Goal: Task Accomplishment & Management: Manage account settings

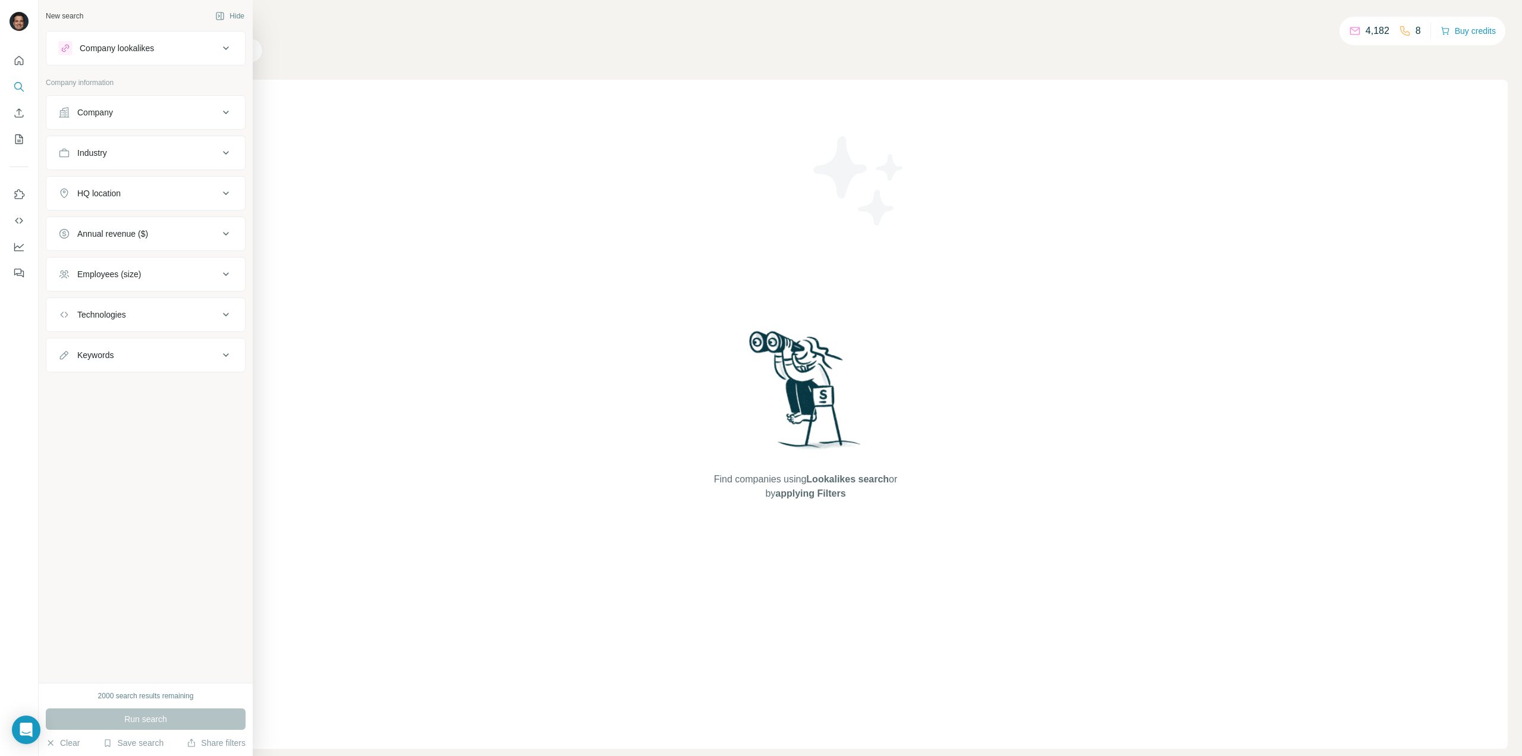
click at [134, 48] on div "Company lookalikes" at bounding box center [117, 48] width 74 height 12
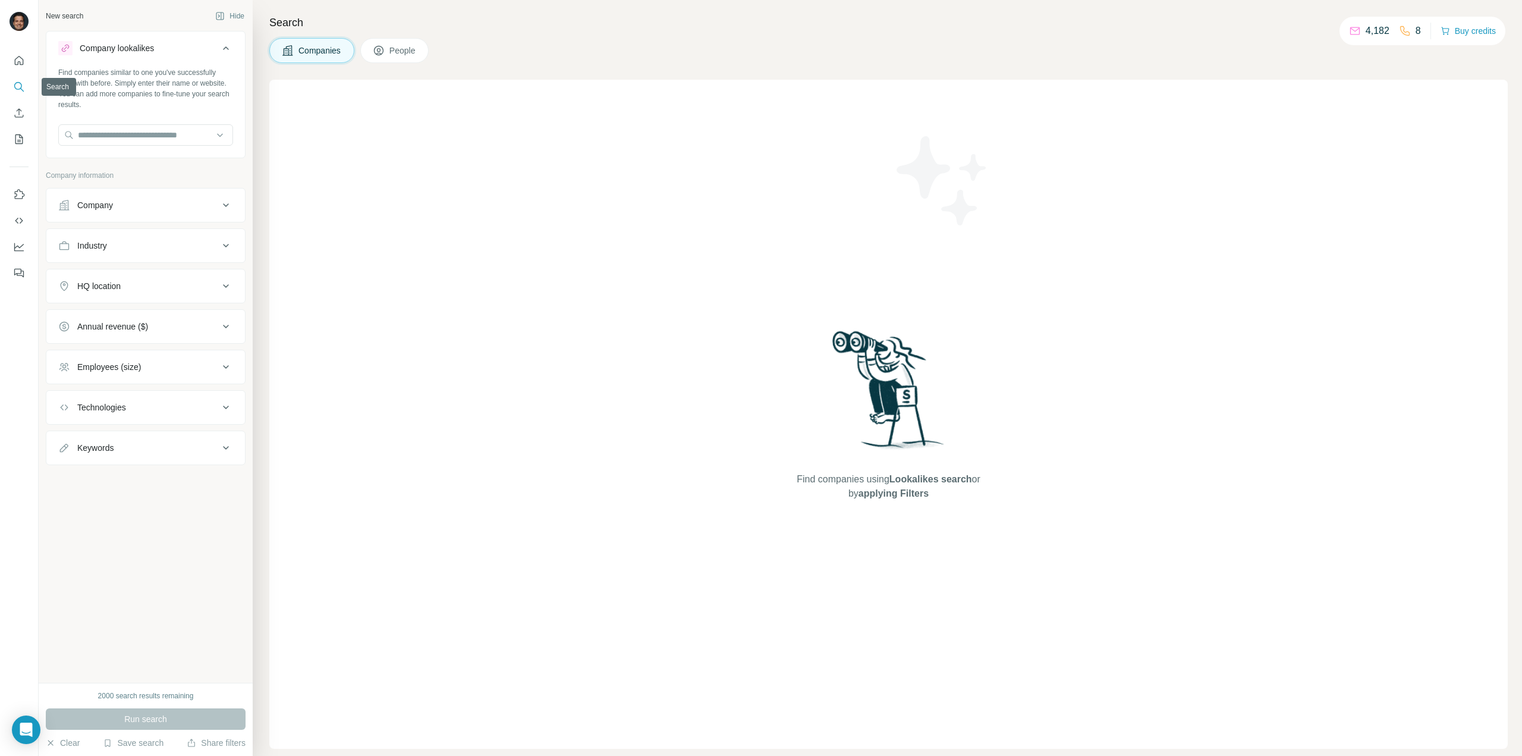
click at [15, 83] on icon "Search" at bounding box center [19, 87] width 12 height 12
click at [19, 137] on icon "My lists" at bounding box center [20, 138] width 6 height 8
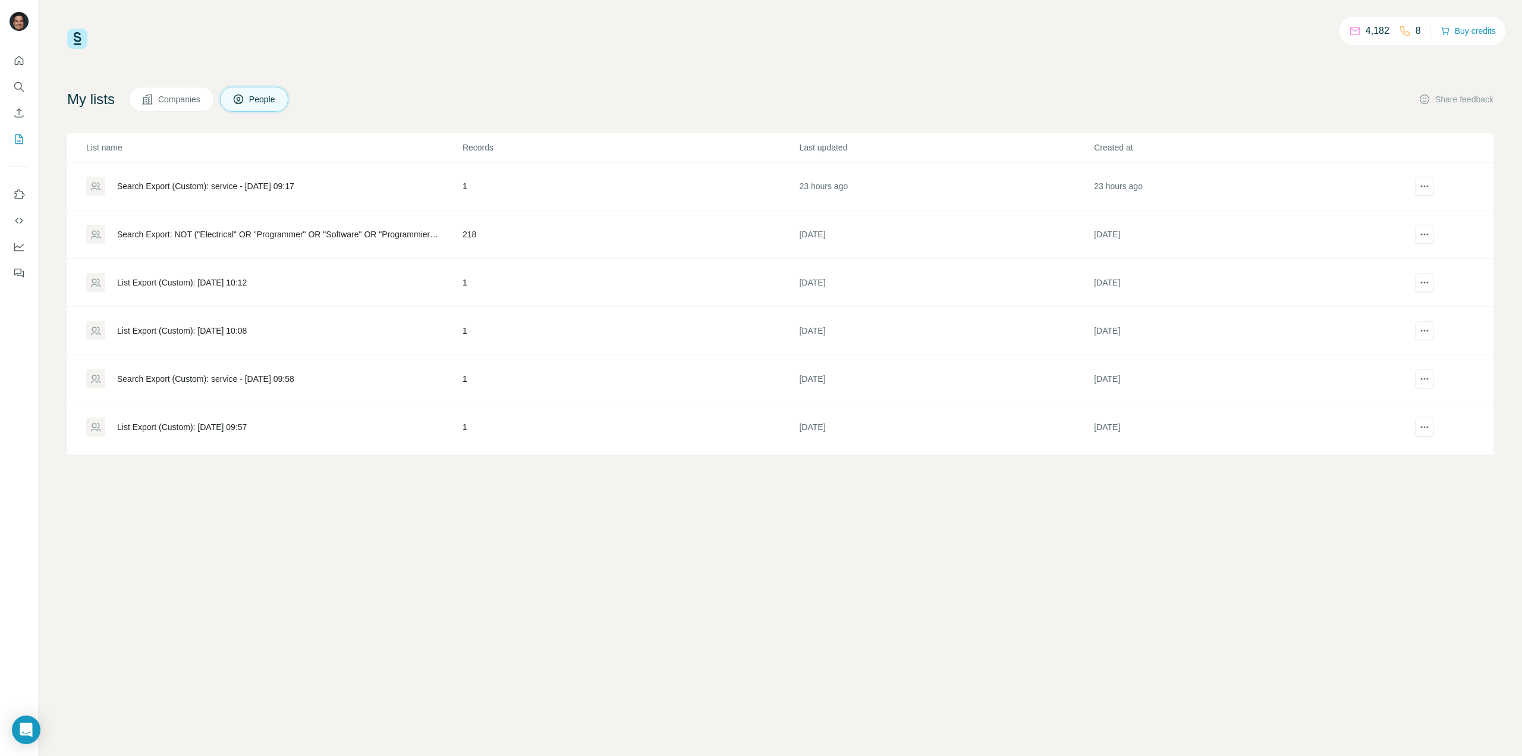
click at [169, 97] on span "Companies" at bounding box center [179, 99] width 43 height 12
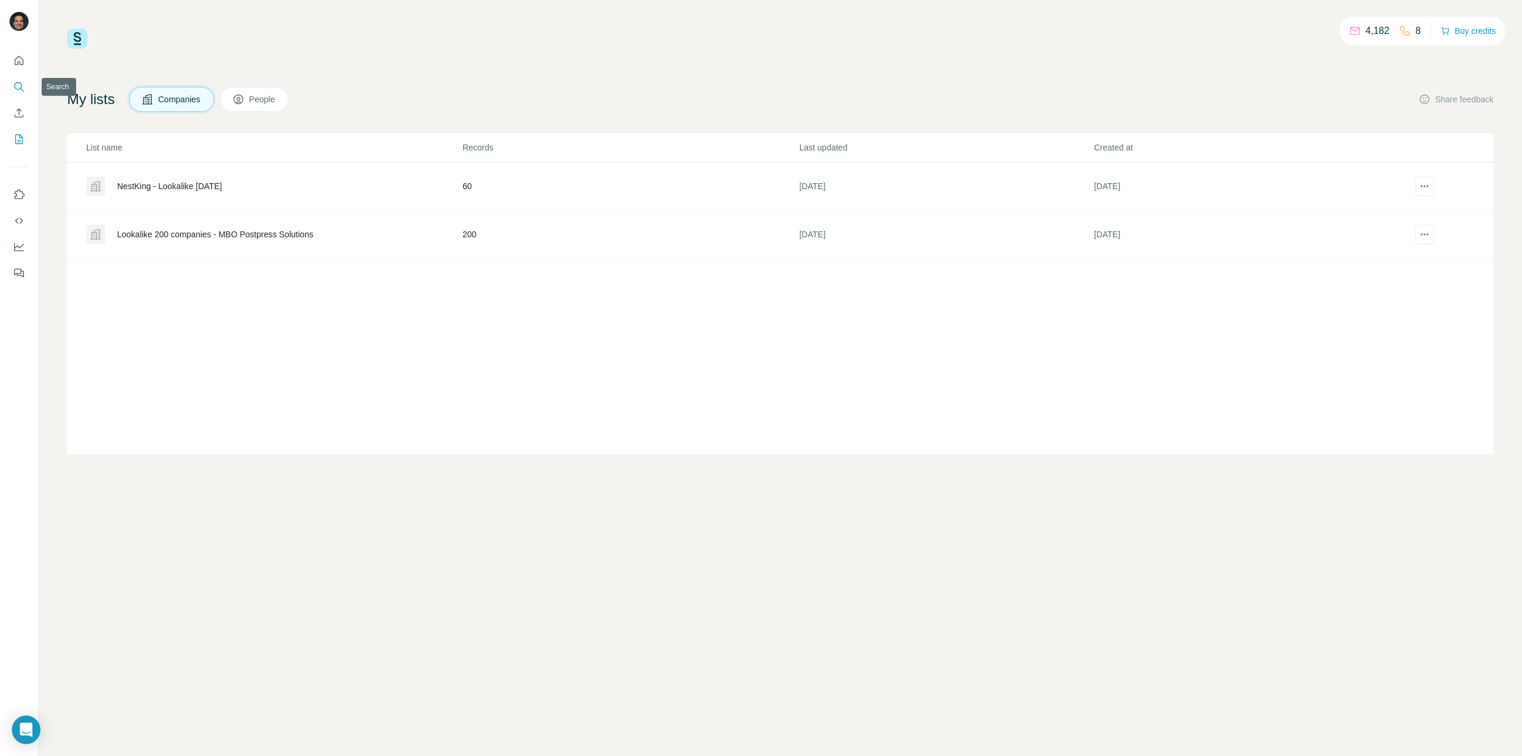
click at [17, 85] on icon "Search" at bounding box center [19, 87] width 12 height 12
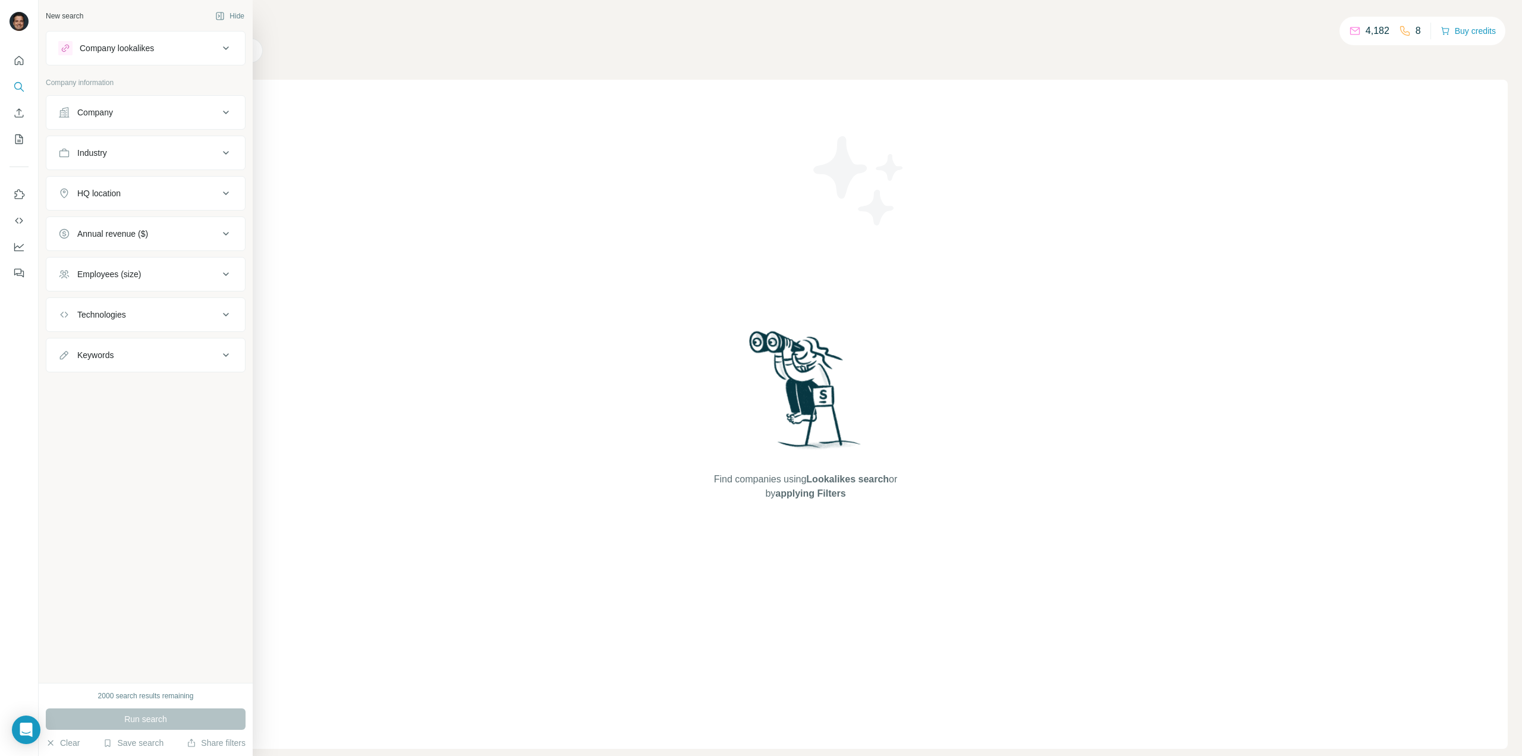
click at [161, 50] on div "Company lookalikes" at bounding box center [138, 48] width 161 height 14
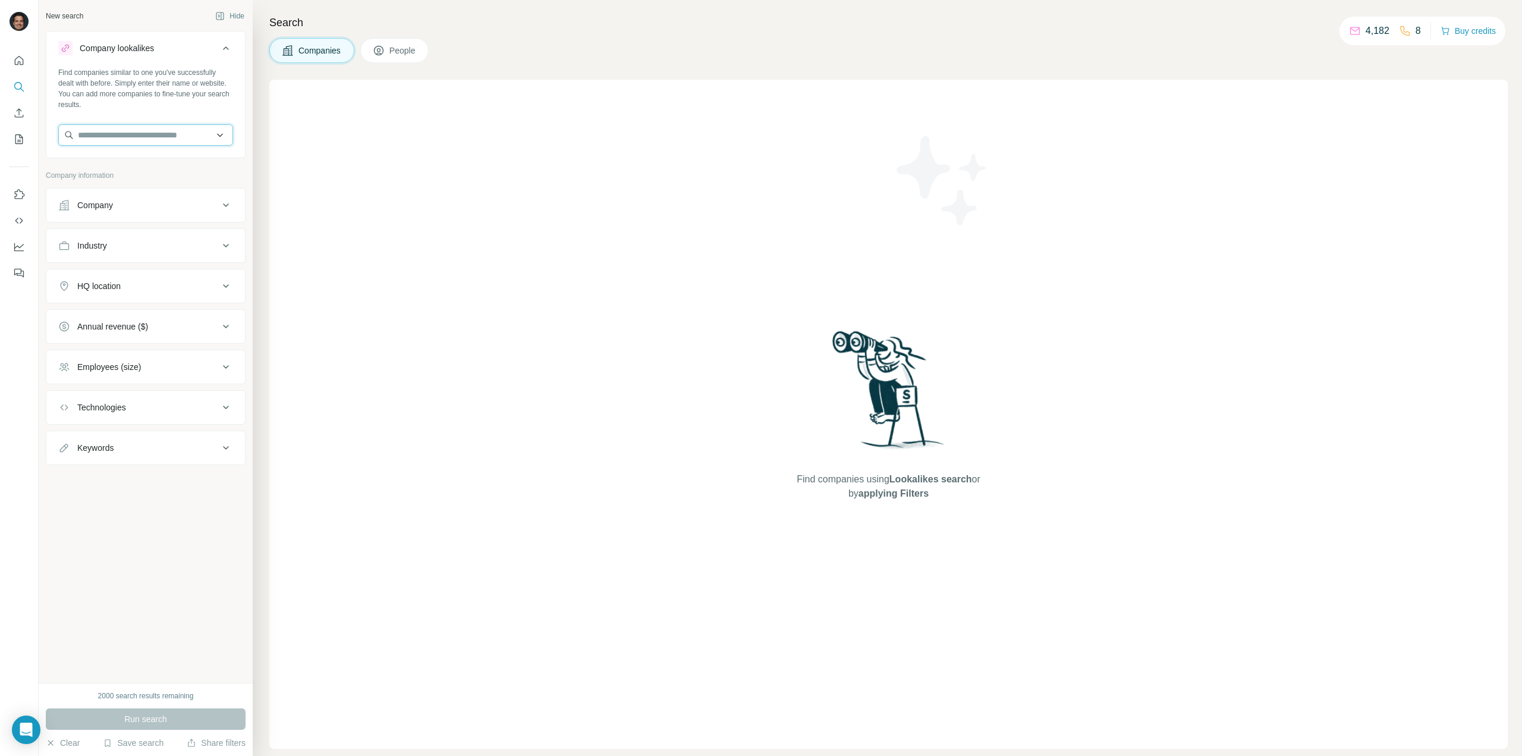
click at [151, 129] on input "text" at bounding box center [145, 134] width 175 height 21
paste input "**********"
type input "**********"
click at [125, 162] on p "VOGT Ultrasonics" at bounding box center [150, 162] width 116 height 12
click at [153, 136] on input "text" at bounding box center [145, 134] width 175 height 21
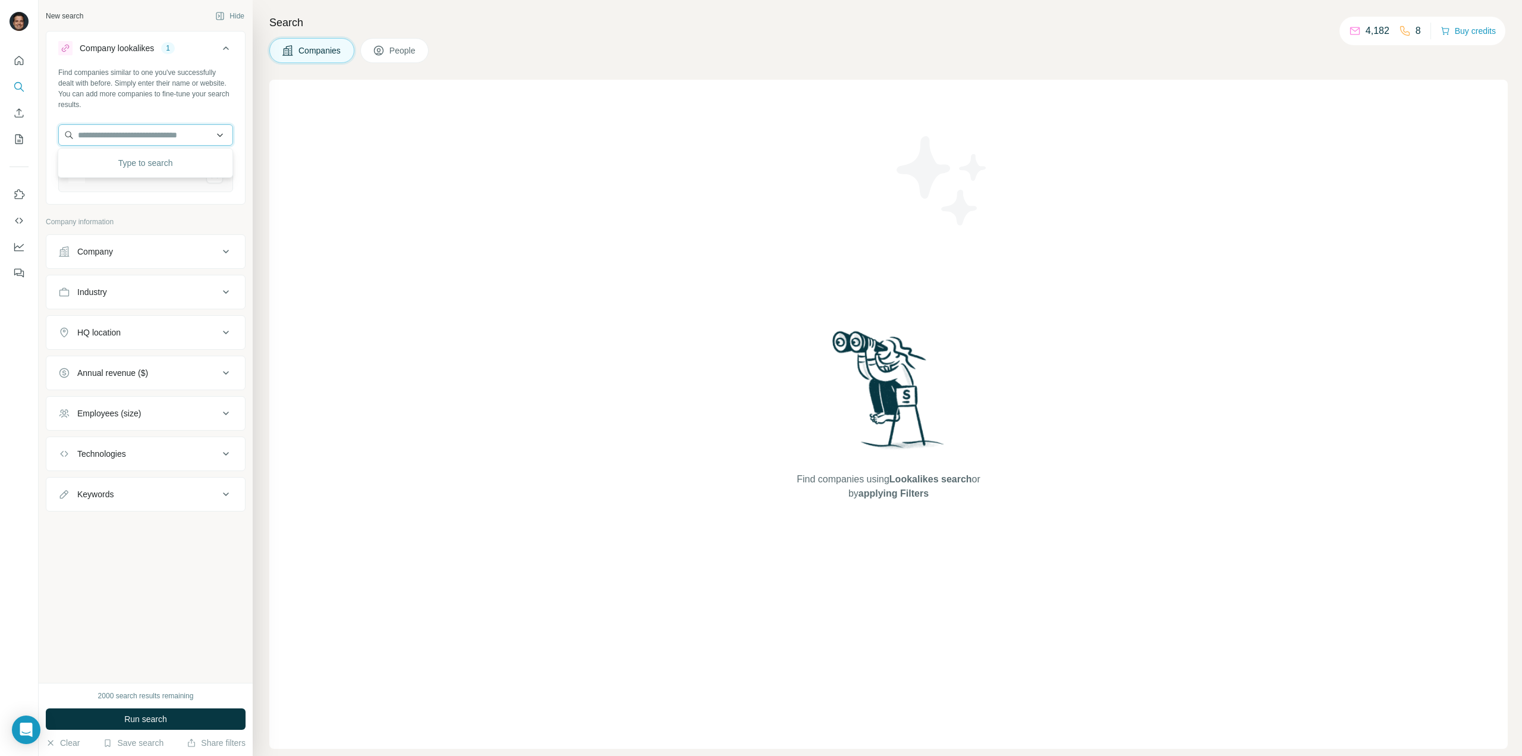
paste input "**********"
type input "**********"
click at [149, 166] on p "Eltroplan Engineering" at bounding box center [132, 162] width 80 height 12
click at [207, 367] on div "HQ location" at bounding box center [138, 373] width 161 height 12
click at [190, 405] on input "text" at bounding box center [145, 402] width 175 height 21
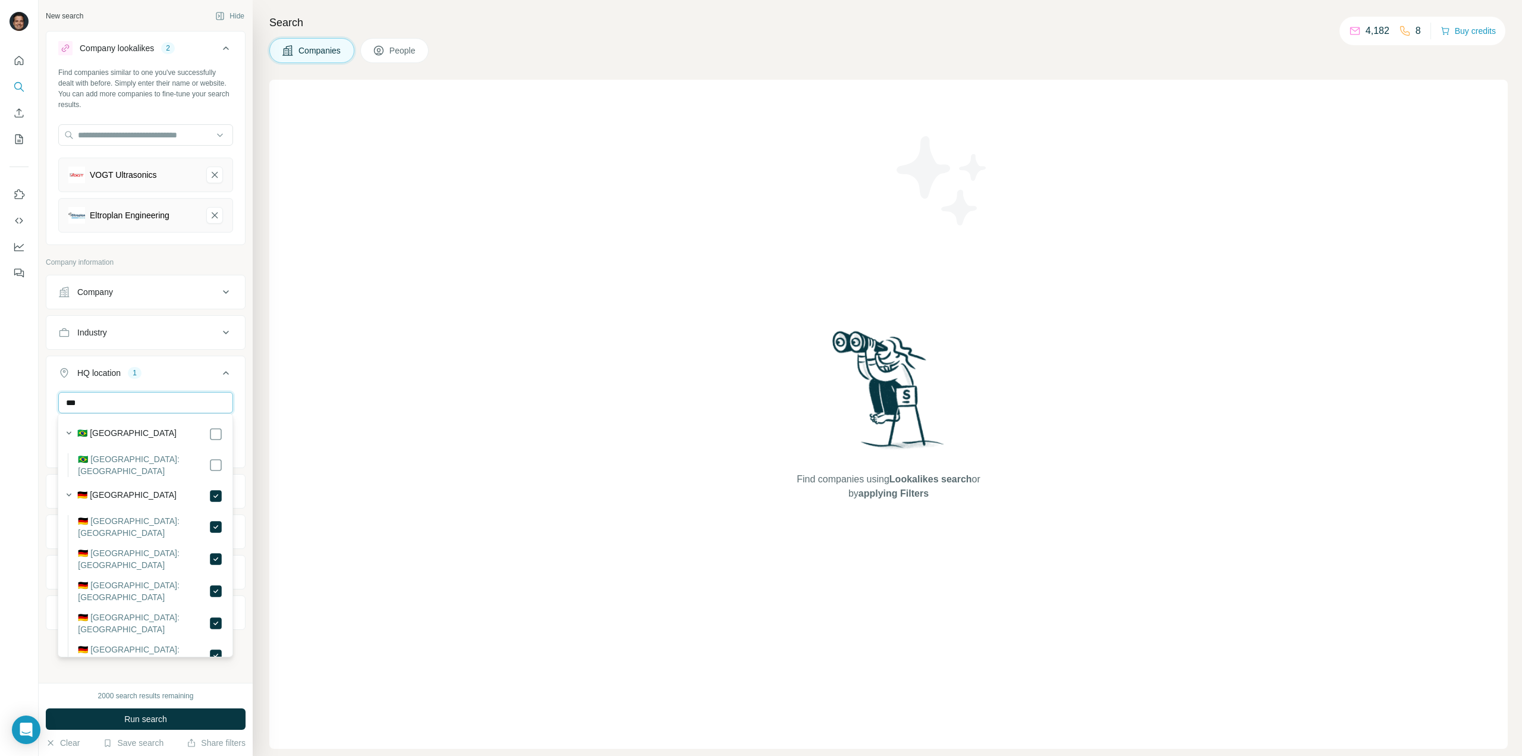
click at [164, 402] on input "***" at bounding box center [145, 402] width 175 height 21
click at [173, 403] on input "*******" at bounding box center [145, 402] width 175 height 21
click at [174, 403] on input "*******" at bounding box center [145, 402] width 175 height 21
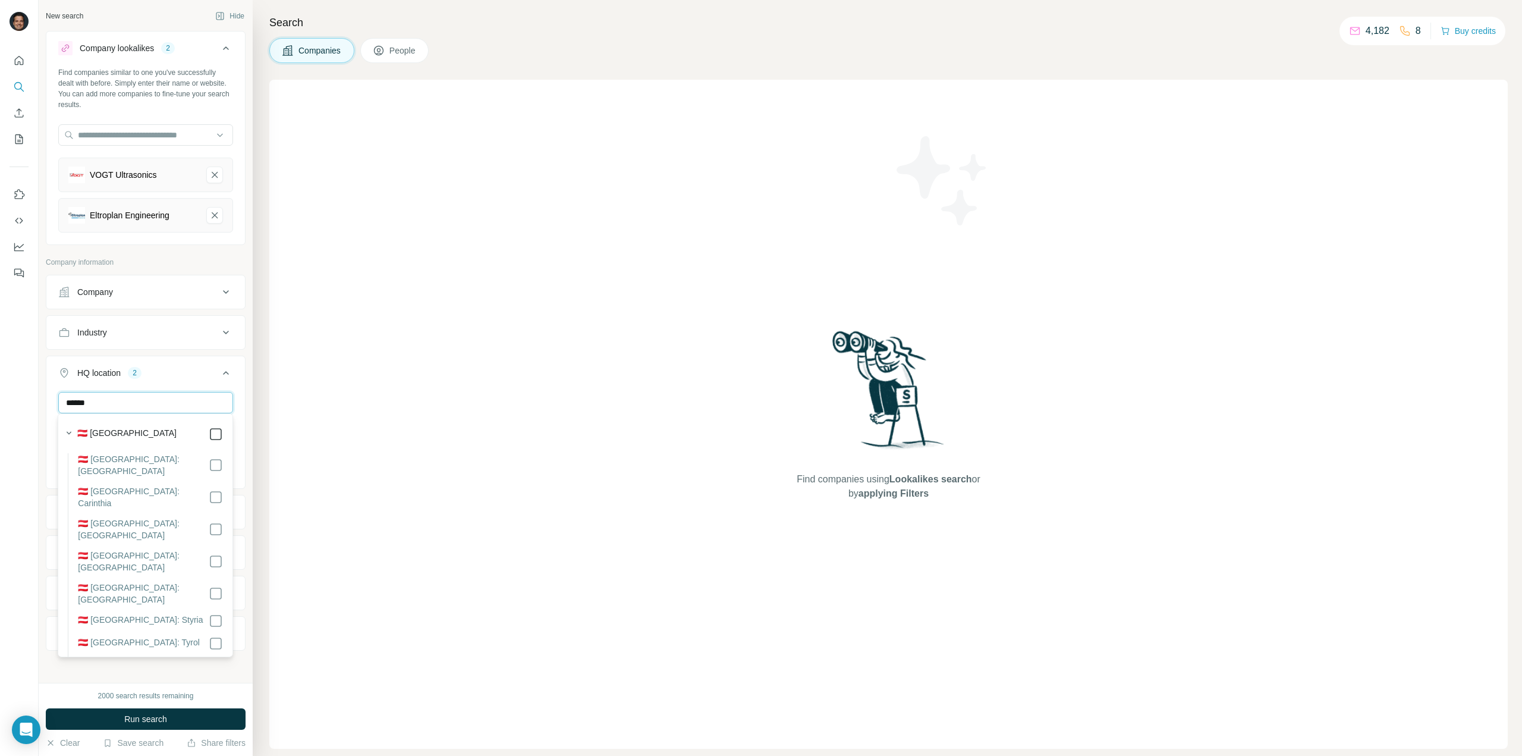
type input "******"
click at [214, 263] on p "Company information" at bounding box center [146, 262] width 200 height 11
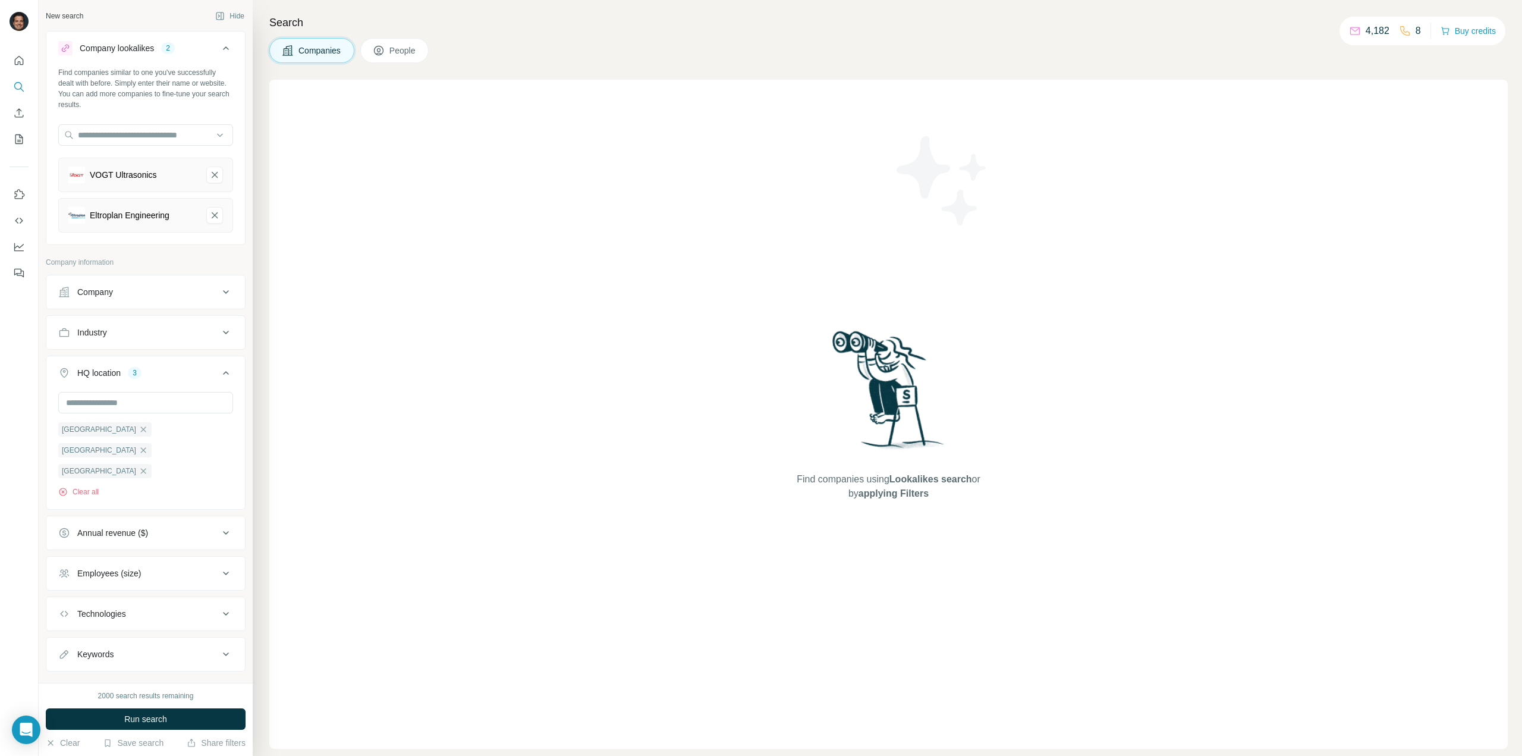
click at [181, 567] on div "Employees (size)" at bounding box center [138, 573] width 161 height 12
click at [201, 567] on div "Employees (size)" at bounding box center [138, 573] width 161 height 12
click at [197, 567] on div "Employees (size)" at bounding box center [138, 573] width 161 height 12
click at [194, 599] on button "Technologies" at bounding box center [145, 613] width 199 height 29
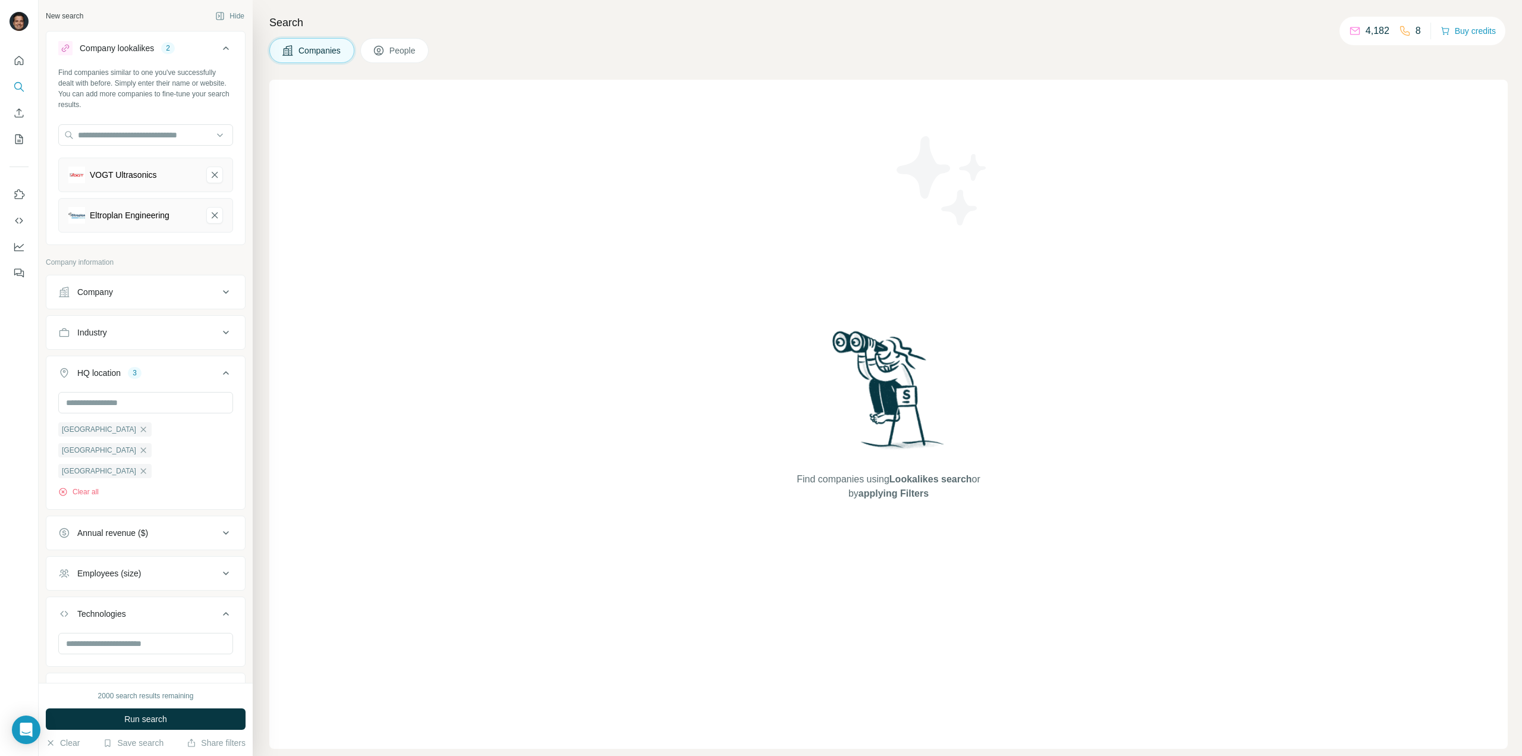
click at [194, 599] on button "Technologies" at bounding box center [145, 615] width 199 height 33
click at [183, 720] on button "Run search" at bounding box center [146, 718] width 200 height 21
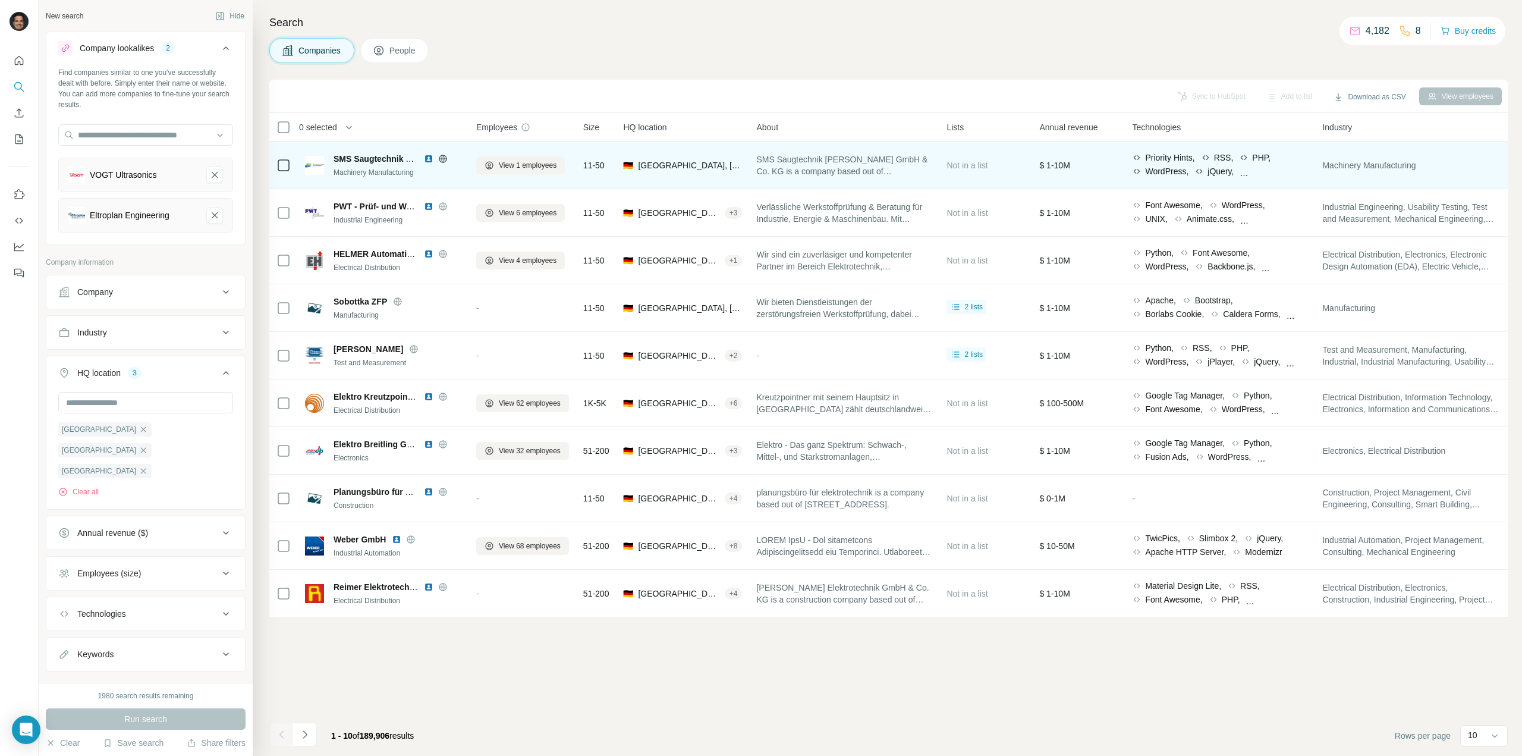
click at [882, 164] on span "SMS Saugtechnik [PERSON_NAME] GmbH & Co. KG is a company based out of [STREET_A…" at bounding box center [844, 165] width 176 height 24
click at [441, 157] on icon at bounding box center [442, 159] width 3 height 8
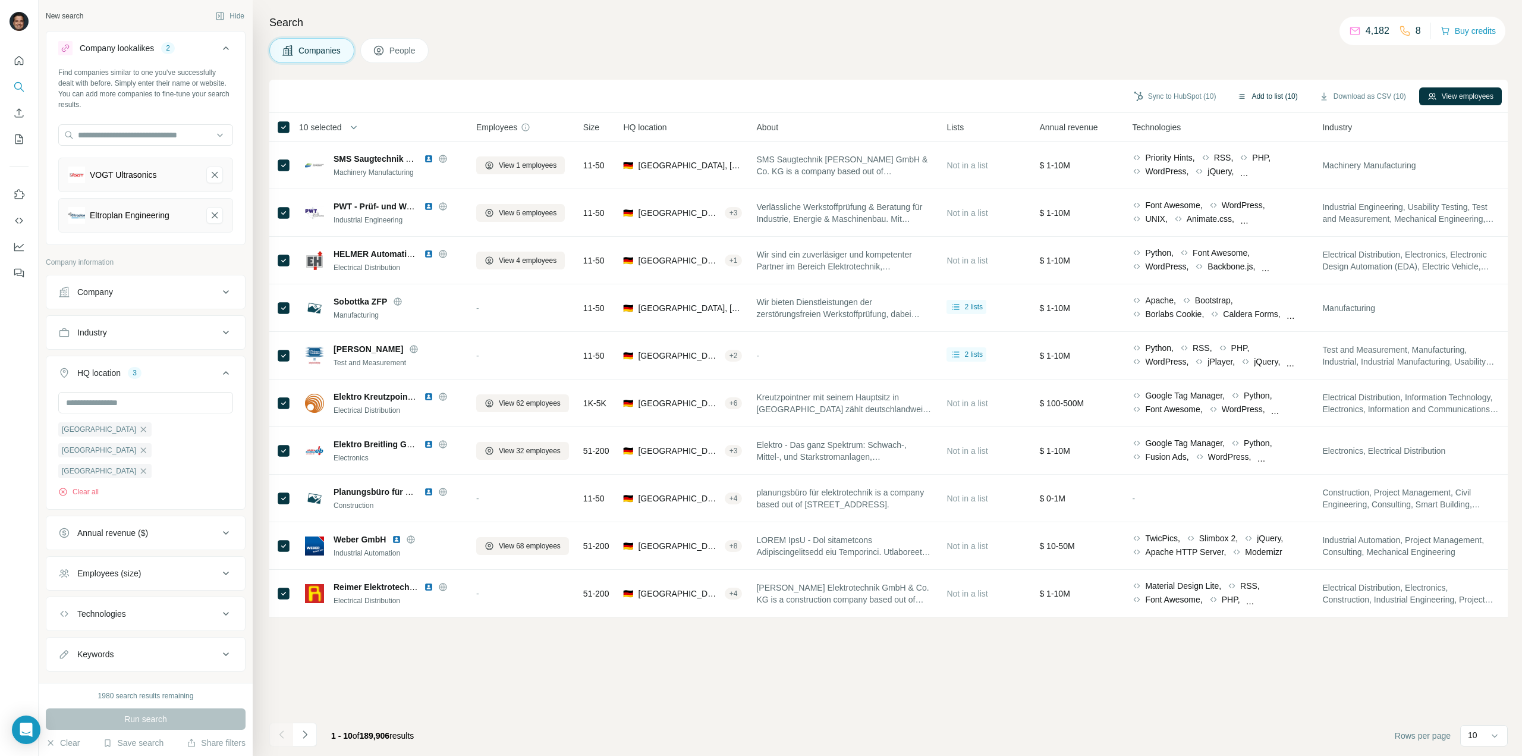
click at [1276, 92] on button "Add to list (10)" at bounding box center [1267, 96] width 77 height 18
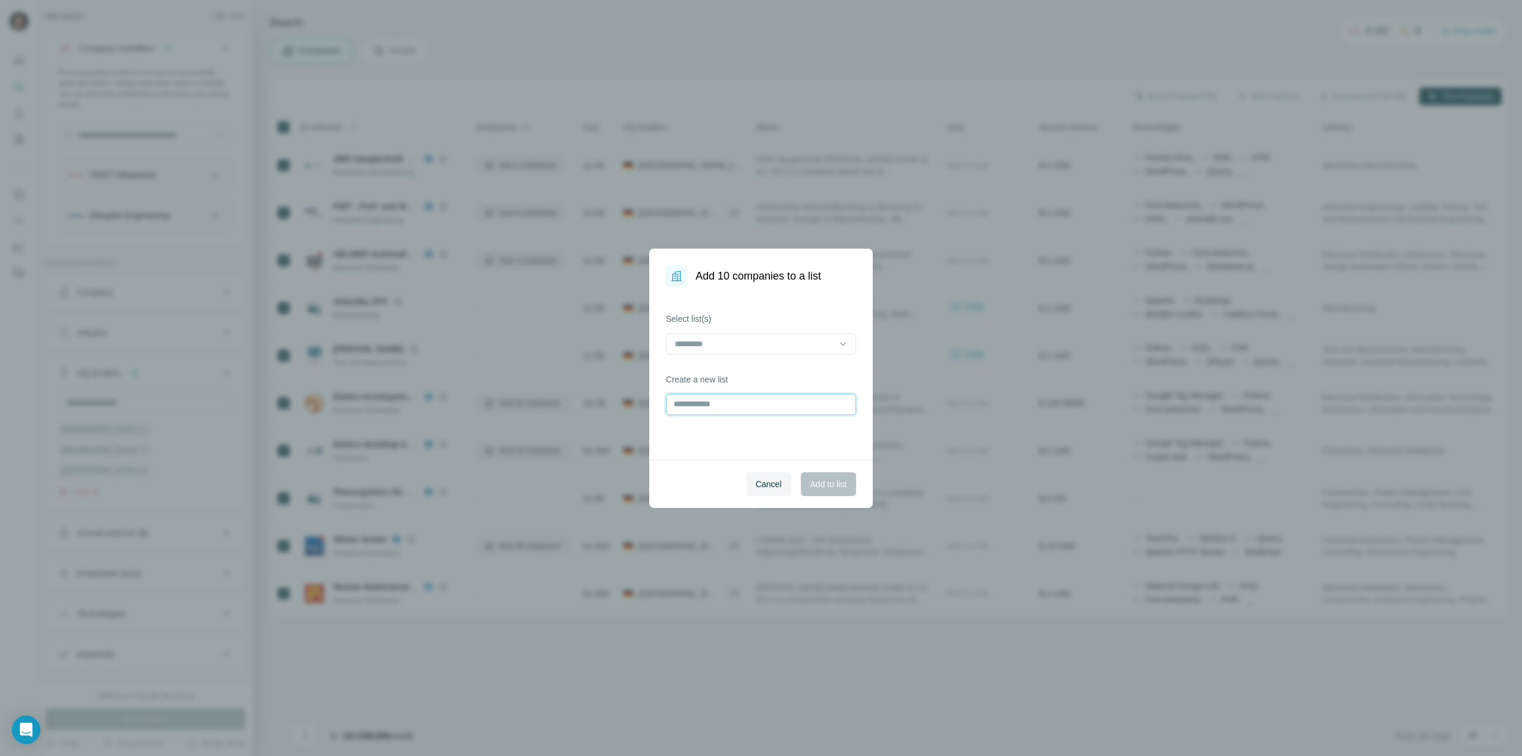
click at [747, 407] on input "text" at bounding box center [761, 404] width 190 height 21
type input "**********"
click at [823, 481] on span "Add to list" at bounding box center [828, 484] width 36 height 12
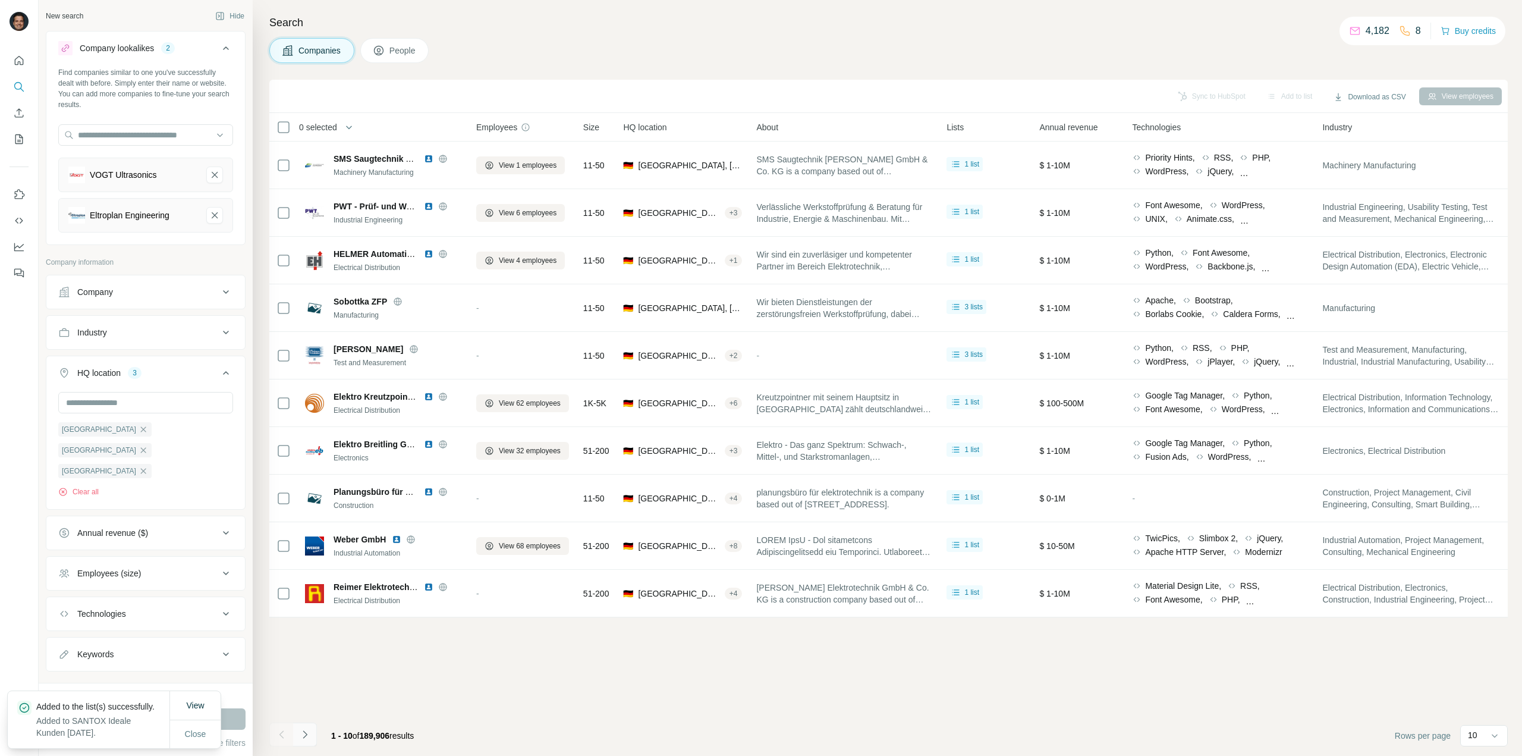
click at [309, 735] on icon "Navigate to next page" at bounding box center [305, 734] width 12 height 12
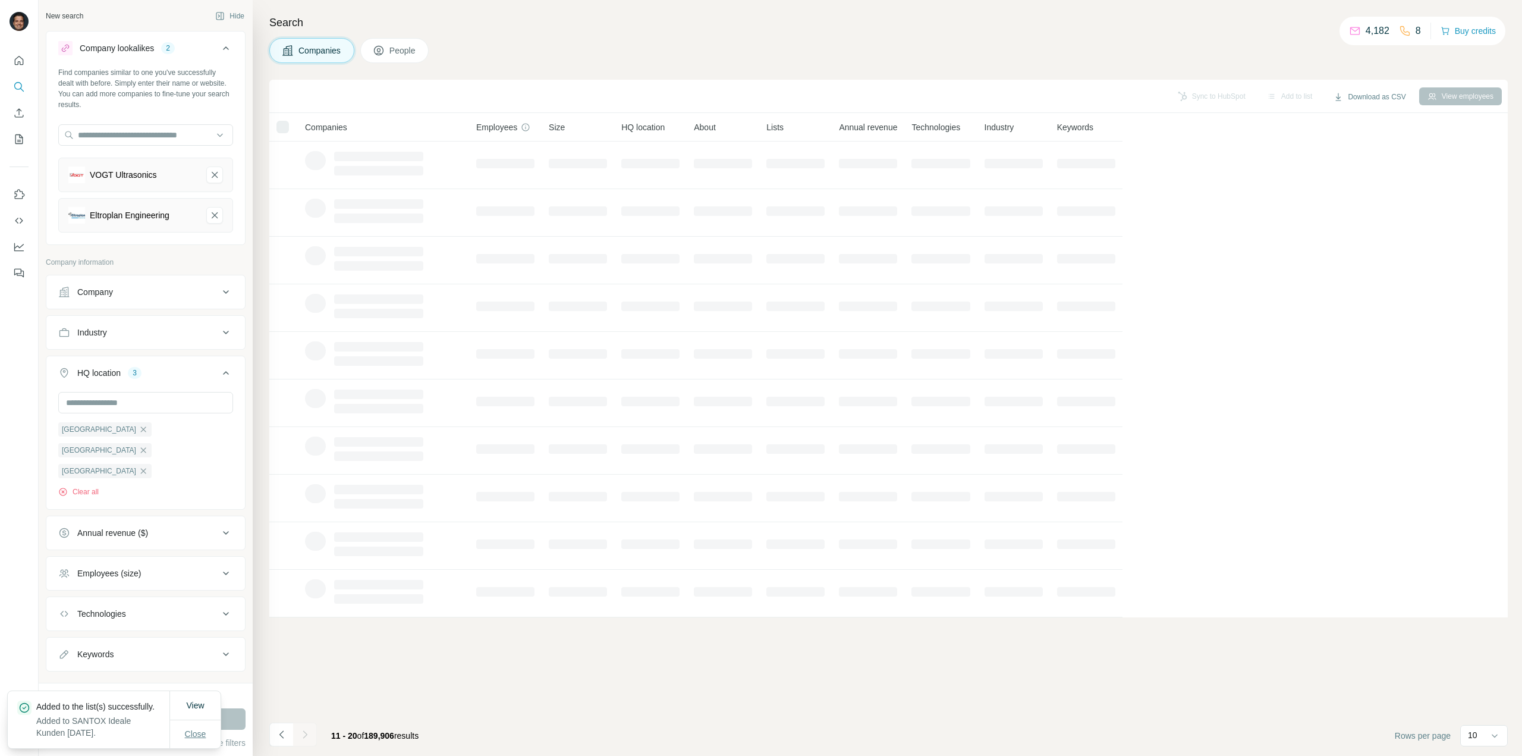
click at [192, 731] on span "Close" at bounding box center [195, 734] width 21 height 12
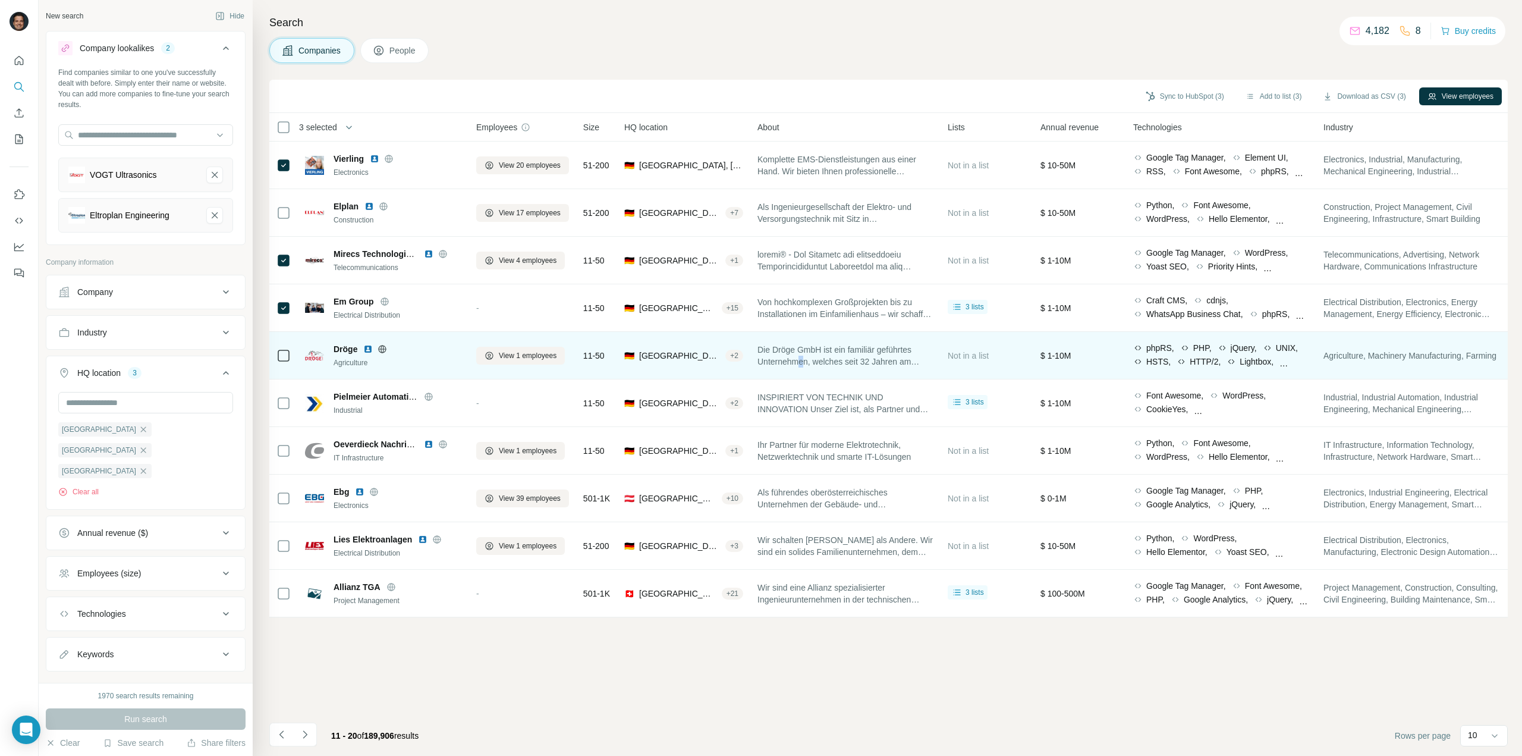
click at [809, 357] on span "Die Dröge GmbH ist ein familiär geführtes Unternehmen, welches seit 32 Jahren a…" at bounding box center [845, 356] width 176 height 24
click at [820, 355] on span "Die Dröge GmbH ist ein familiär geführtes Unternehmen, welches seit 32 Jahren a…" at bounding box center [845, 356] width 176 height 24
click at [383, 347] on icon at bounding box center [383, 349] width 10 height 10
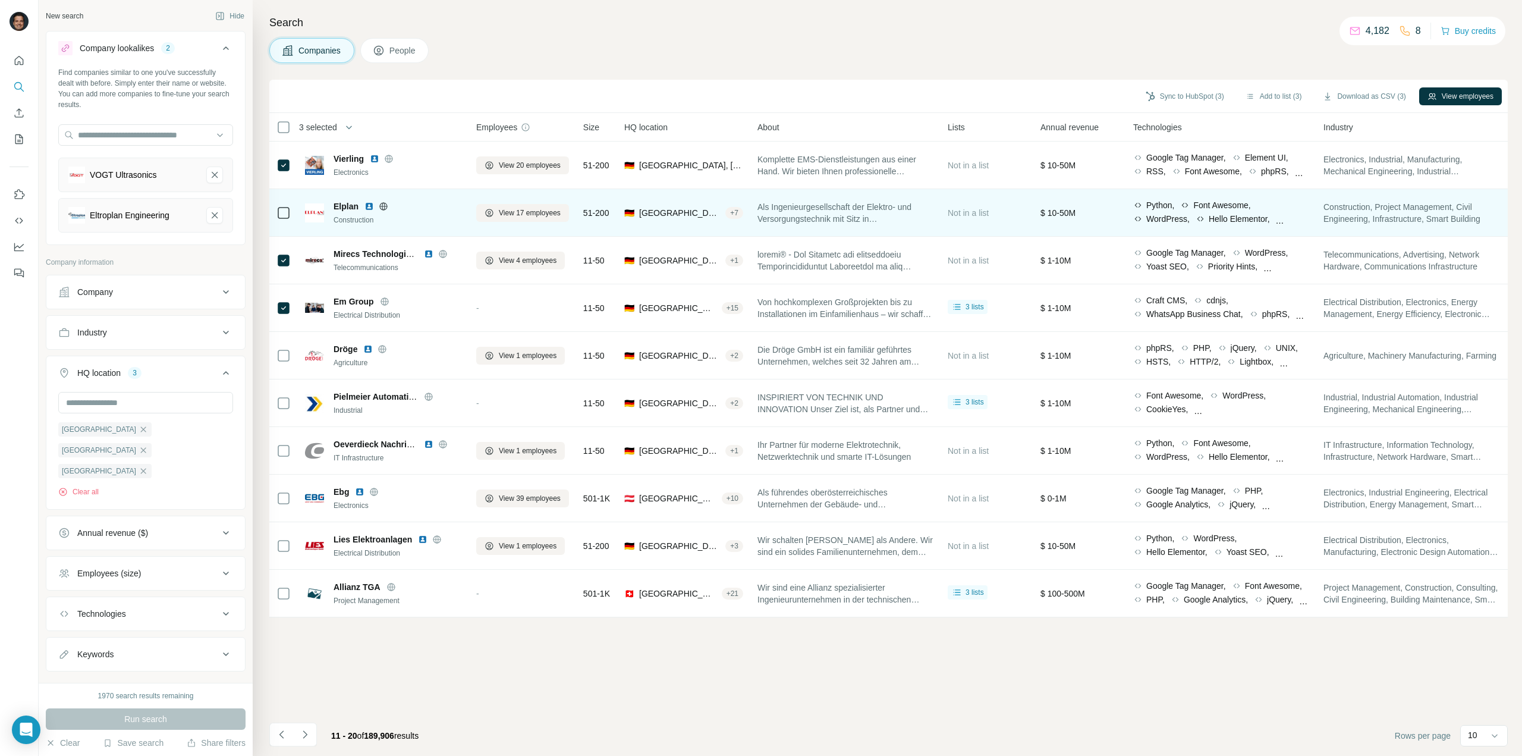
click at [383, 203] on icon at bounding box center [383, 206] width 3 height 8
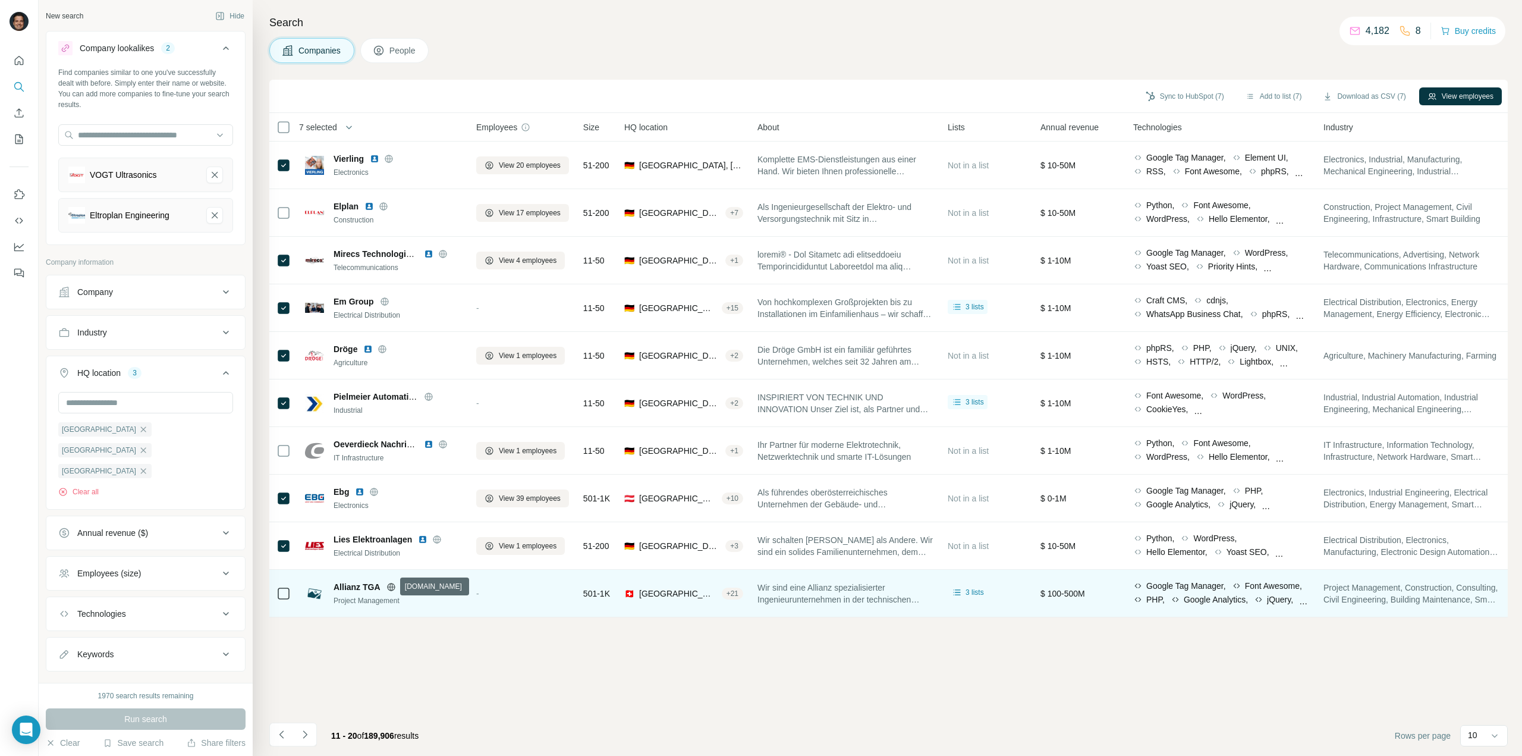
click at [391, 587] on icon at bounding box center [391, 587] width 10 height 10
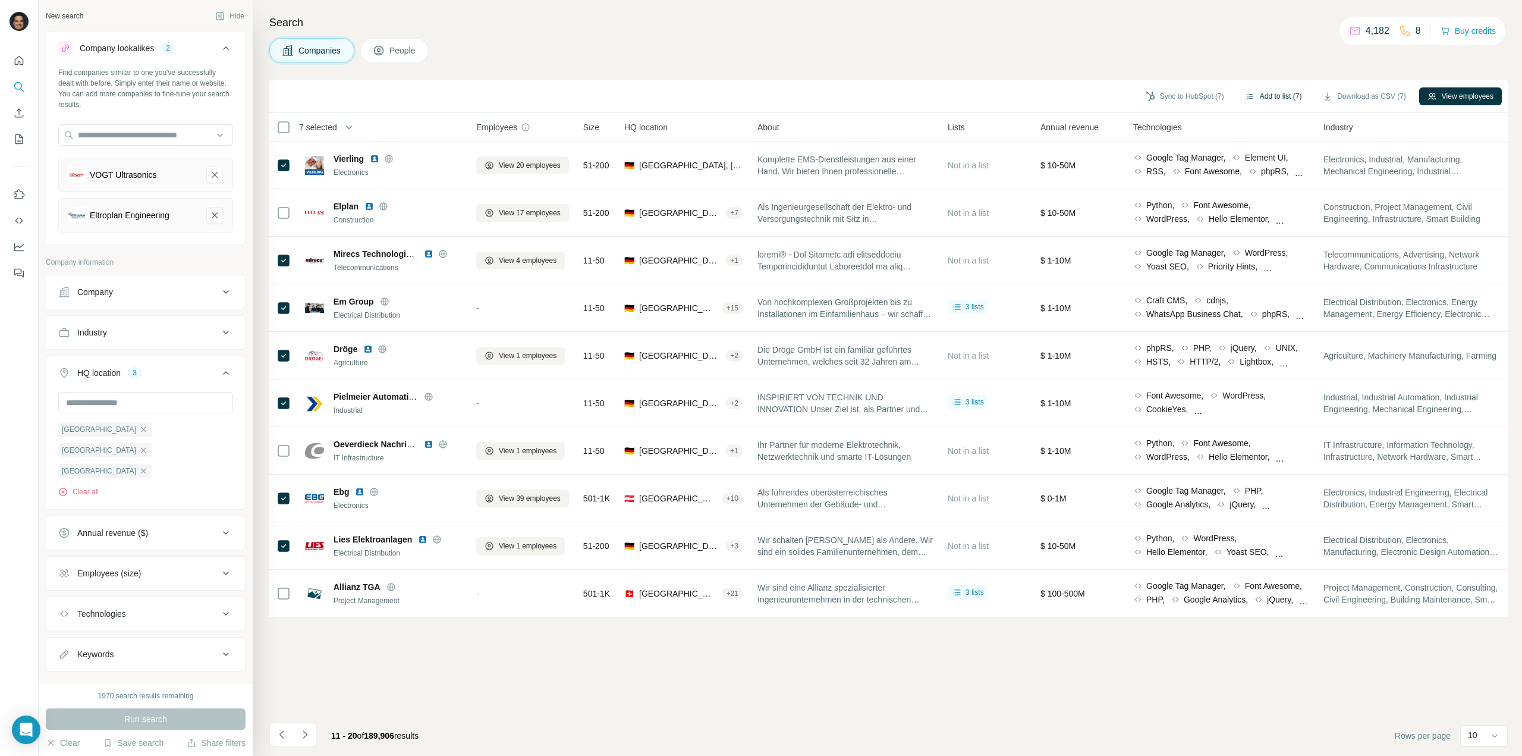
click at [1263, 99] on button "Add to list (7)" at bounding box center [1273, 96] width 73 height 18
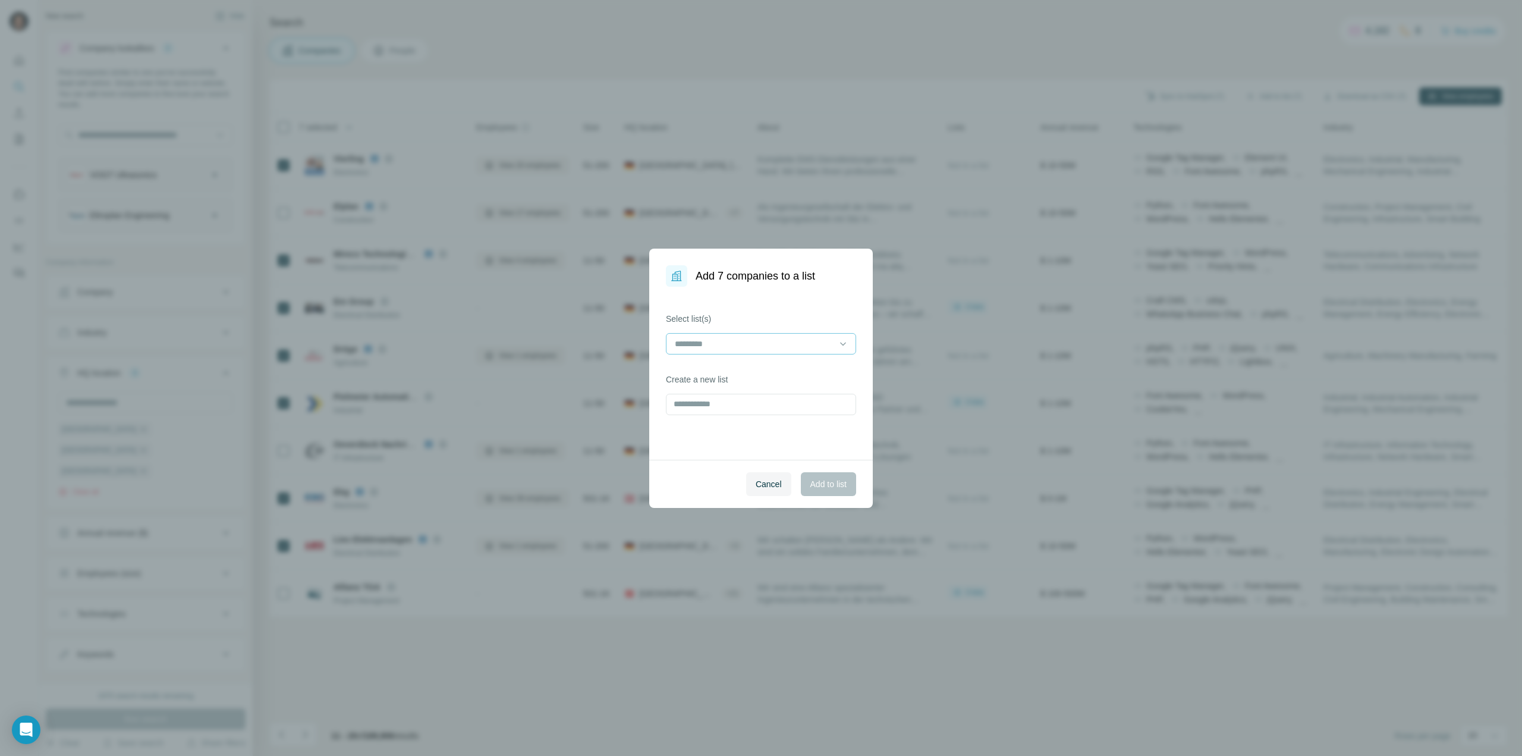
click at [728, 341] on input at bounding box center [754, 343] width 161 height 13
click at [753, 369] on p "SANTOX Ideale Kunden [DATE]" at bounding box center [735, 370] width 118 height 12
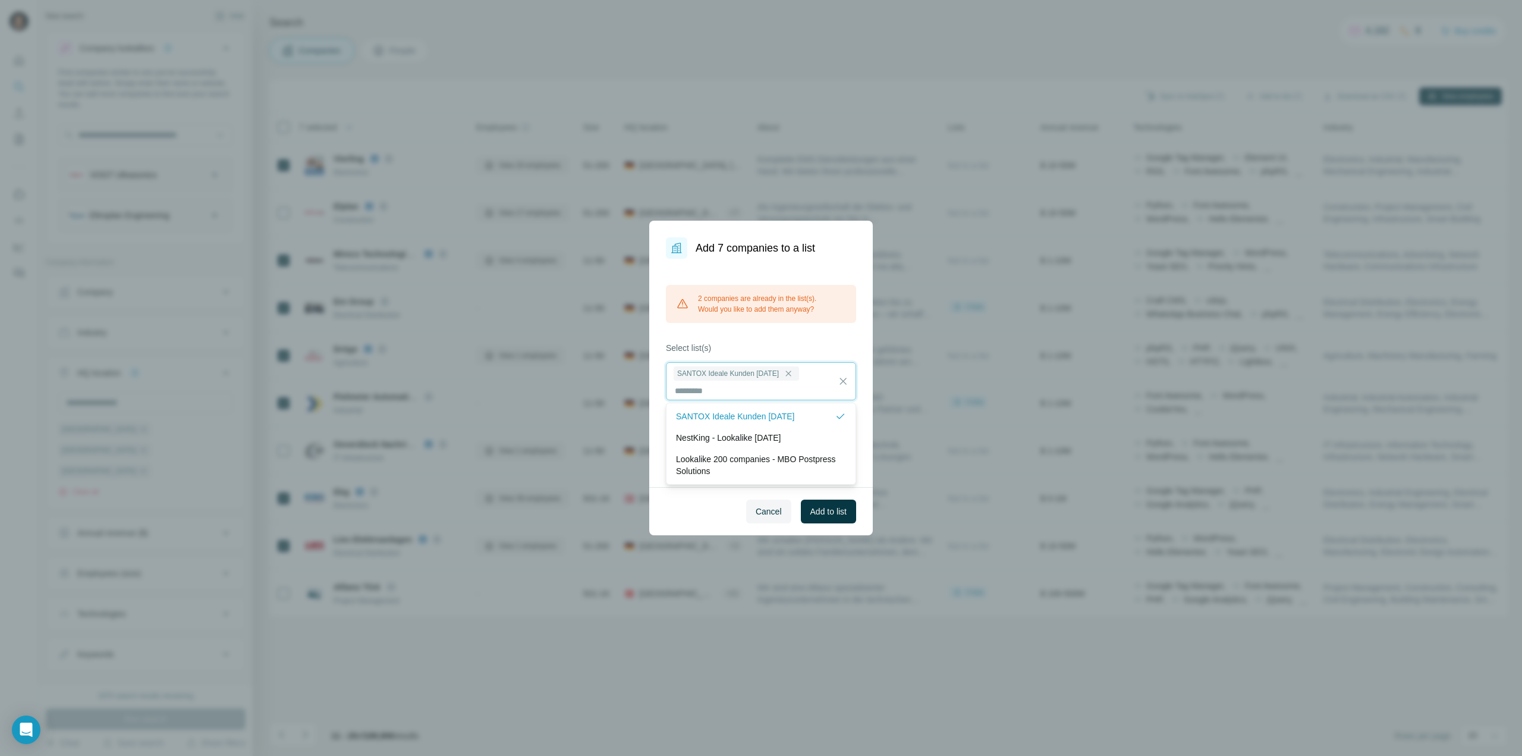
scroll to position [1, 0]
click at [786, 336] on div "2 companies are already in the list(s). Would you like to add them anyway? Sele…" at bounding box center [761, 373] width 224 height 228
click at [827, 509] on span "Add to list" at bounding box center [828, 511] width 36 height 12
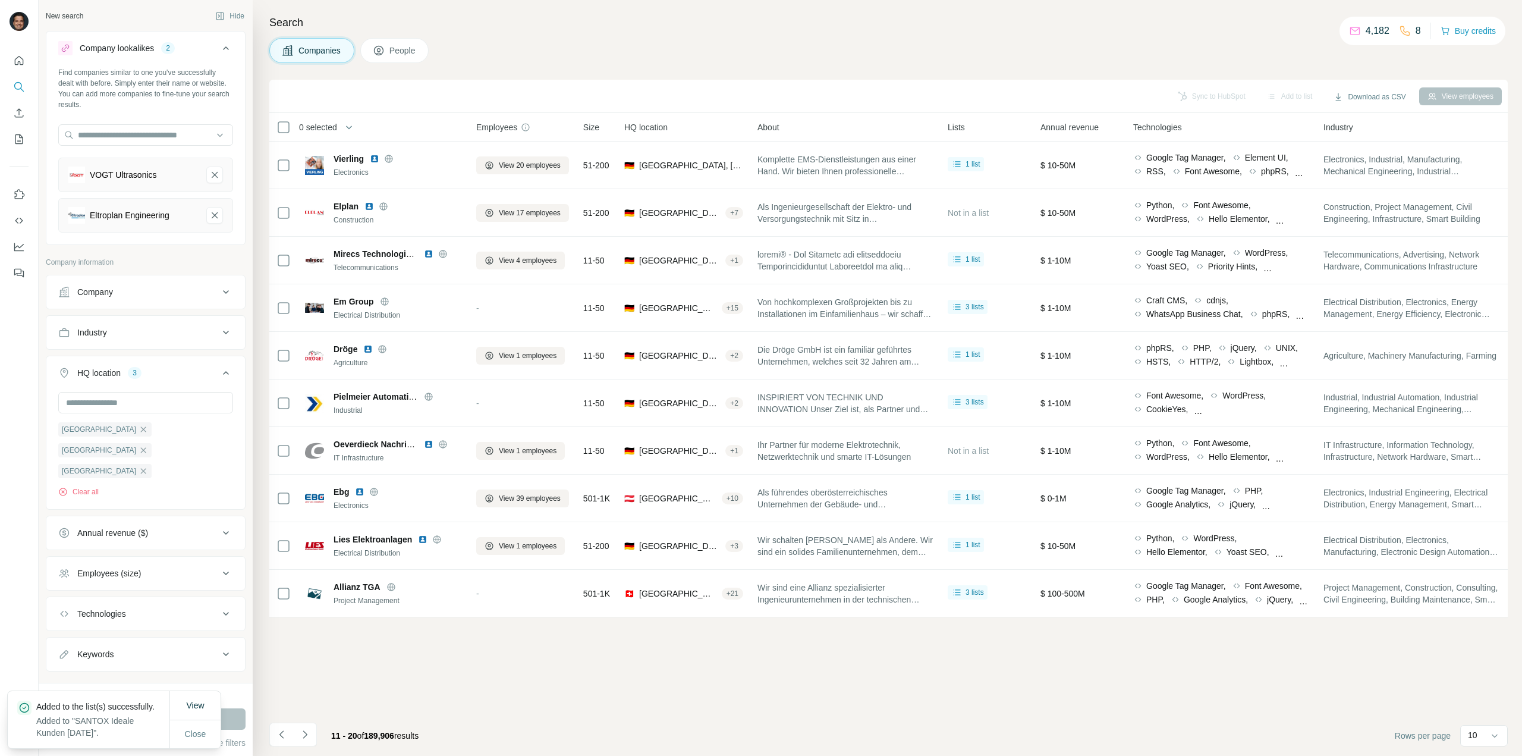
click at [303, 734] on icon "Navigate to next page" at bounding box center [305, 734] width 12 height 12
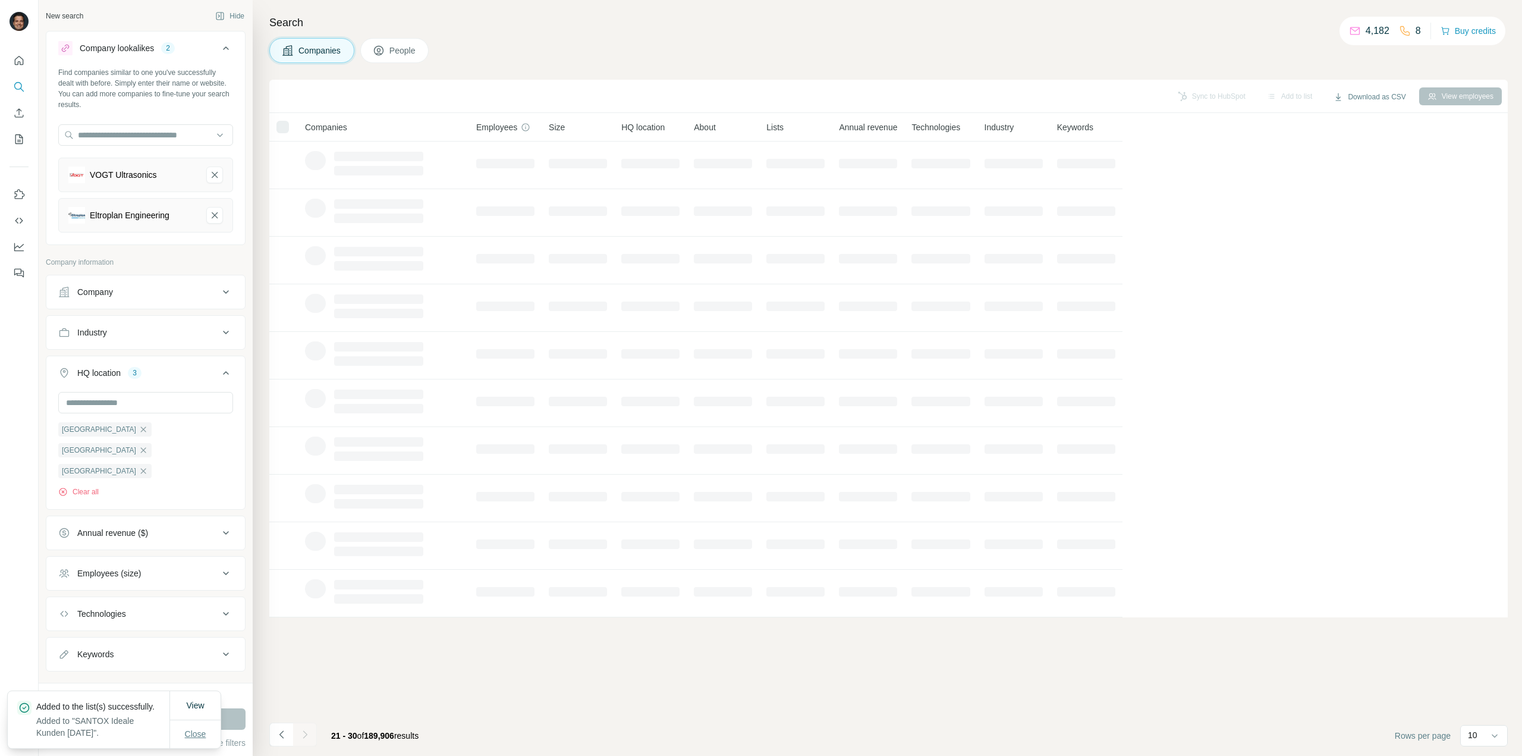
click at [203, 729] on span "Close" at bounding box center [195, 734] width 21 height 12
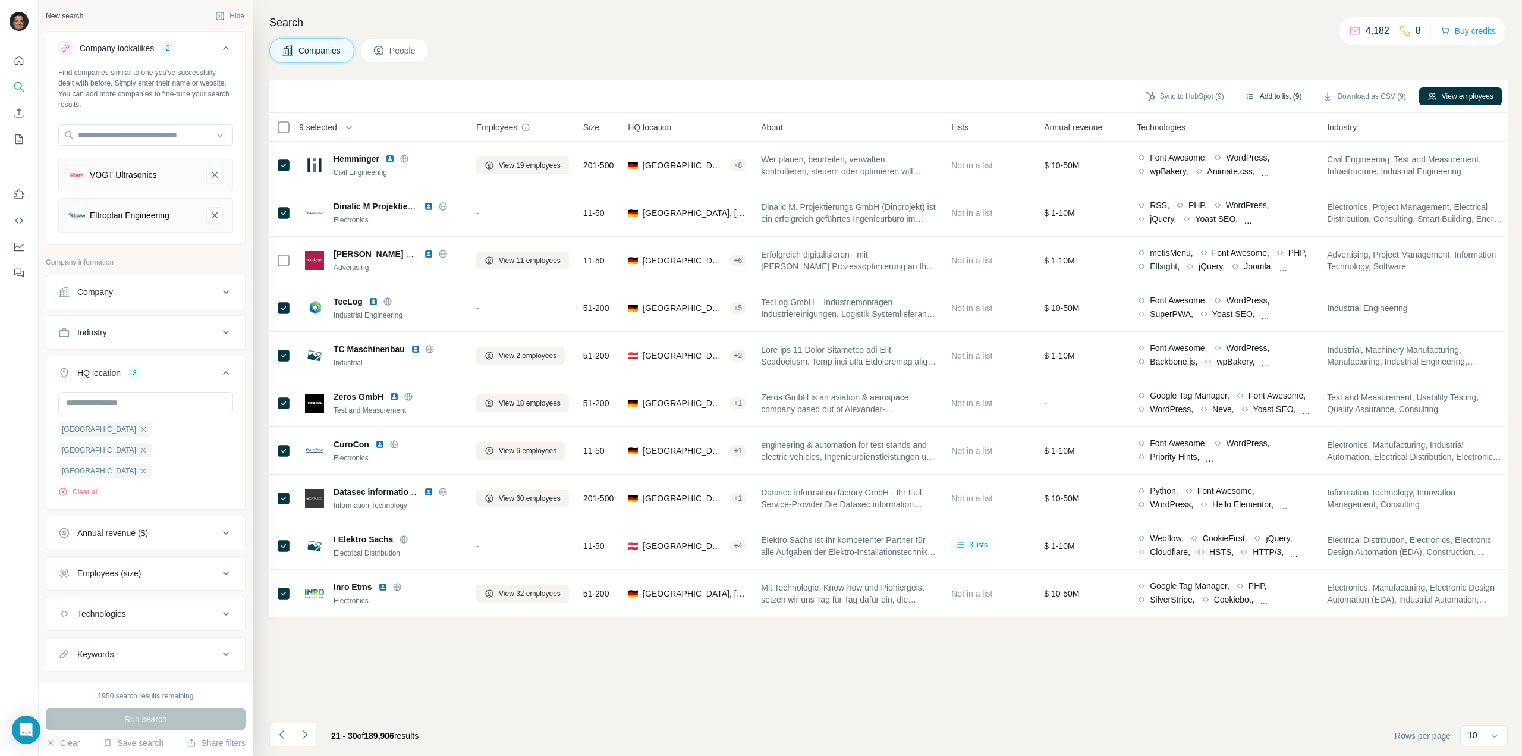
click at [1257, 98] on button "Add to list (9)" at bounding box center [1273, 96] width 73 height 18
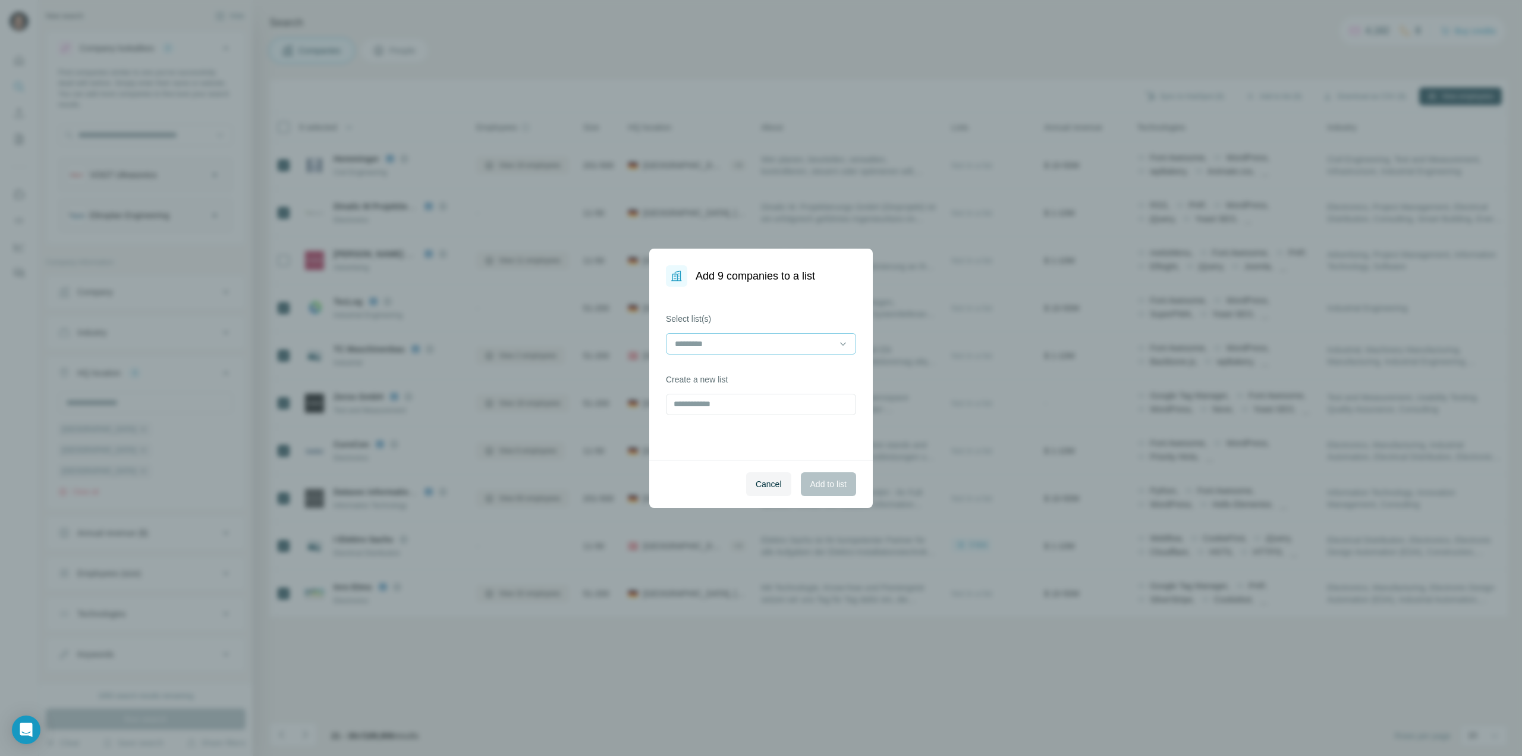
drag, startPoint x: 790, startPoint y: 355, endPoint x: 798, endPoint y: 338, distance: 18.9
click at [791, 354] on div at bounding box center [761, 345] width 190 height 24
click at [796, 337] on input at bounding box center [754, 343] width 161 height 13
click at [750, 373] on p "SANTOX Ideale Kunden [DATE]" at bounding box center [735, 370] width 118 height 12
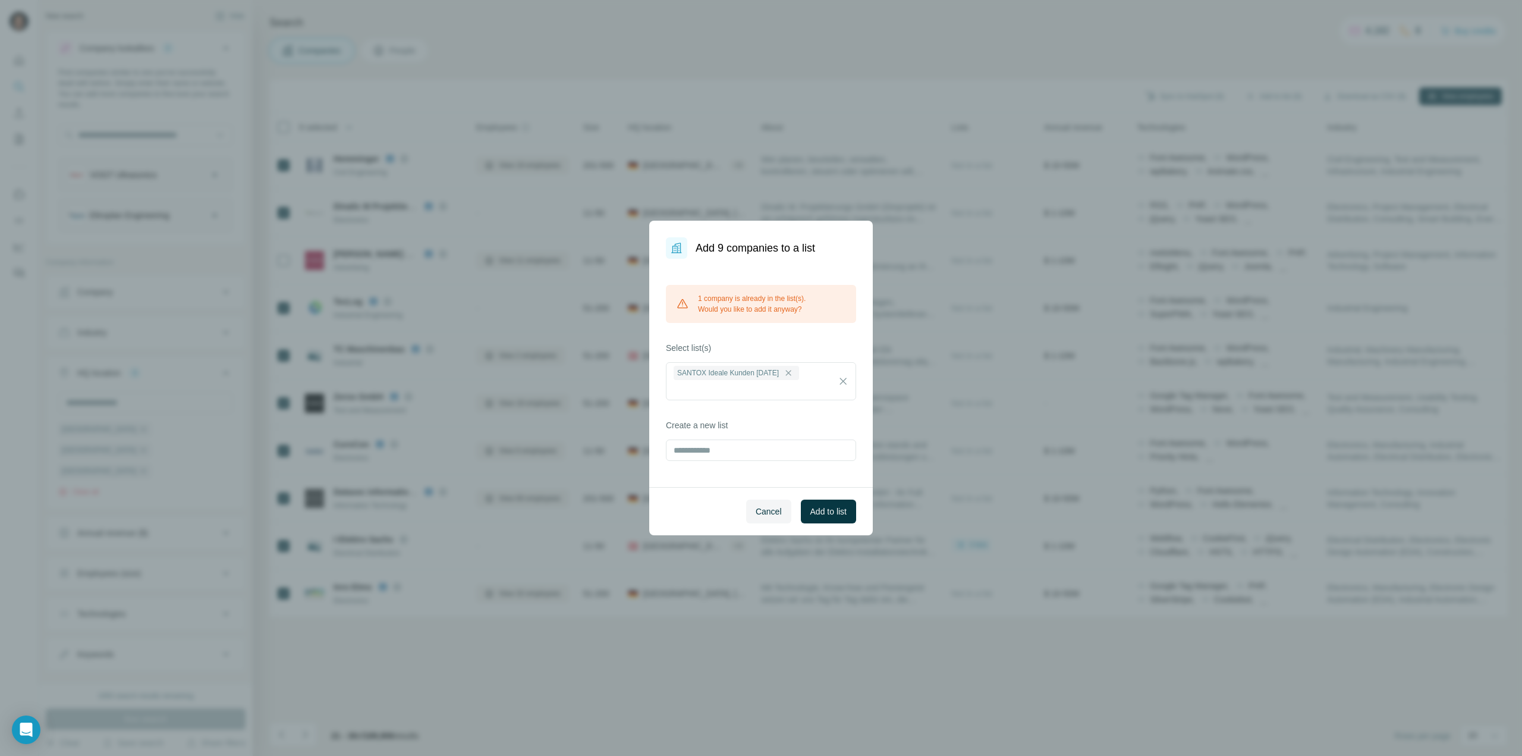
click at [792, 336] on div "1 company is already in the list(s). Would you like to add it anyway? Select li…" at bounding box center [761, 373] width 224 height 228
click at [827, 511] on span "Add to list" at bounding box center [828, 511] width 36 height 12
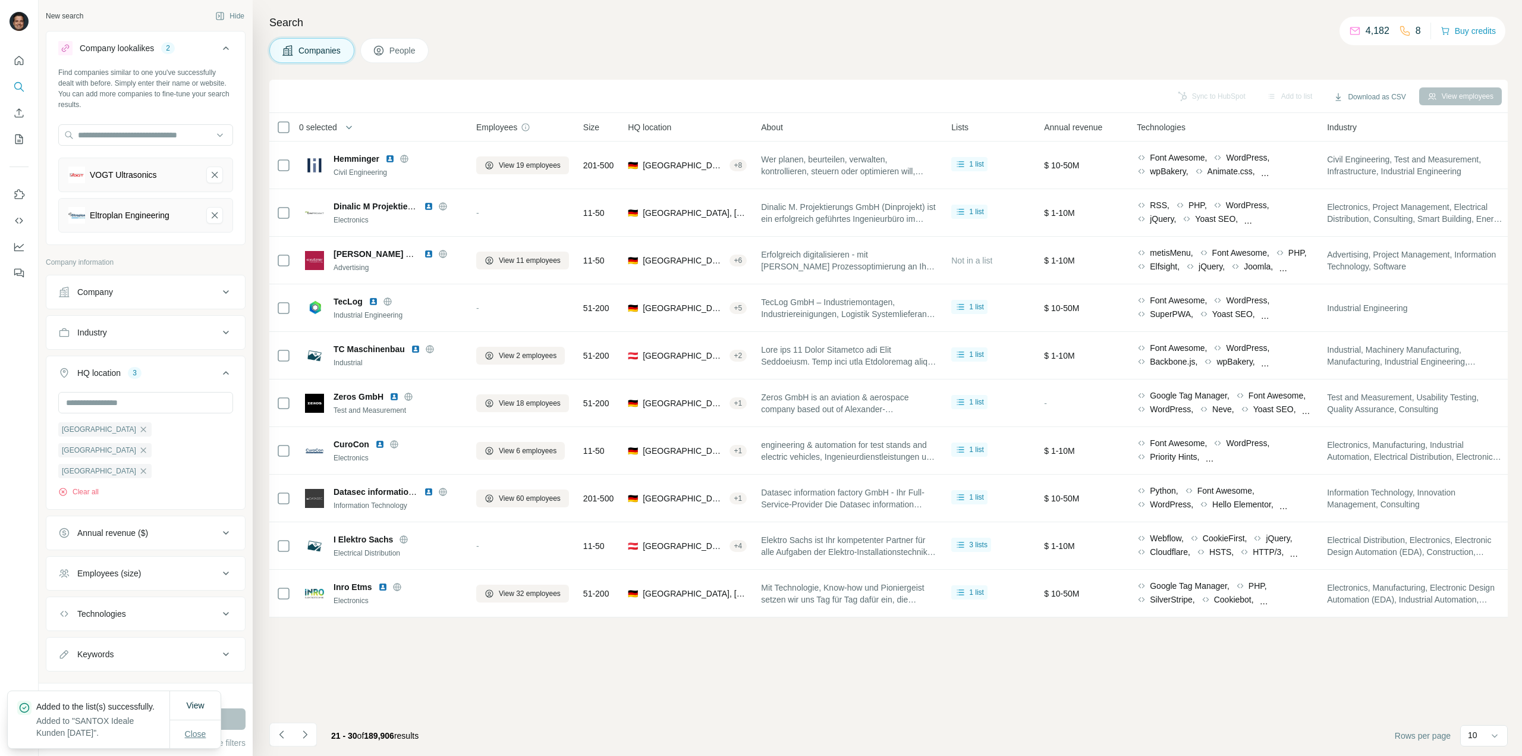
click at [200, 728] on span "Close" at bounding box center [195, 734] width 21 height 12
click at [307, 734] on icon "Navigate to next page" at bounding box center [305, 734] width 4 height 8
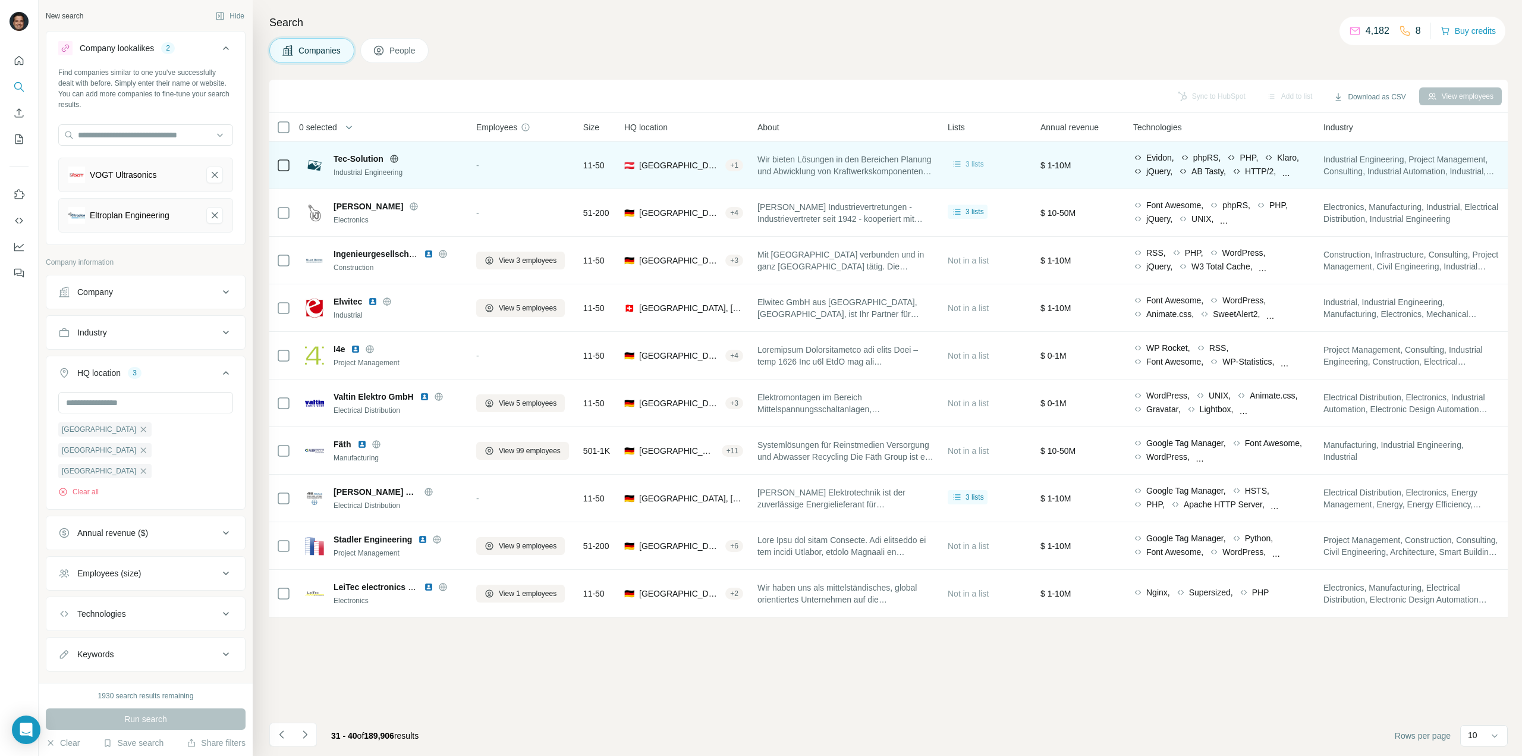
click at [981, 161] on span "3 lists" at bounding box center [974, 164] width 18 height 11
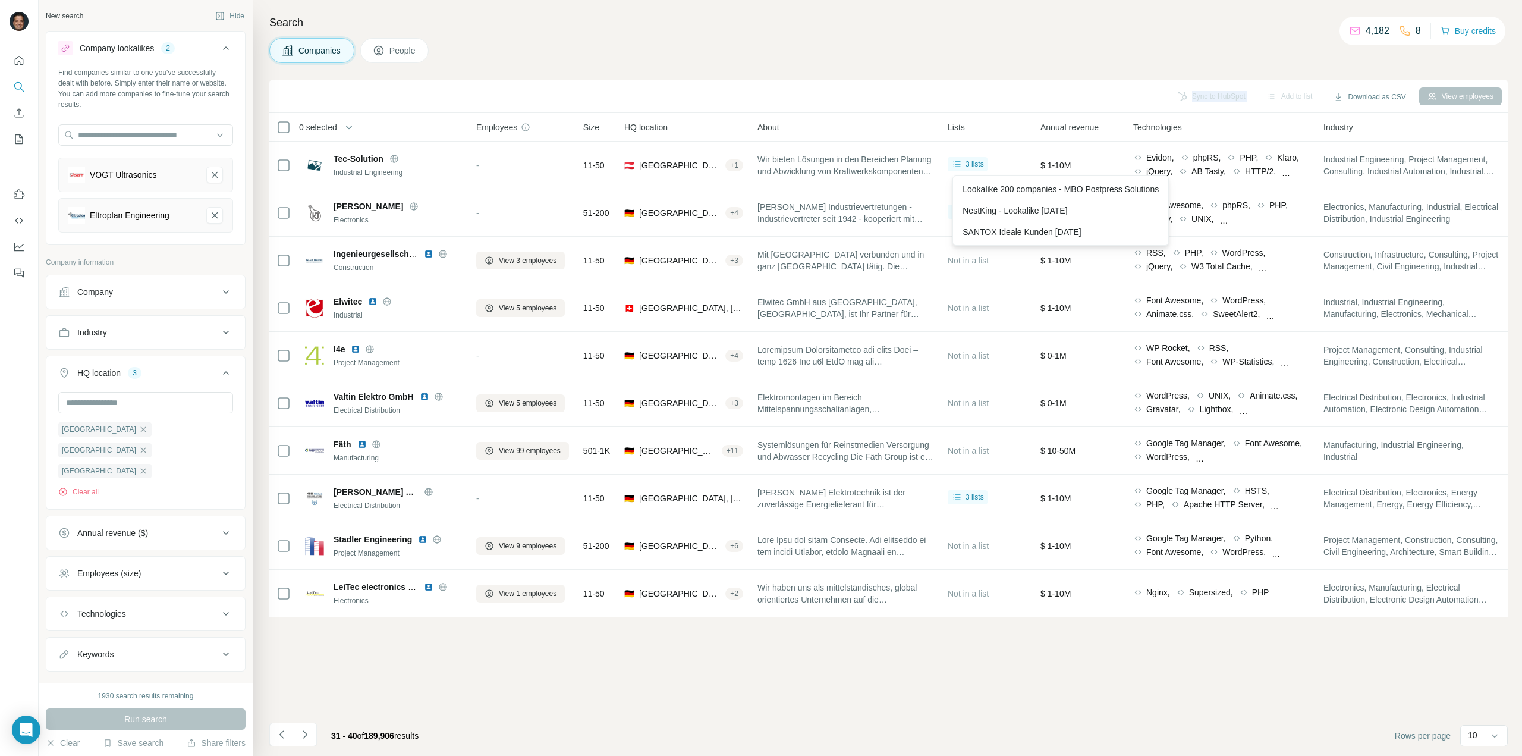
click at [978, 100] on div "Sync to HubSpot Add to list Download as CSV View employees" at bounding box center [888, 96] width 1226 height 21
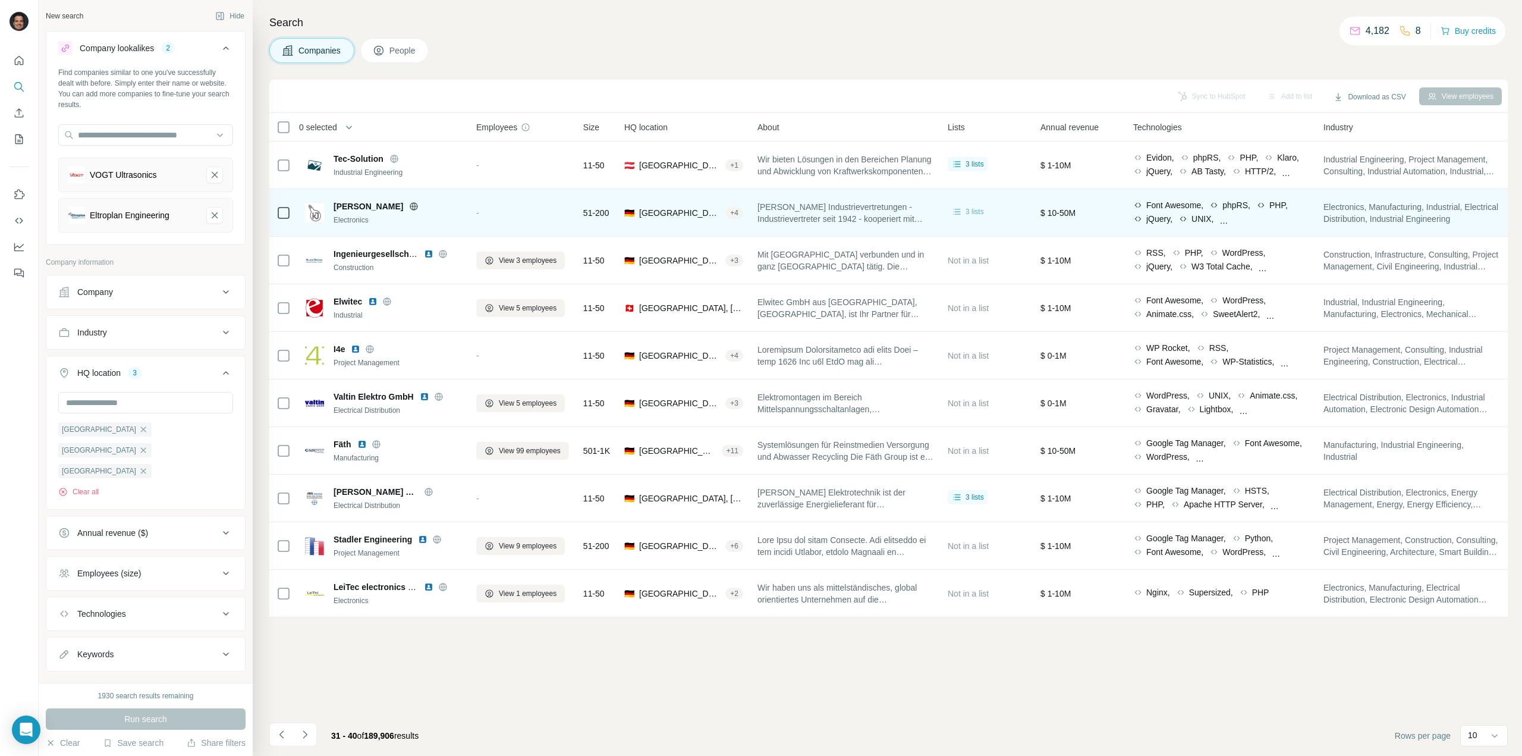
click at [976, 210] on span "3 lists" at bounding box center [974, 211] width 18 height 11
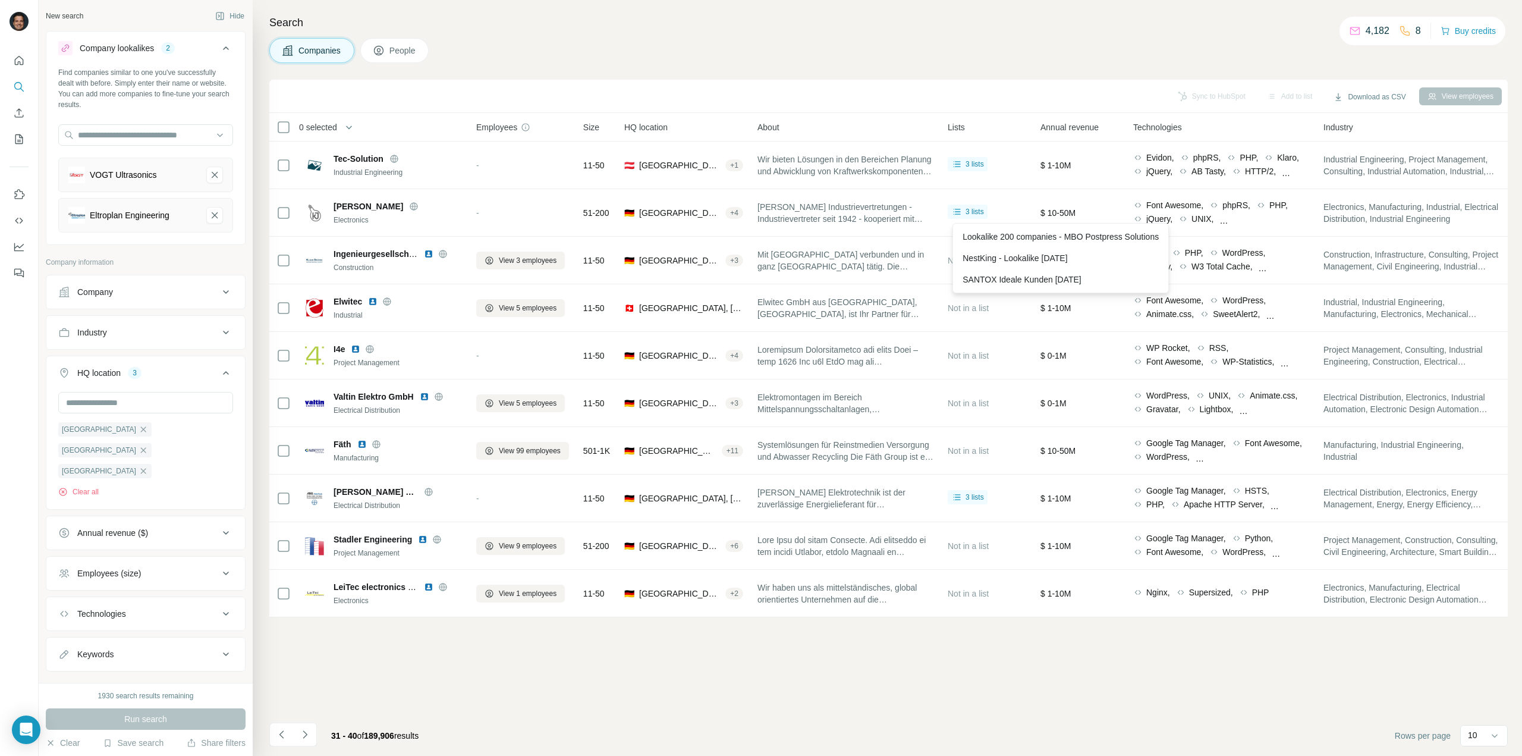
click at [971, 102] on div "Sync to HubSpot Add to list Download as CSV View employees" at bounding box center [888, 96] width 1226 height 21
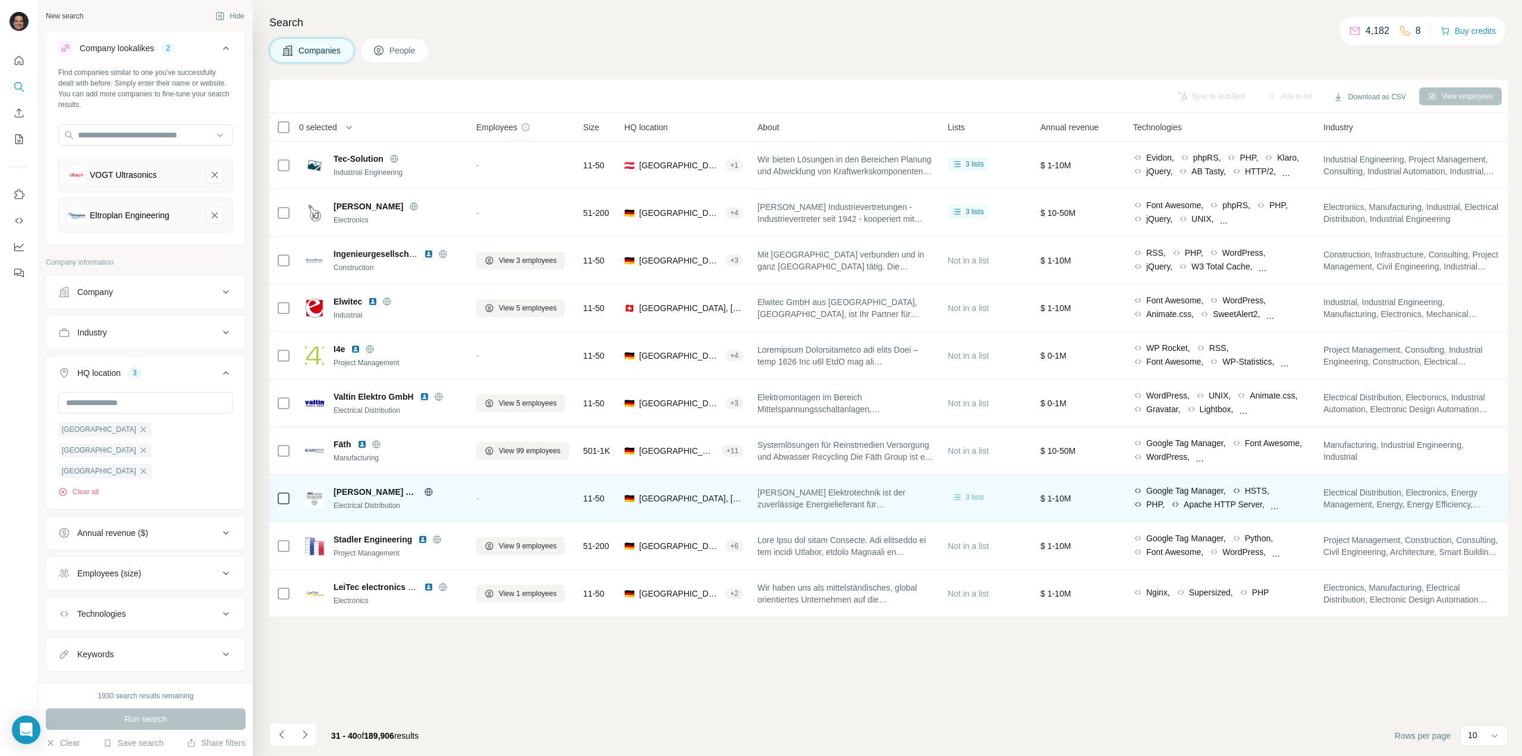
click at [973, 498] on span "3 lists" at bounding box center [974, 497] width 18 height 11
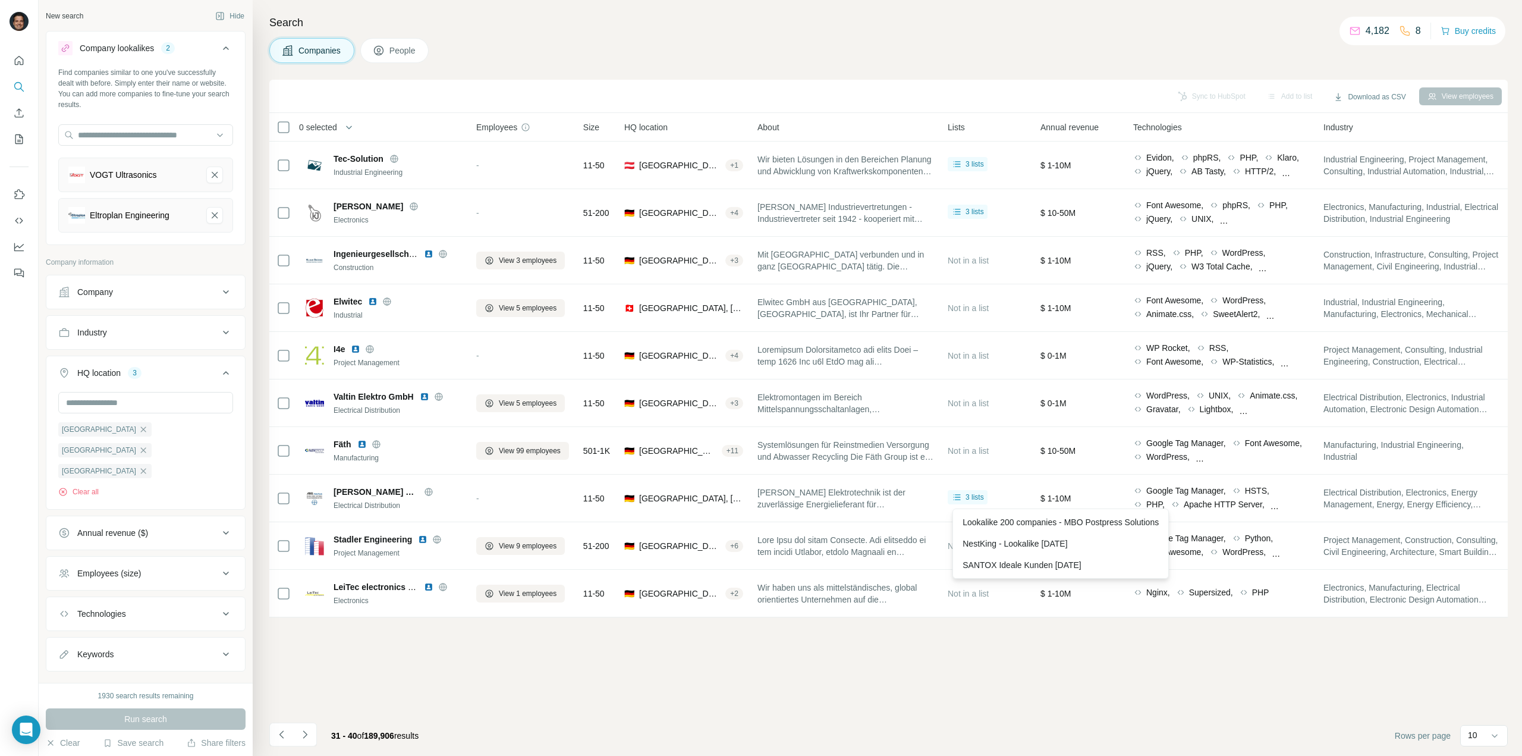
click at [843, 83] on div "Sync to HubSpot Add to list Download as CSV View employees" at bounding box center [888, 96] width 1238 height 33
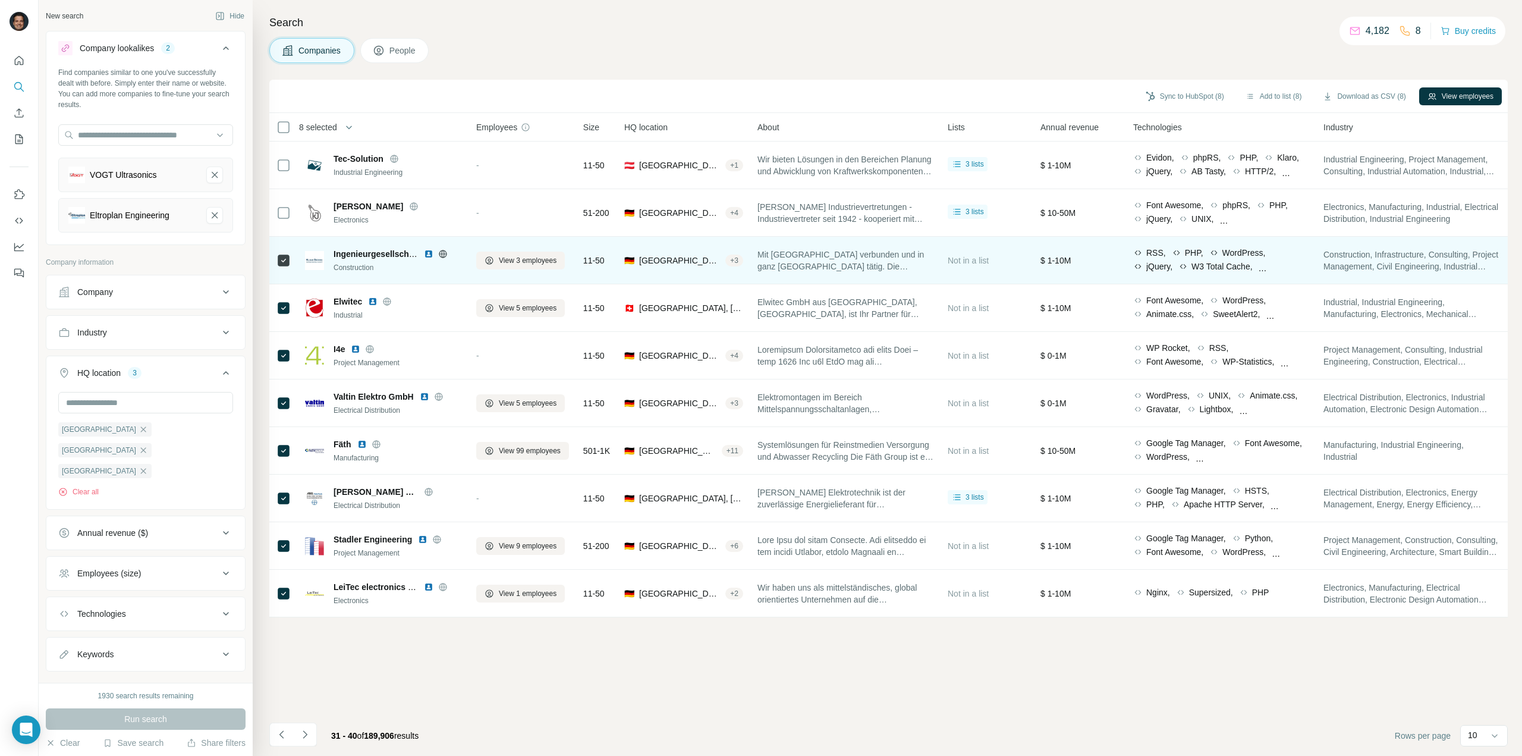
click at [442, 251] on icon at bounding box center [443, 254] width 10 height 10
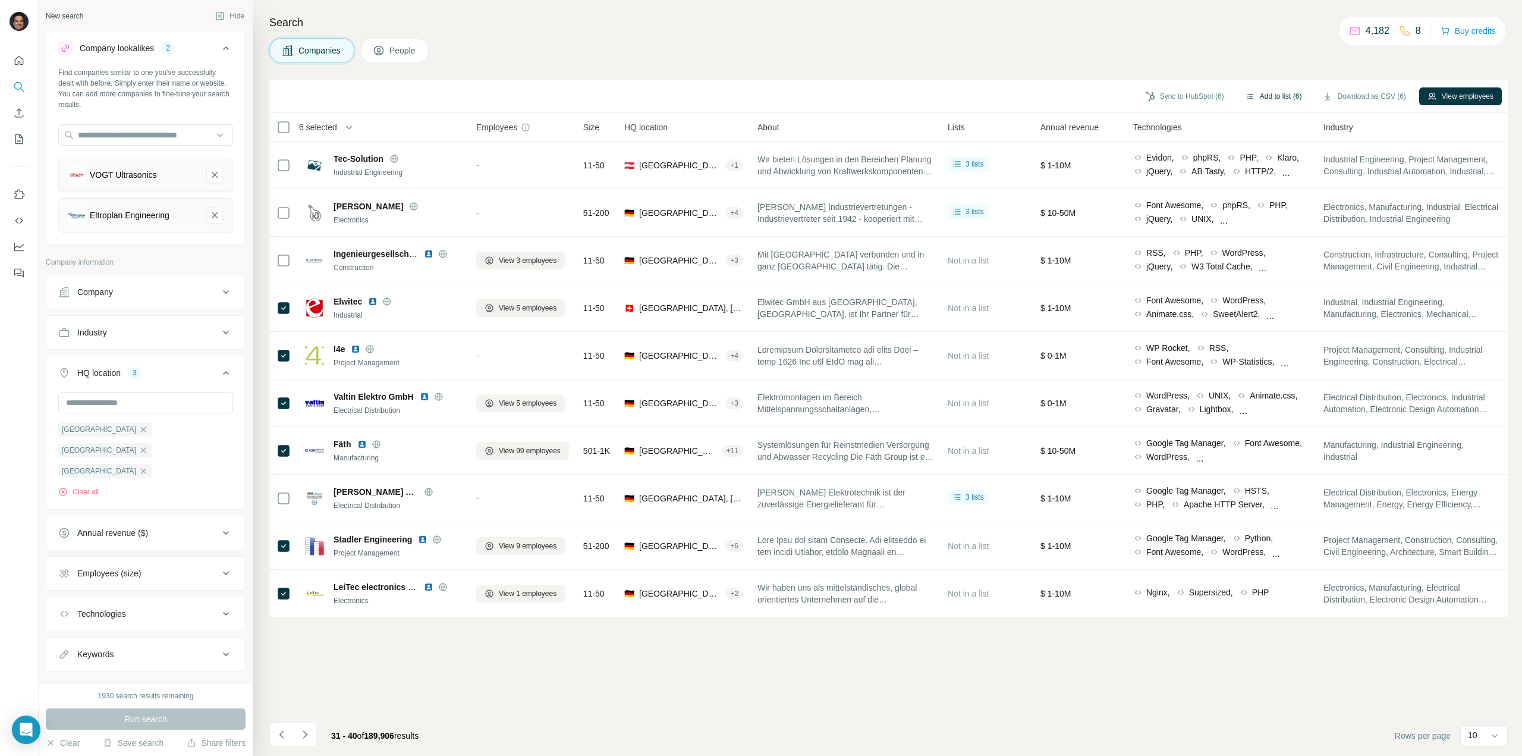
click at [1262, 93] on button "Add to list (6)" at bounding box center [1273, 96] width 73 height 18
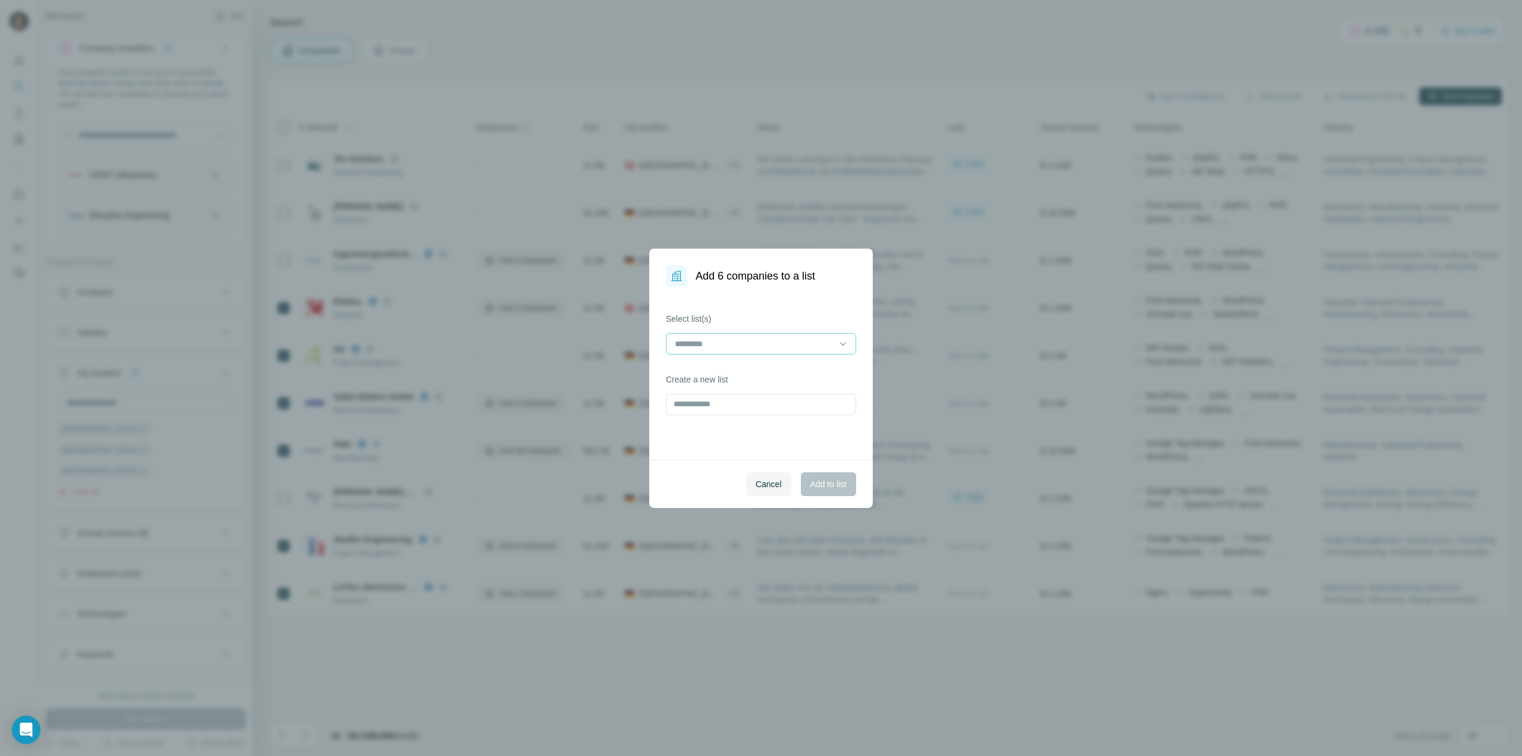
click at [799, 337] on input at bounding box center [754, 343] width 161 height 13
click at [820, 304] on div "Select list(s) SANTOX Ideale Kunden [DATE] Create a new list" at bounding box center [761, 373] width 224 height 173
click at [838, 483] on span "Add to list" at bounding box center [828, 484] width 36 height 12
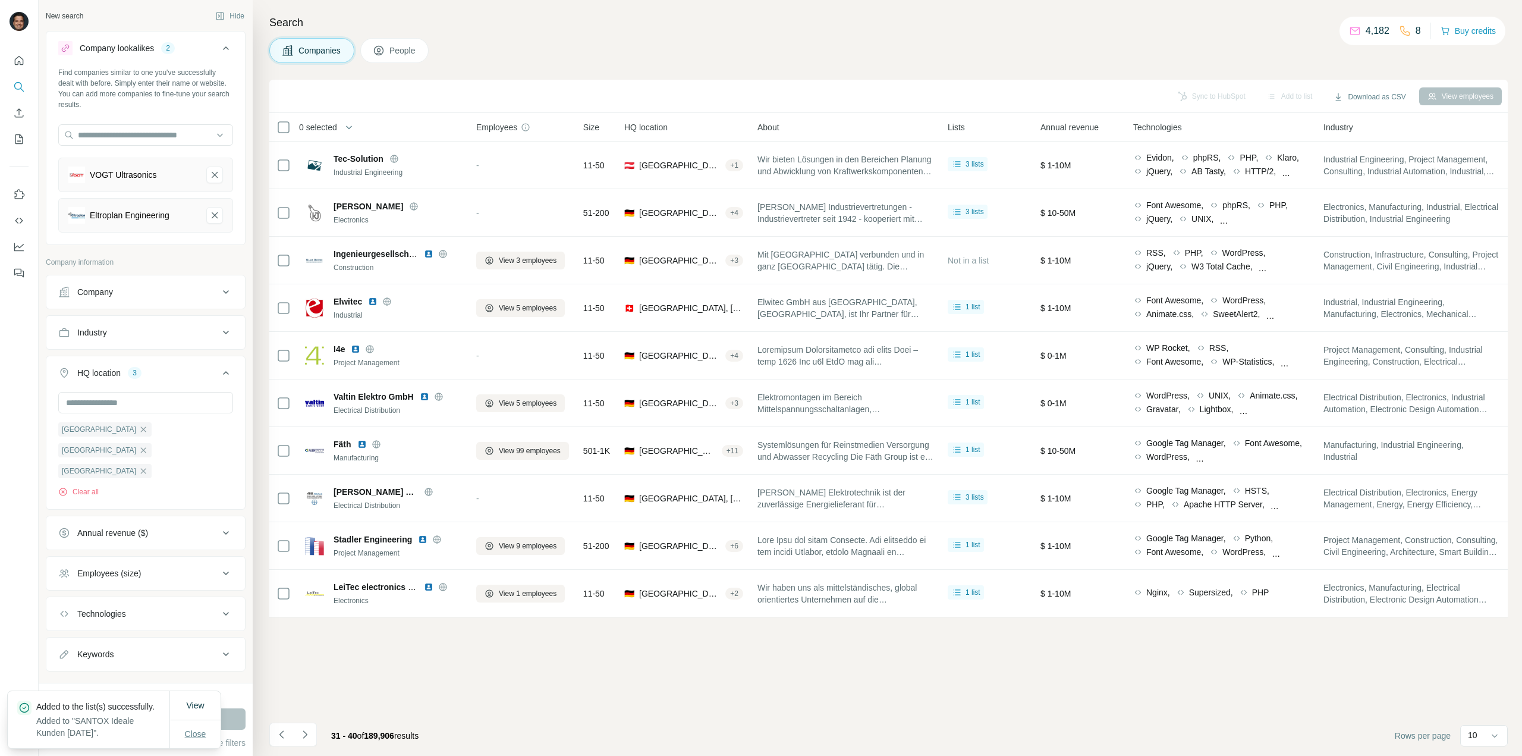
click at [205, 728] on span "Close" at bounding box center [195, 734] width 21 height 12
click at [313, 737] on button "Navigate to next page" at bounding box center [305, 734] width 24 height 24
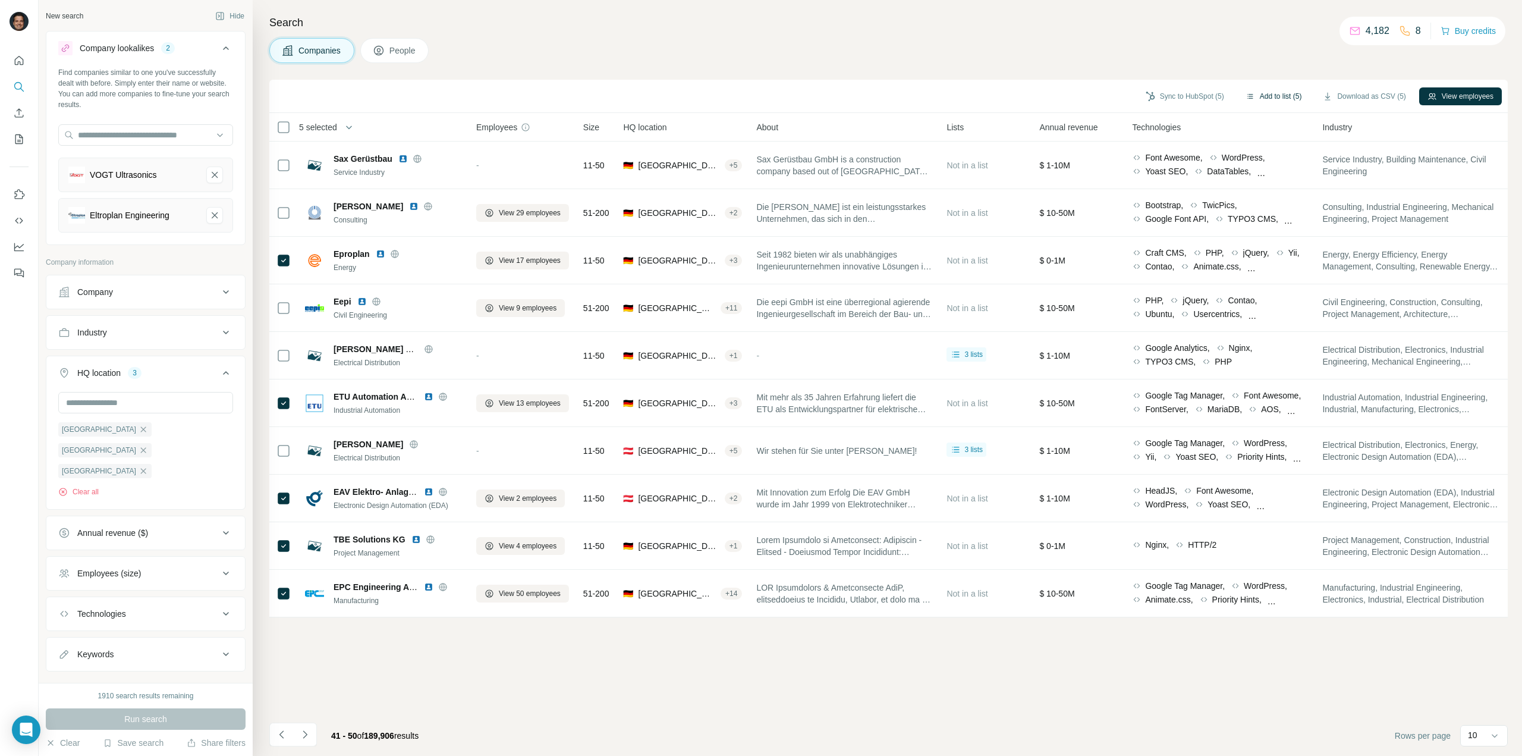
click at [1260, 93] on button "Add to list (5)" at bounding box center [1273, 96] width 73 height 18
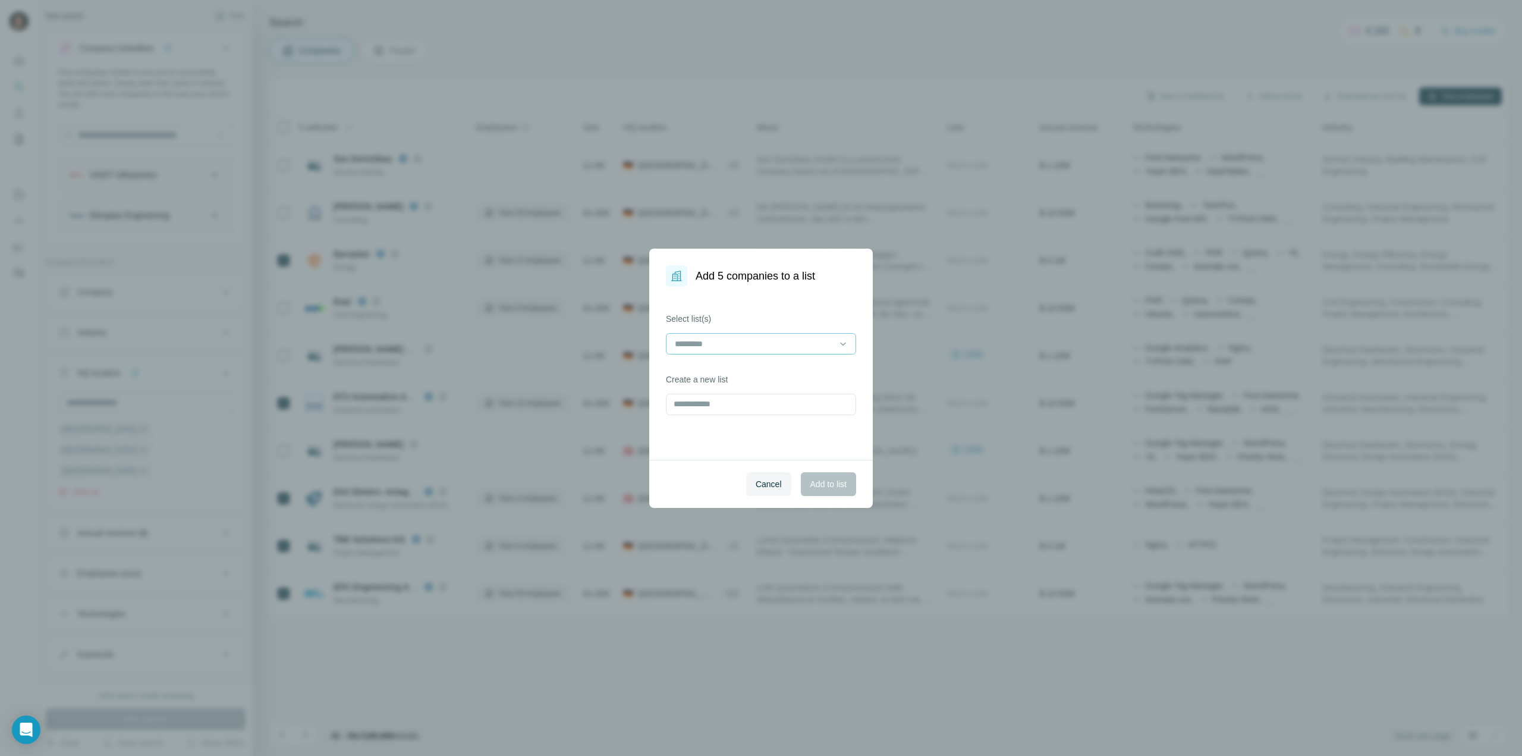
click at [786, 337] on input at bounding box center [754, 343] width 161 height 13
click at [770, 368] on p "SANTOX Ideale Kunden [DATE]" at bounding box center [735, 370] width 118 height 12
click at [701, 490] on div "Cancel Add to list" at bounding box center [761, 484] width 224 height 48
click at [857, 477] on div "Cancel Add to list" at bounding box center [761, 484] width 224 height 48
click at [836, 482] on span "Add to list" at bounding box center [828, 484] width 36 height 12
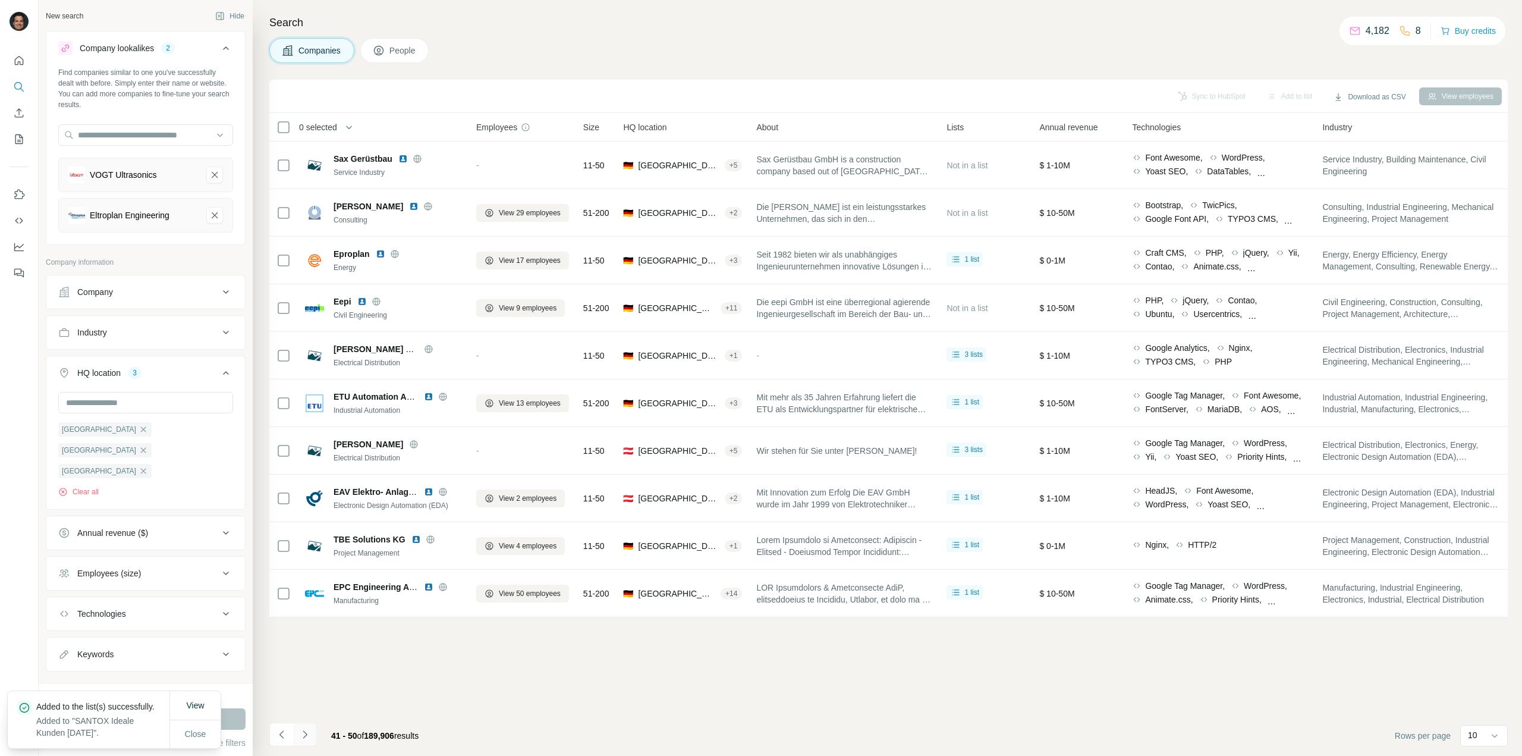
click at [308, 734] on icon "Navigate to next page" at bounding box center [305, 734] width 12 height 12
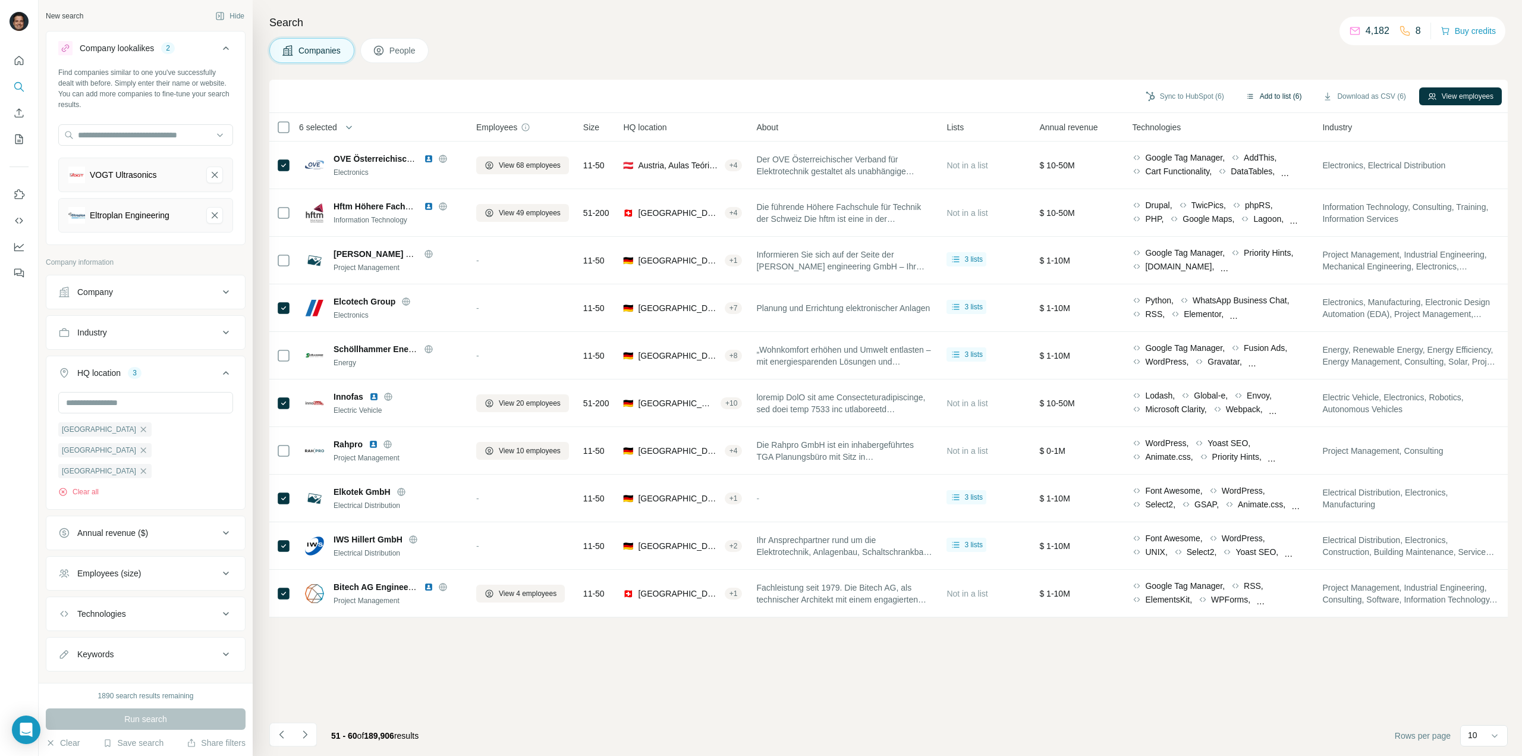
click at [1271, 93] on button "Add to list (6)" at bounding box center [1273, 96] width 73 height 18
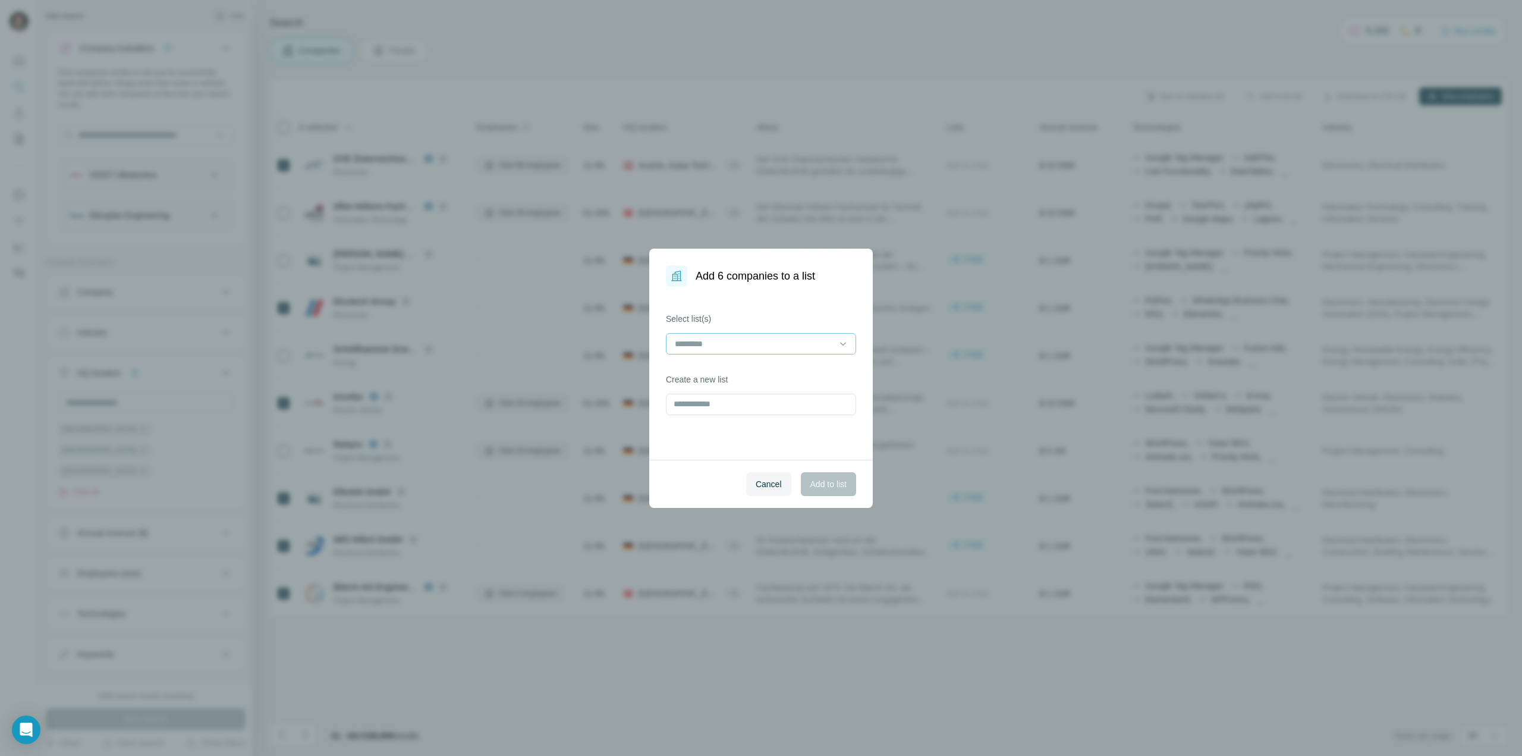
click at [801, 339] on input at bounding box center [754, 343] width 161 height 13
click at [773, 370] on p "SANTOX Ideale Kunden [DATE]" at bounding box center [735, 370] width 118 height 12
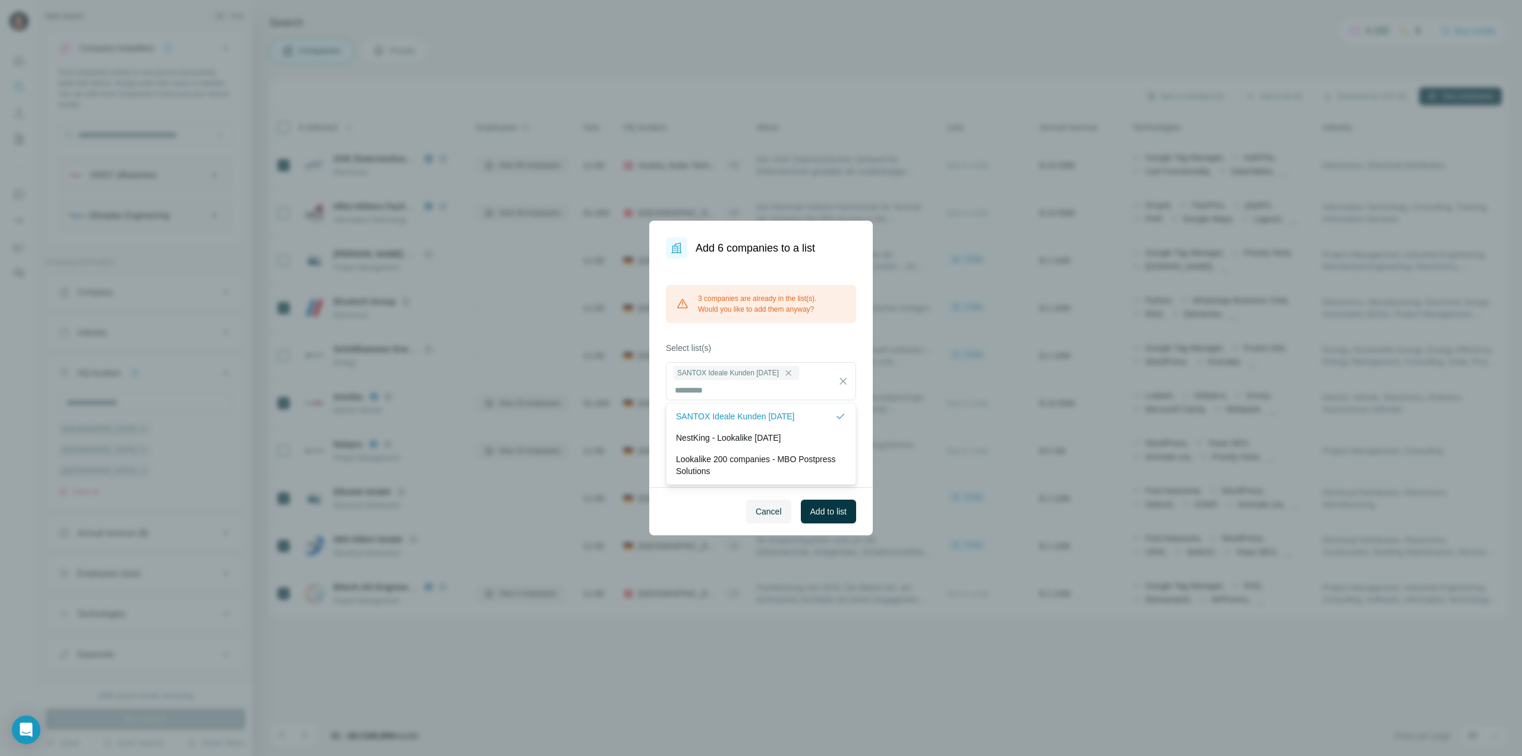
click at [776, 277] on div "3 companies are already in the list(s). Would you like to add them anyway? Sele…" at bounding box center [761, 373] width 224 height 228
click at [761, 508] on span "Cancel" at bounding box center [769, 511] width 26 height 12
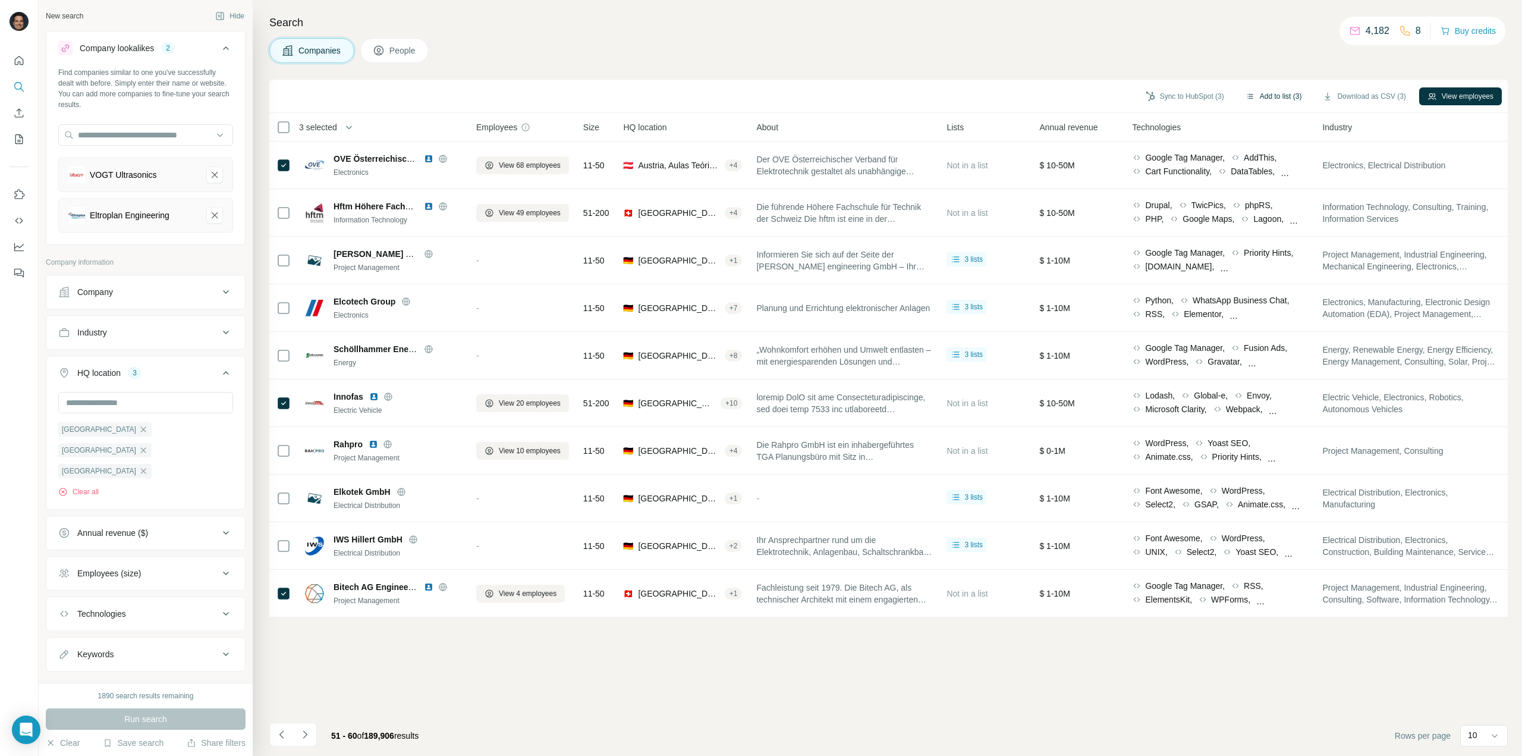
click at [1282, 91] on button "Add to list (3)" at bounding box center [1273, 96] width 73 height 18
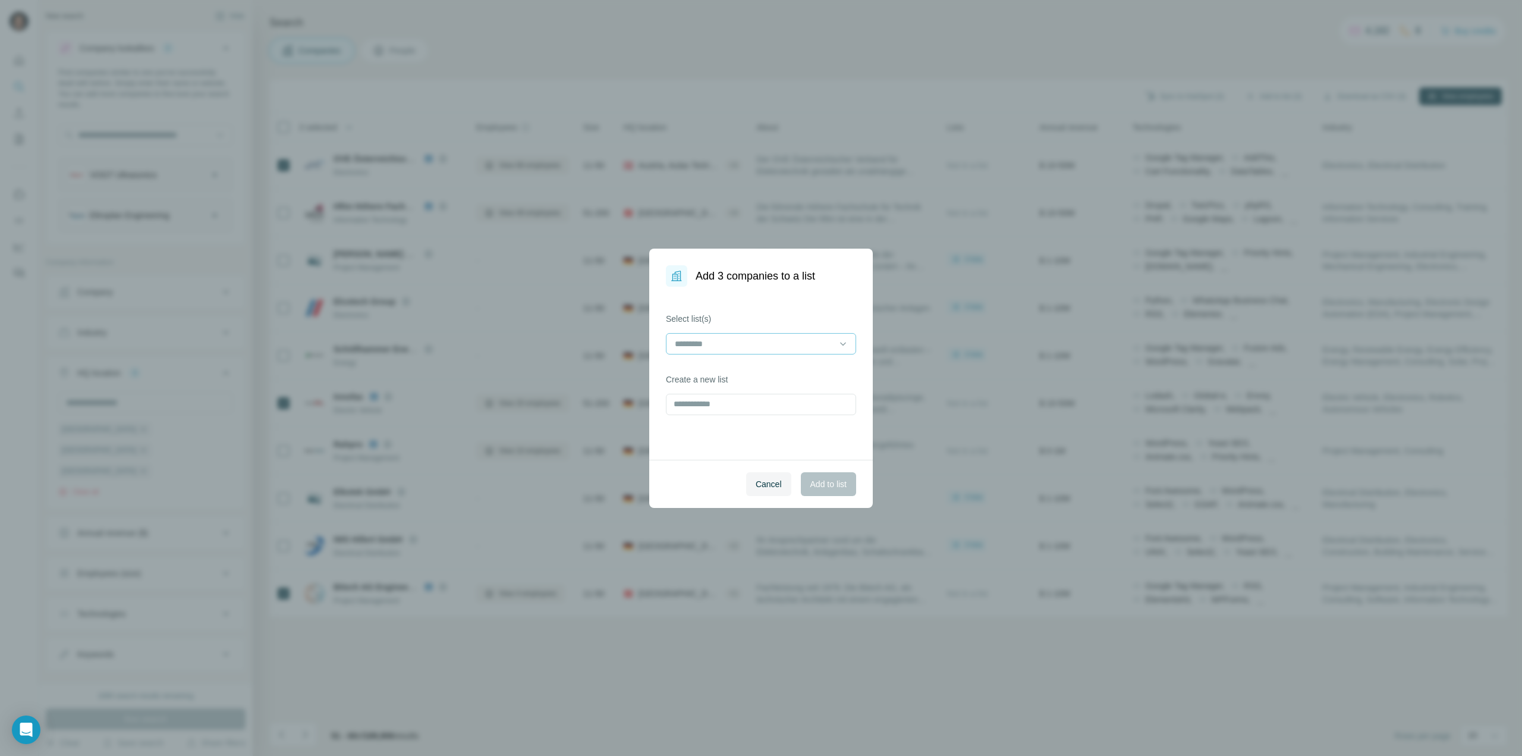
click at [819, 345] on input at bounding box center [754, 343] width 161 height 13
click at [788, 373] on p "SANTOX Ideale Kunden [DATE]" at bounding box center [735, 370] width 118 height 12
click at [703, 485] on div "Cancel Add to list" at bounding box center [761, 484] width 224 height 48
click at [820, 486] on span "Add to list" at bounding box center [828, 484] width 36 height 12
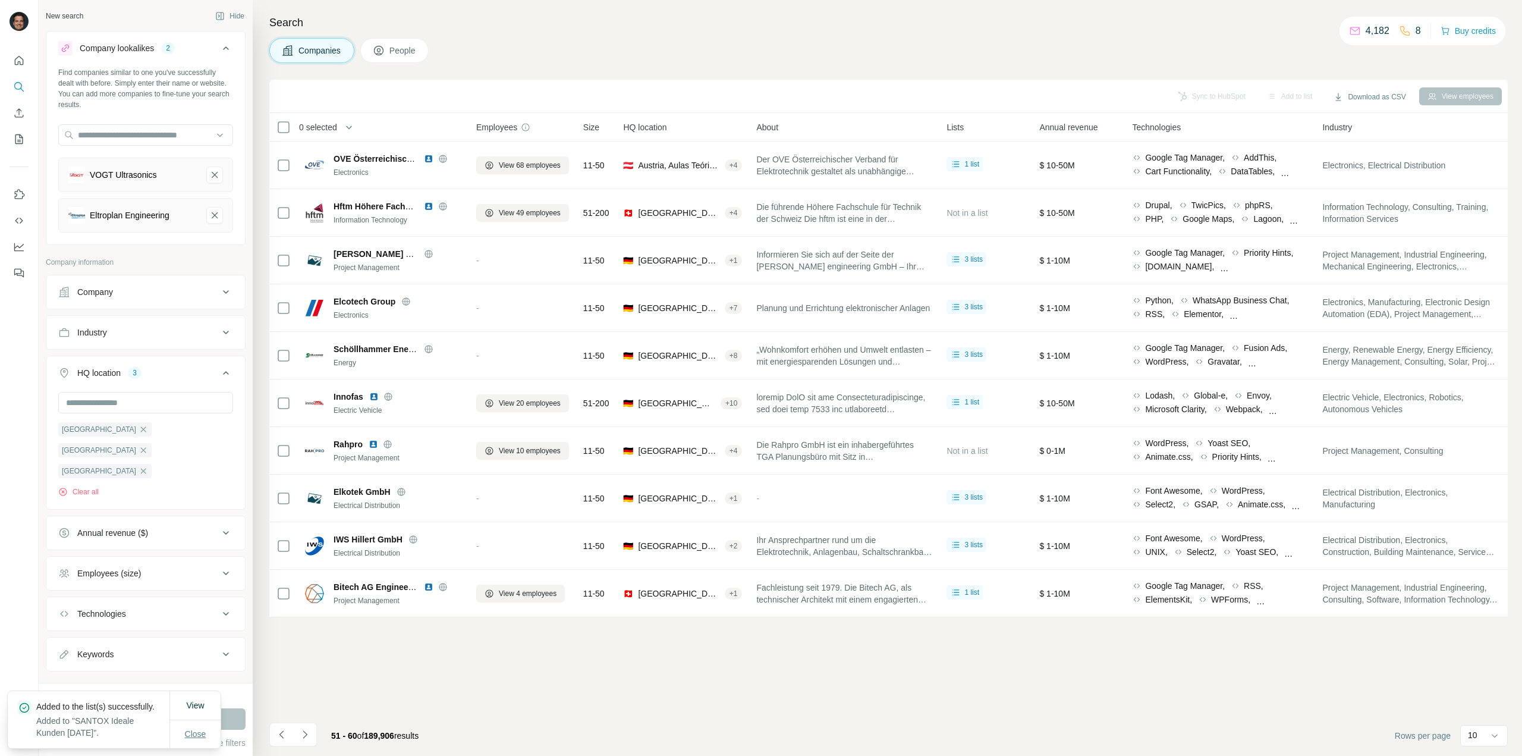
click at [207, 732] on button "Close" at bounding box center [196, 733] width 38 height 21
click at [305, 733] on icon "Navigate to next page" at bounding box center [305, 734] width 12 height 12
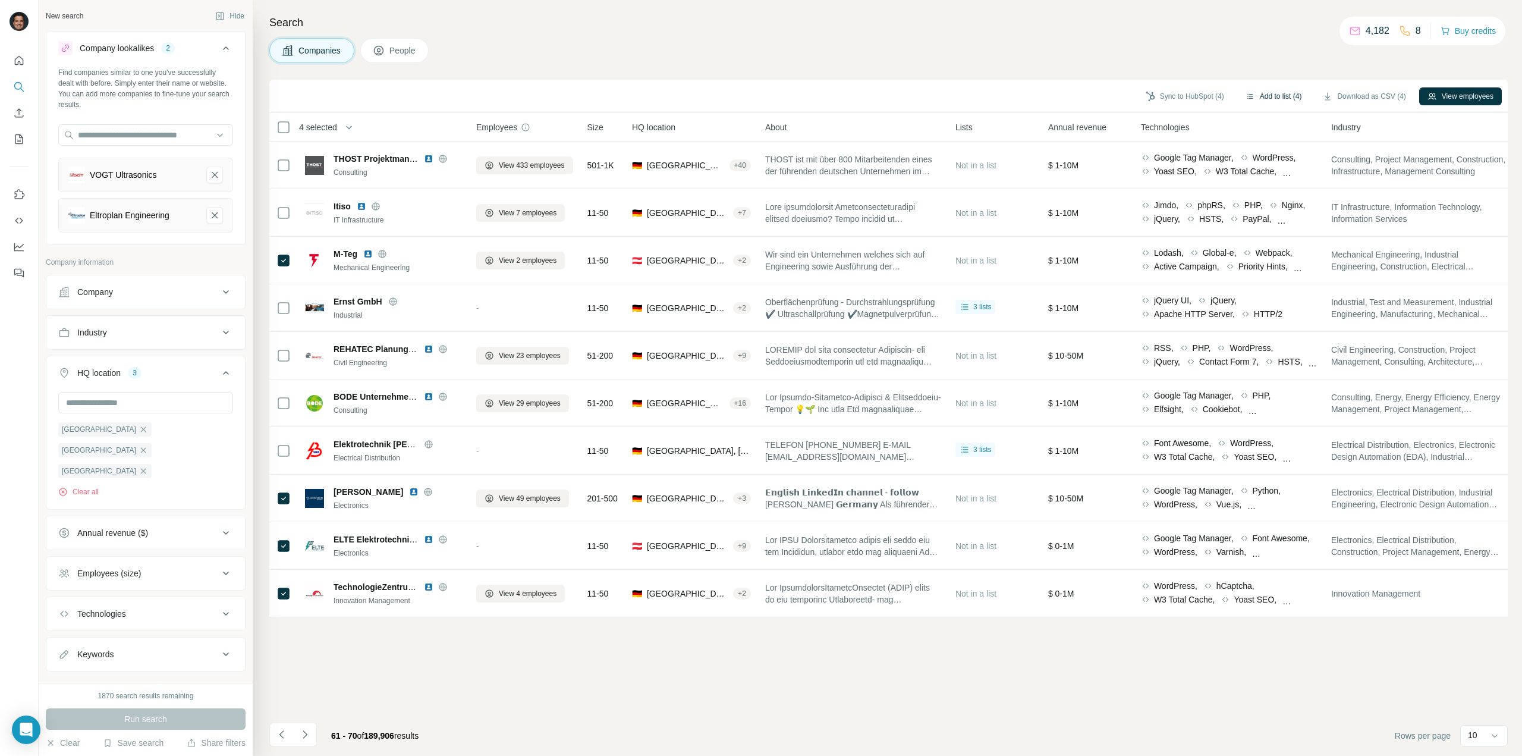
click at [1285, 93] on button "Add to list (4)" at bounding box center [1273, 96] width 73 height 18
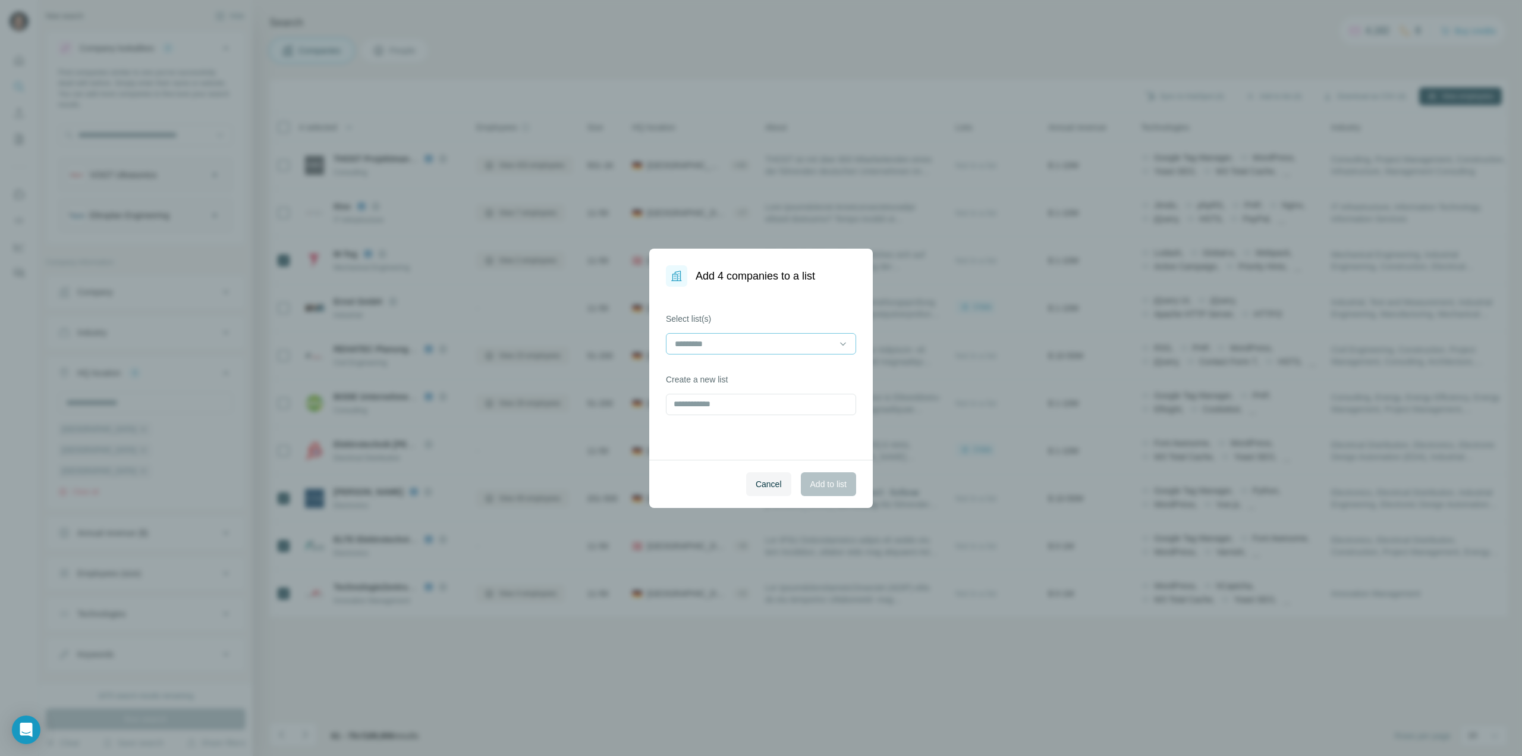
click at [772, 342] on input at bounding box center [754, 343] width 161 height 13
click at [762, 366] on p "SANTOX Ideale Kunden [DATE]" at bounding box center [735, 370] width 118 height 12
click at [840, 479] on span "Add to list" at bounding box center [828, 484] width 36 height 12
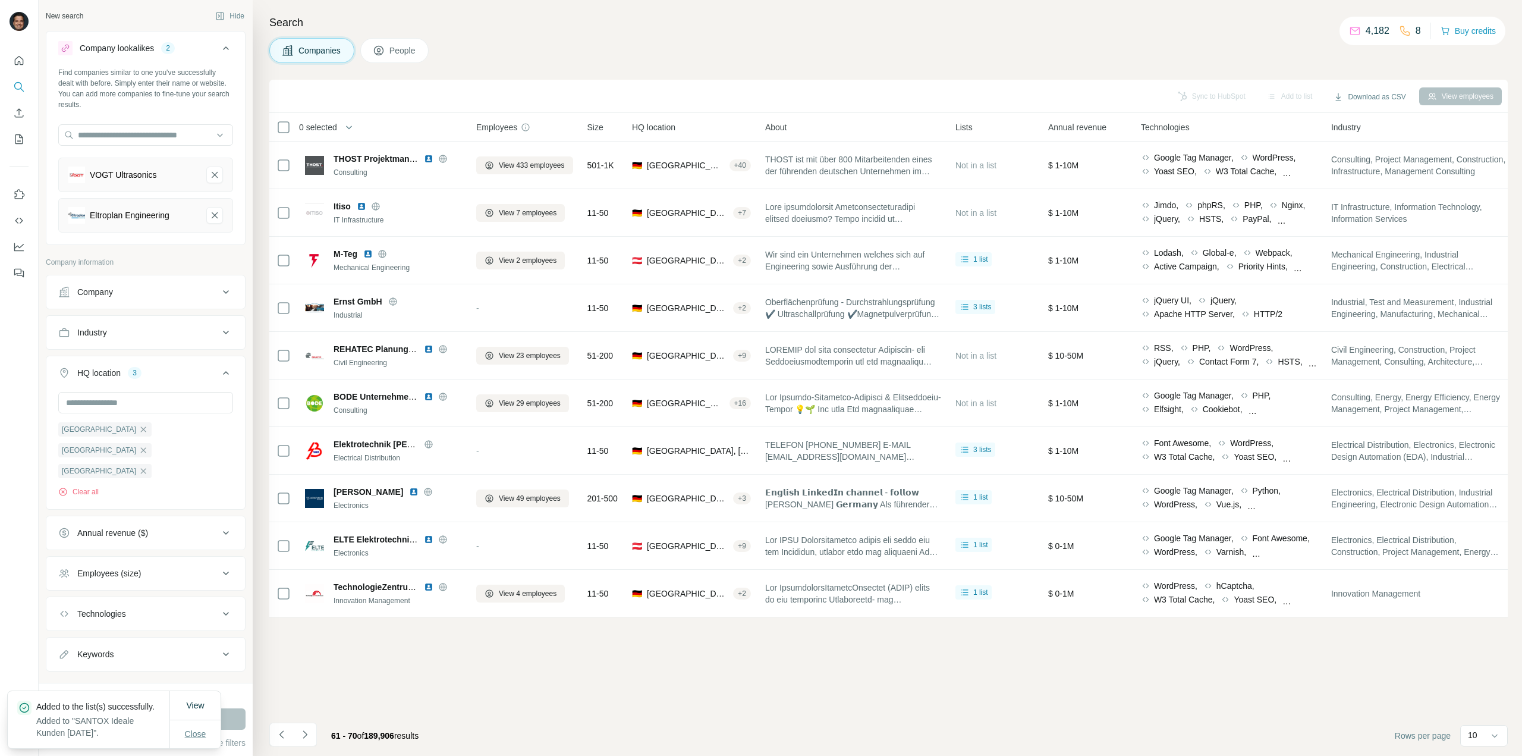
click at [201, 728] on span "Close" at bounding box center [195, 734] width 21 height 12
click at [306, 734] on icon "Navigate to next page" at bounding box center [305, 734] width 4 height 8
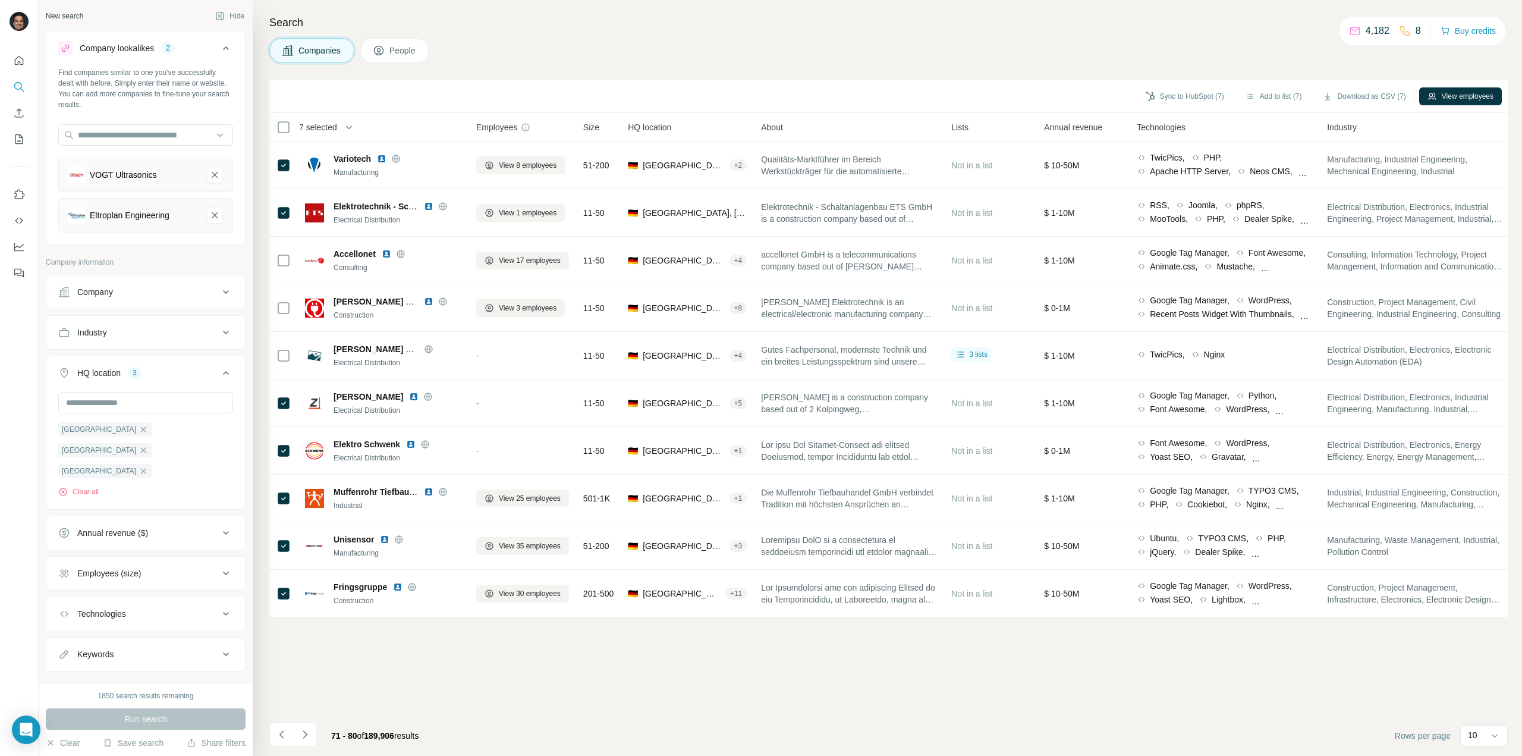
click at [168, 337] on button "Industry" at bounding box center [145, 332] width 199 height 29
click at [168, 366] on input at bounding box center [139, 362] width 147 height 13
click at [169, 360] on input at bounding box center [139, 362] width 147 height 13
click at [429, 93] on div "Sync to HubSpot (7) Add to list (7) Download as CSV (7) View employees" at bounding box center [888, 96] width 1226 height 21
click at [1281, 92] on button "Add to list (6)" at bounding box center [1273, 96] width 73 height 18
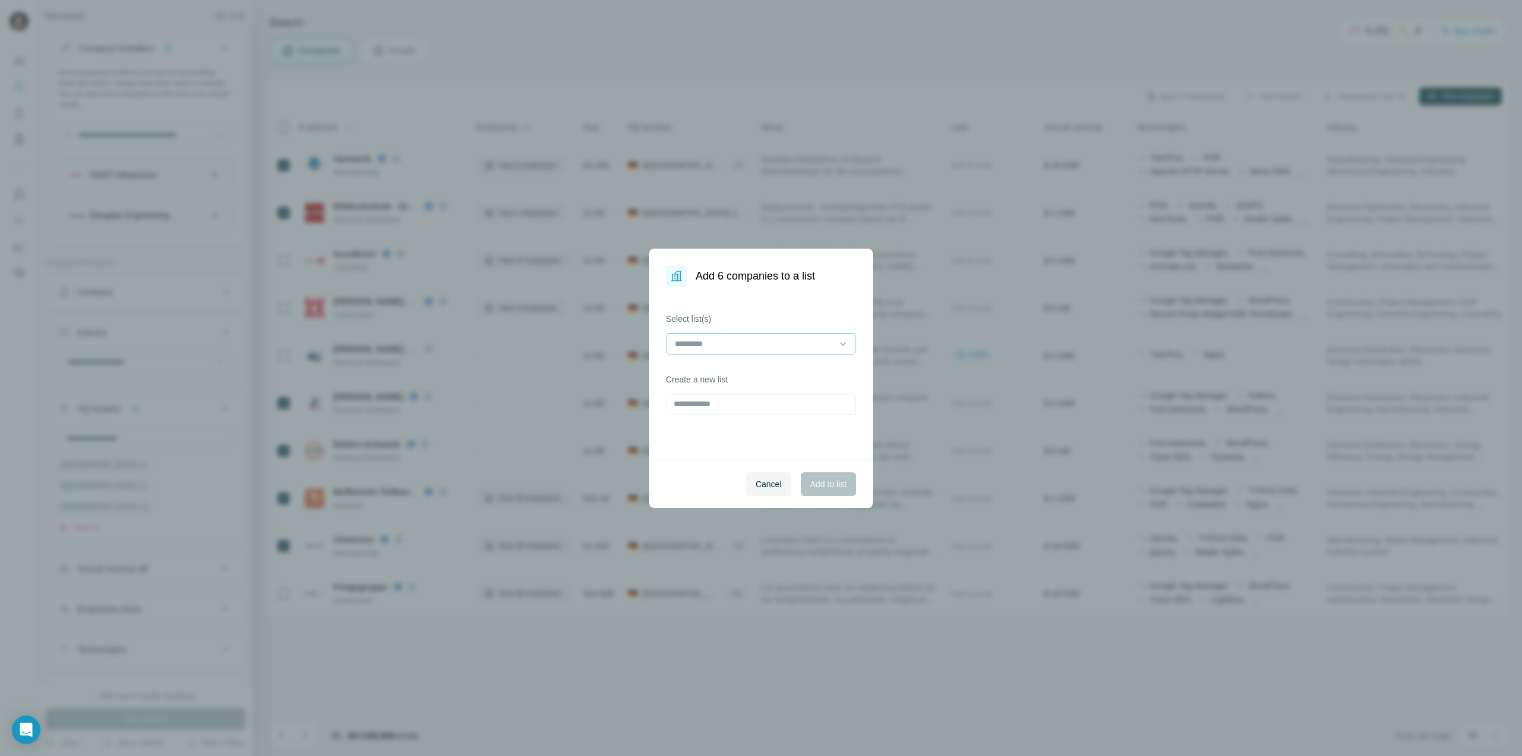
click at [753, 349] on input at bounding box center [754, 343] width 161 height 13
click at [740, 368] on p "SANTOX Ideale Kunden [DATE]" at bounding box center [735, 370] width 118 height 12
click at [819, 476] on button "Add to list" at bounding box center [828, 484] width 55 height 24
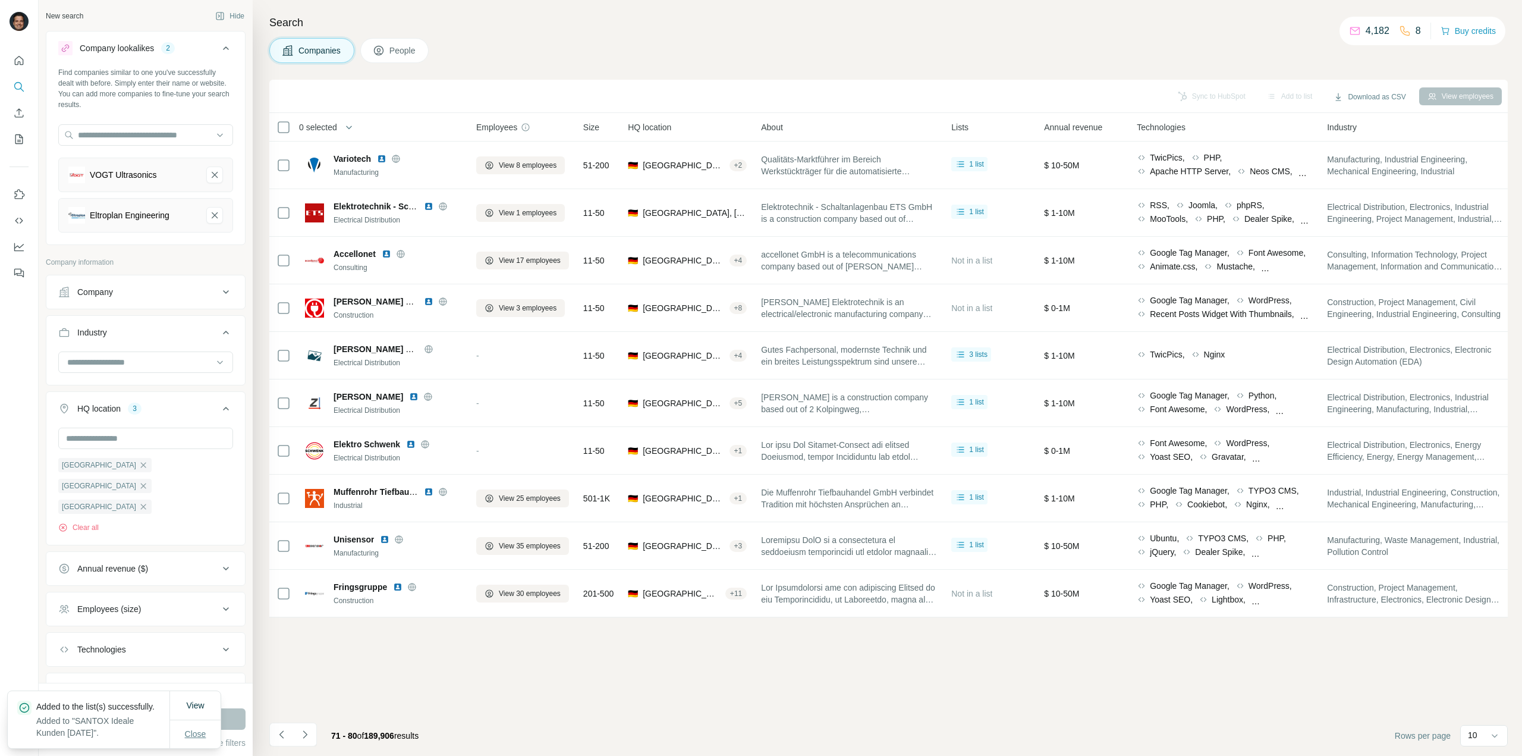
click at [196, 728] on span "Close" at bounding box center [195, 734] width 21 height 12
click at [310, 732] on icon "Navigate to next page" at bounding box center [305, 734] width 12 height 12
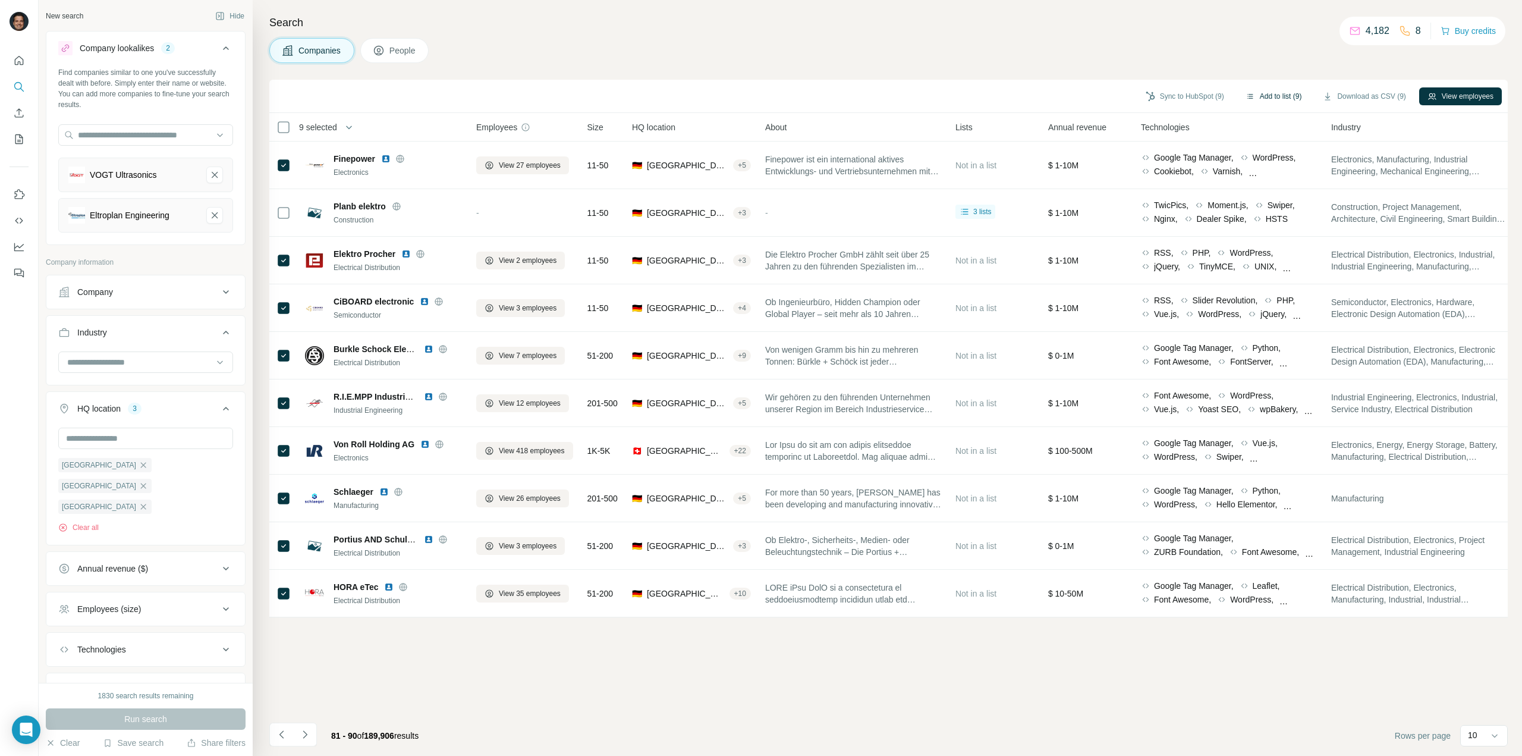
click at [1278, 98] on button "Add to list (9)" at bounding box center [1273, 96] width 73 height 18
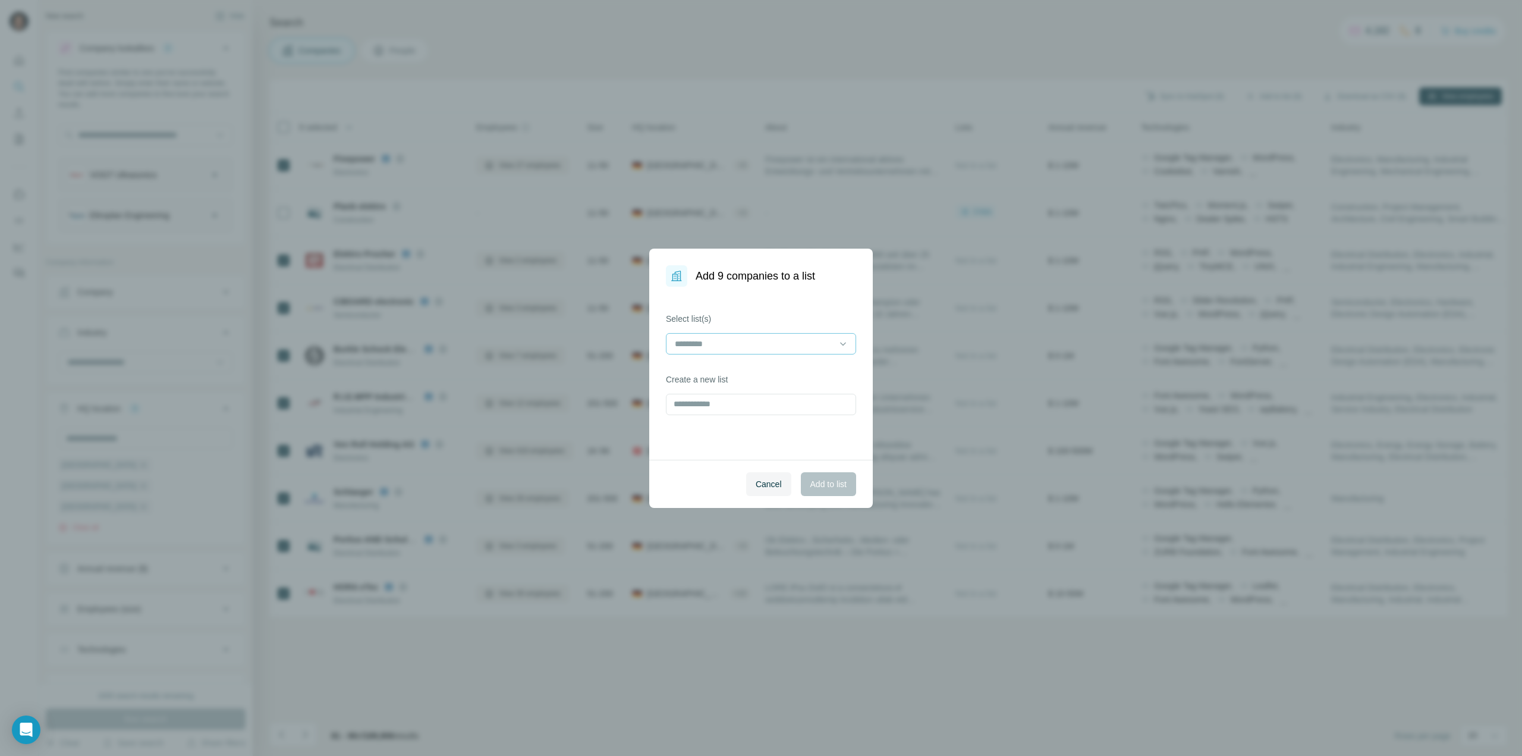
click at [801, 348] on input at bounding box center [754, 343] width 161 height 13
click at [784, 372] on p "SANTOX Ideale Kunden [DATE]" at bounding box center [735, 370] width 118 height 12
click at [819, 483] on span "Add to list" at bounding box center [828, 484] width 36 height 12
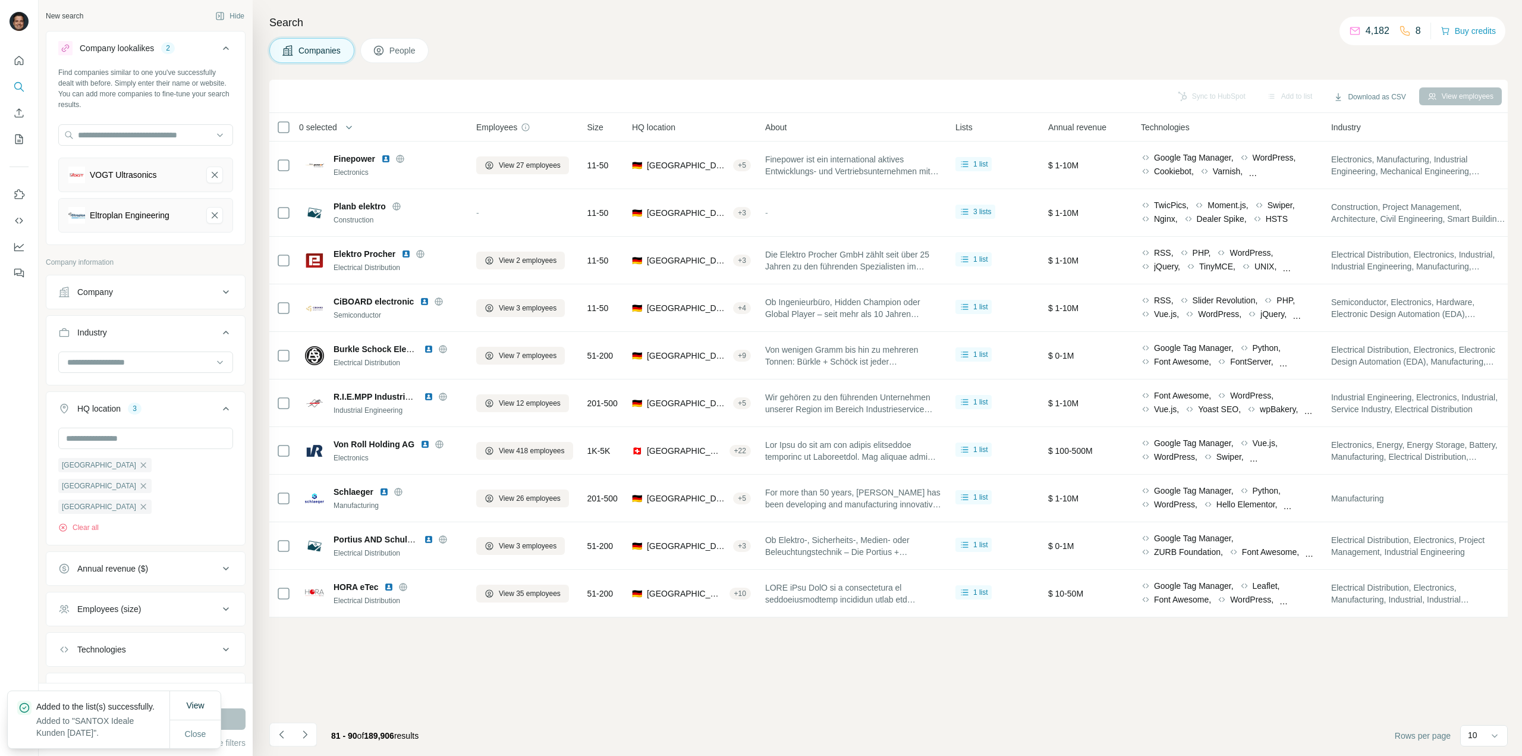
click at [310, 738] on icon "Navigate to next page" at bounding box center [305, 734] width 12 height 12
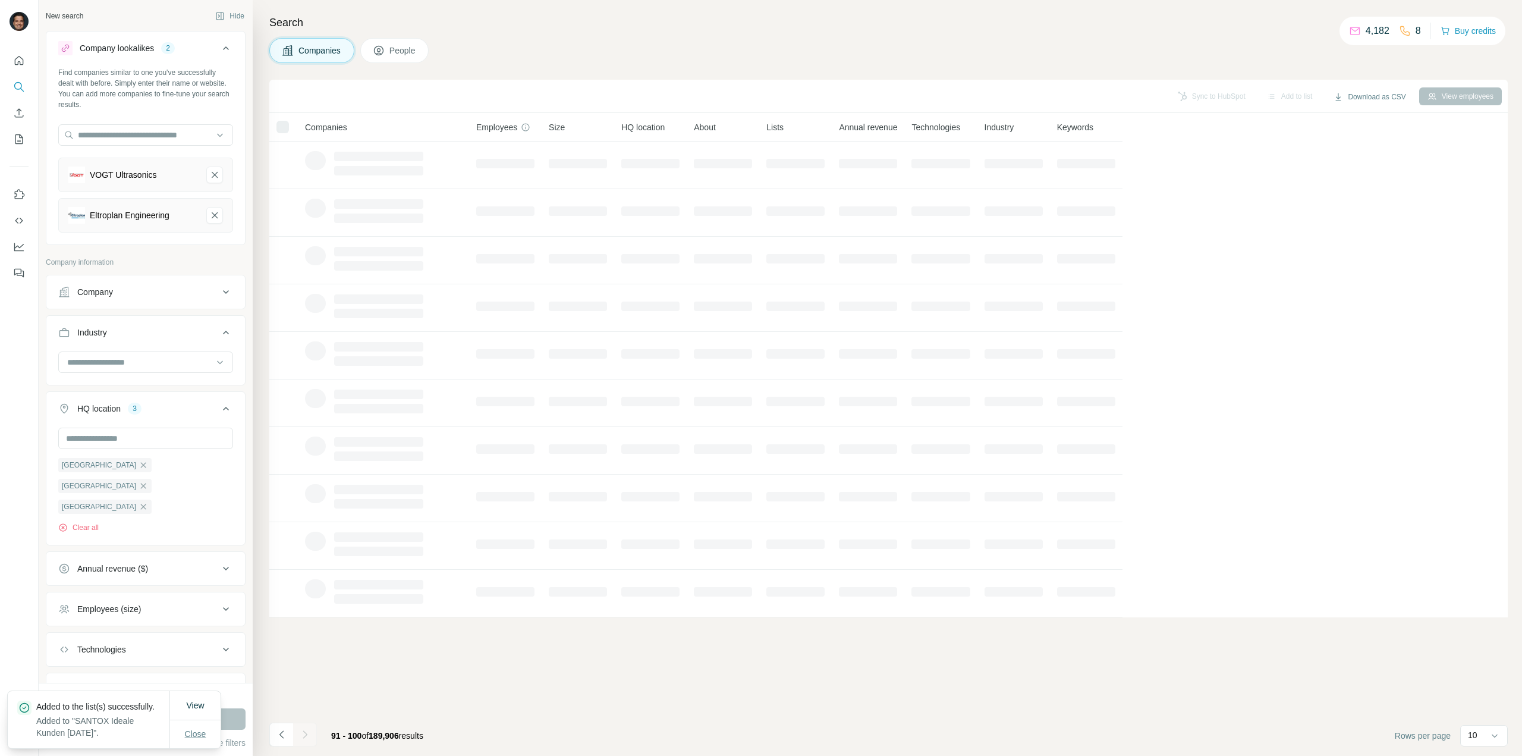
click at [205, 732] on span "Close" at bounding box center [195, 734] width 21 height 12
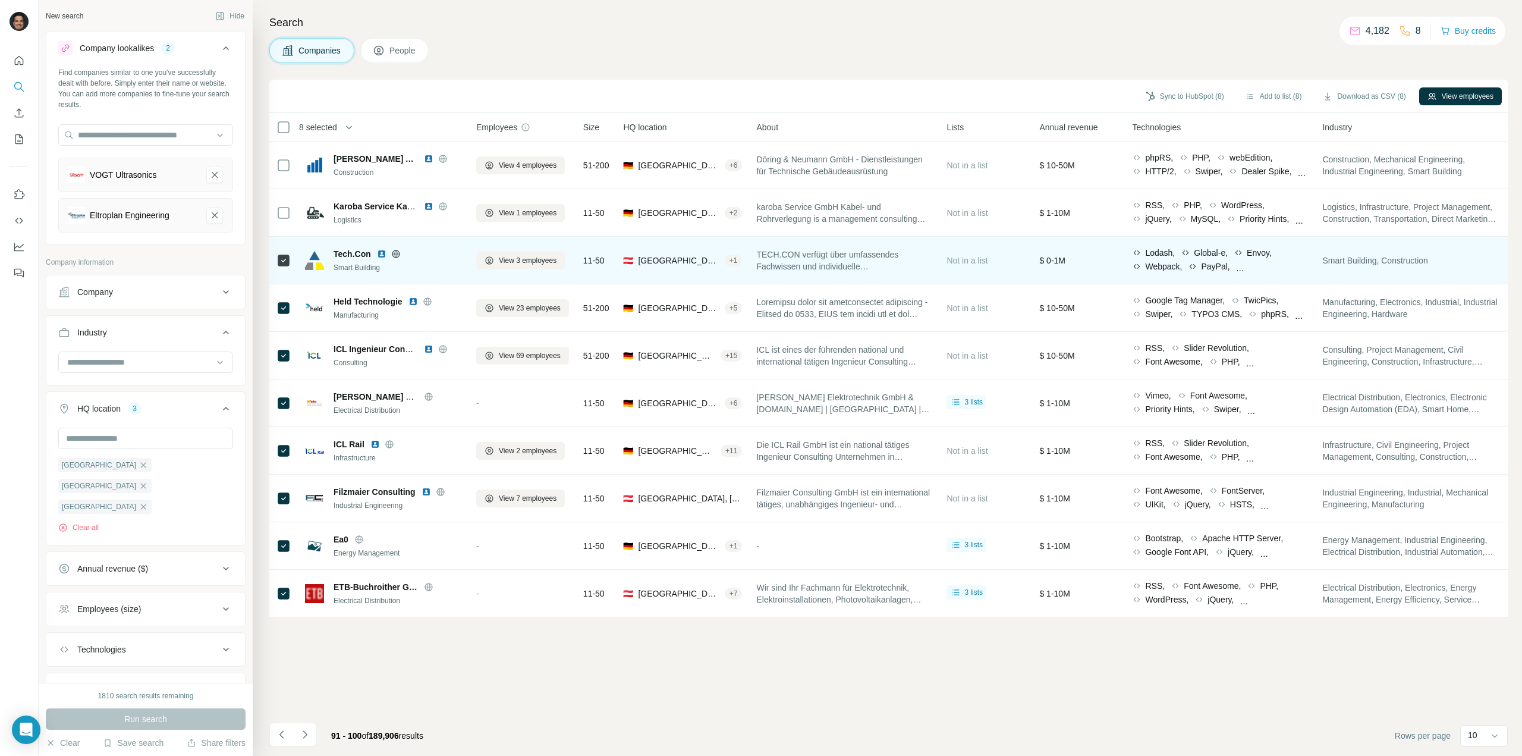
click at [399, 253] on icon at bounding box center [396, 253] width 8 height 1
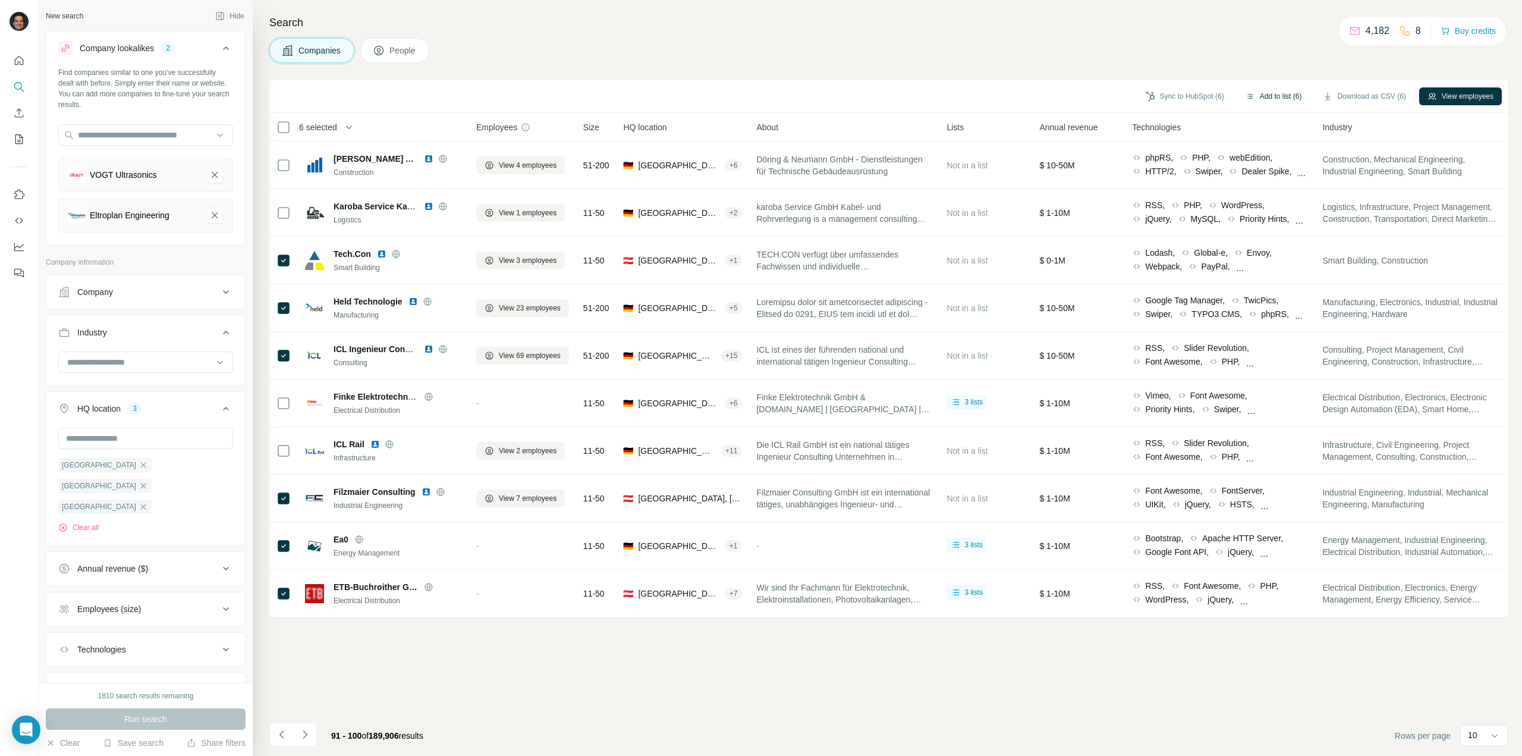
click at [1258, 91] on button "Add to list (6)" at bounding box center [1273, 96] width 73 height 18
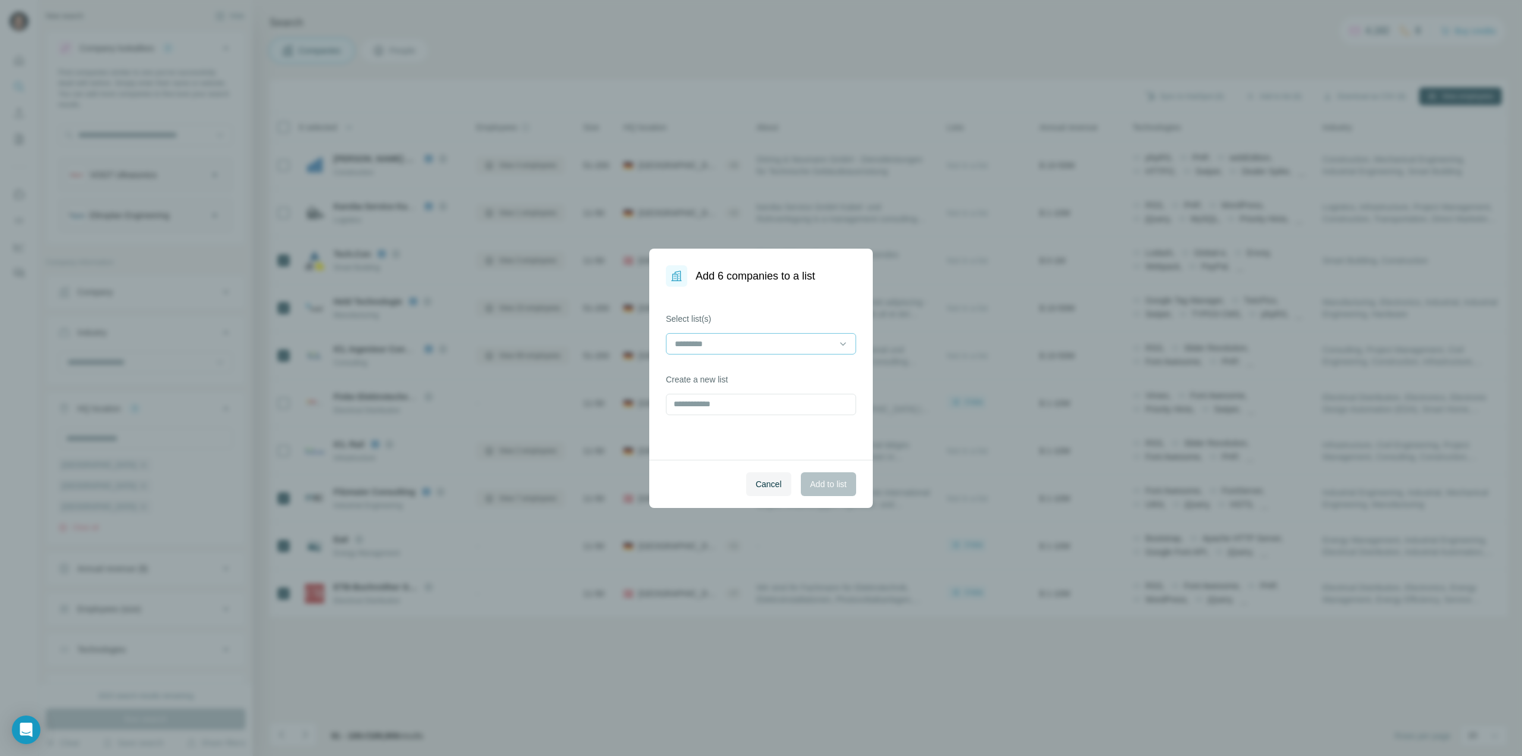
click at [746, 349] on input at bounding box center [754, 343] width 161 height 13
click at [743, 370] on p "SANTOX Ideale Kunden [DATE]" at bounding box center [735, 370] width 118 height 12
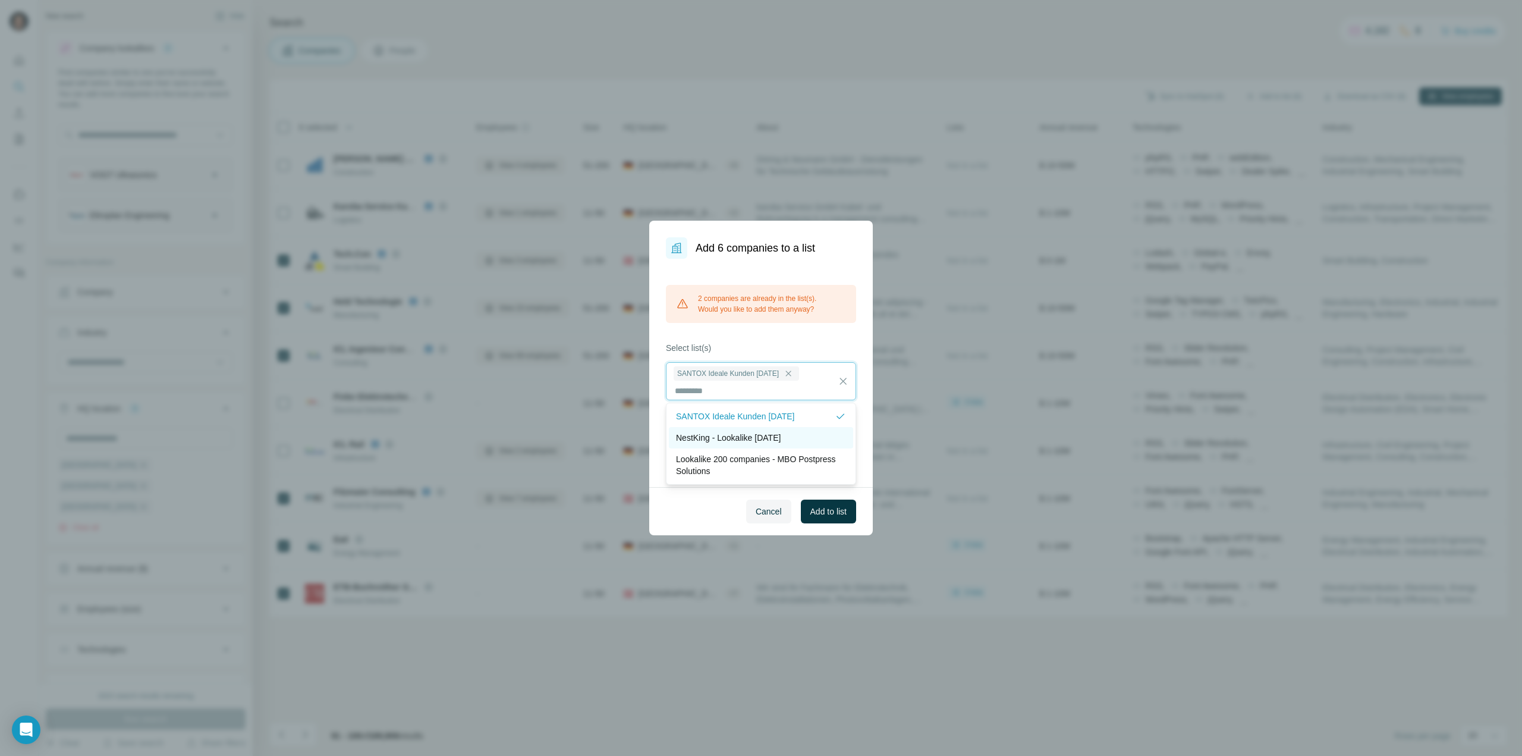
scroll to position [1, 0]
click at [766, 511] on span "Cancel" at bounding box center [769, 511] width 26 height 12
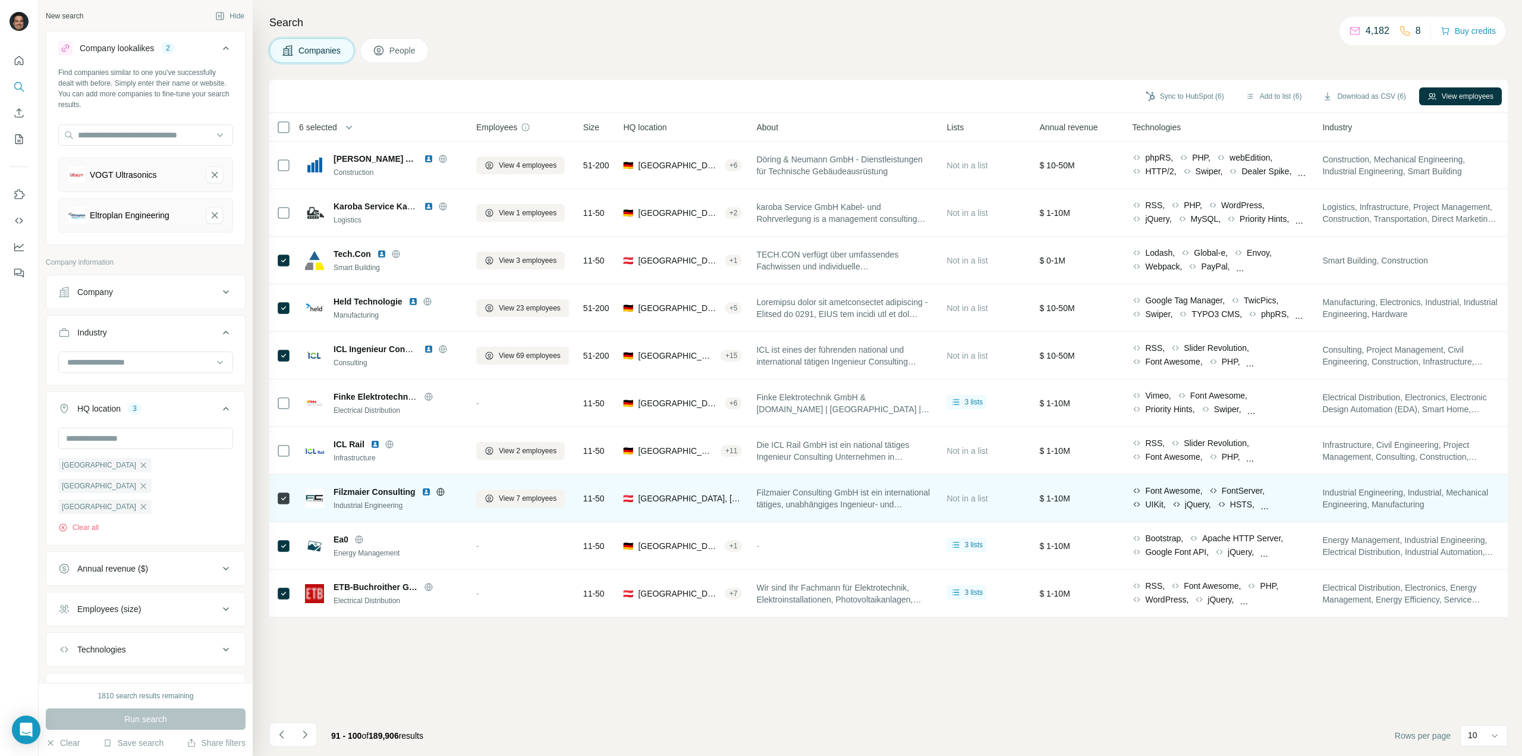
click at [763, 514] on div "Filzmaier Consulting GmbH ist ein international tätiges, unabhängiges Ingenieur…" at bounding box center [844, 498] width 176 height 33
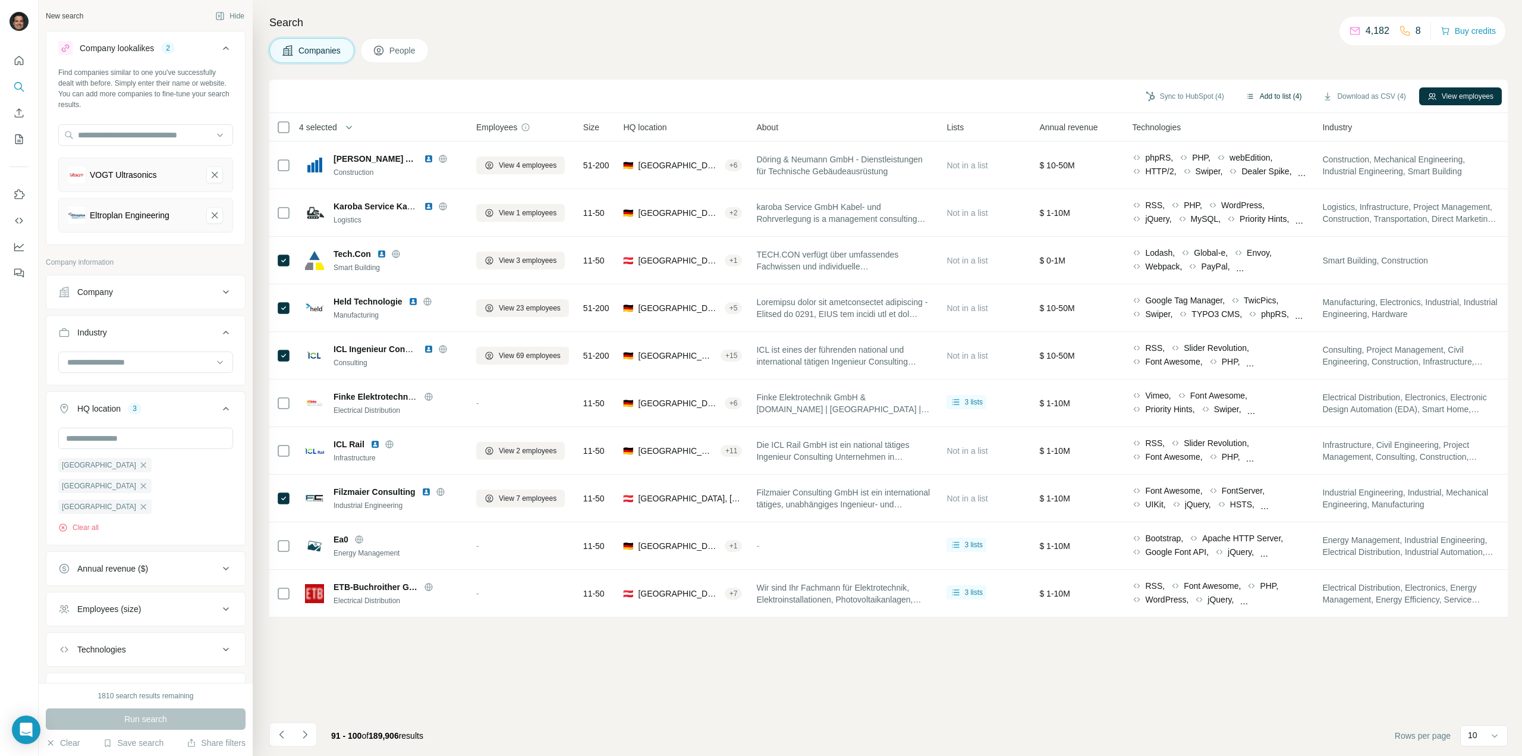
click at [1281, 95] on button "Add to list (4)" at bounding box center [1273, 96] width 73 height 18
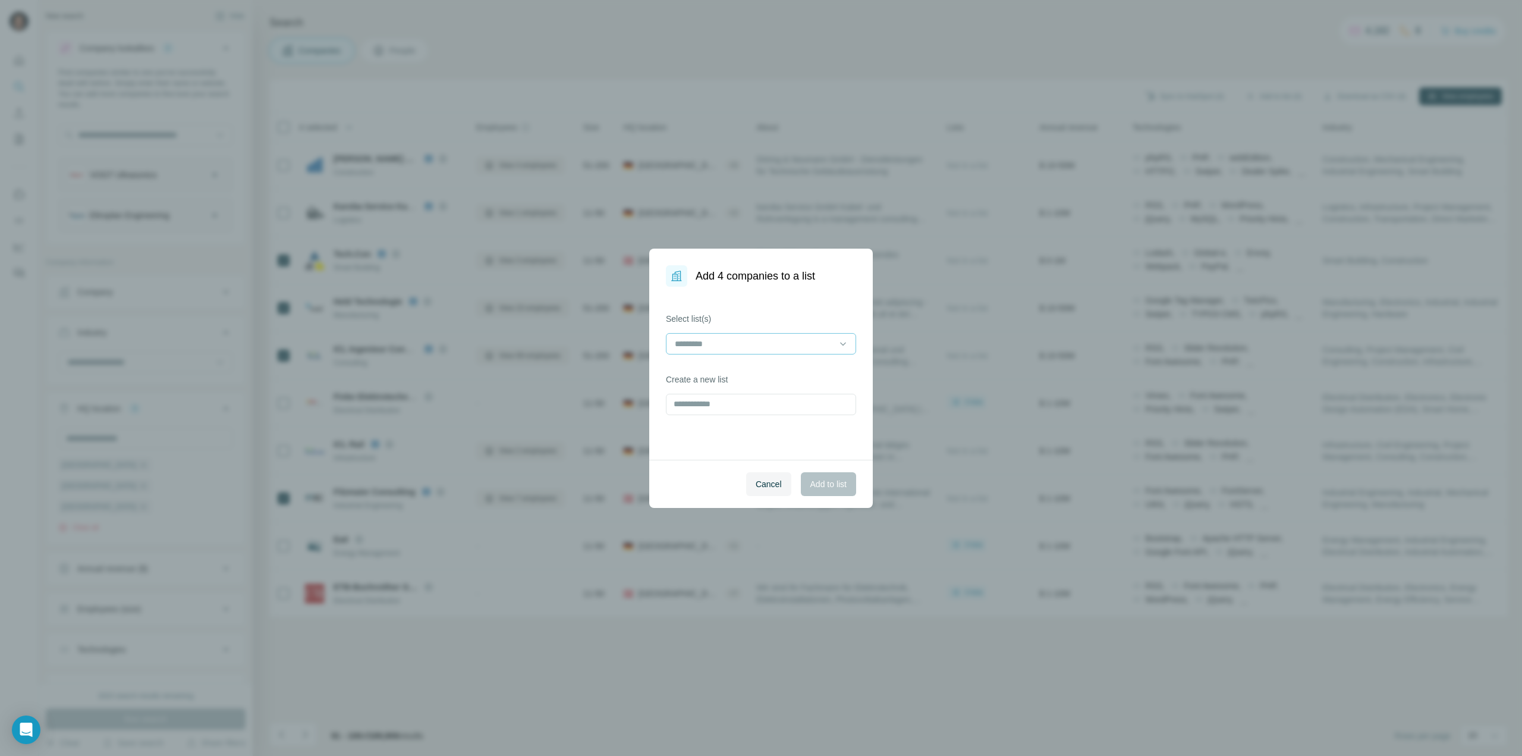
click at [820, 339] on input at bounding box center [754, 343] width 161 height 13
click at [782, 370] on p "SANTOX Ideale Kunden [DATE]" at bounding box center [735, 370] width 118 height 12
click at [821, 479] on span "Add to list" at bounding box center [828, 484] width 36 height 12
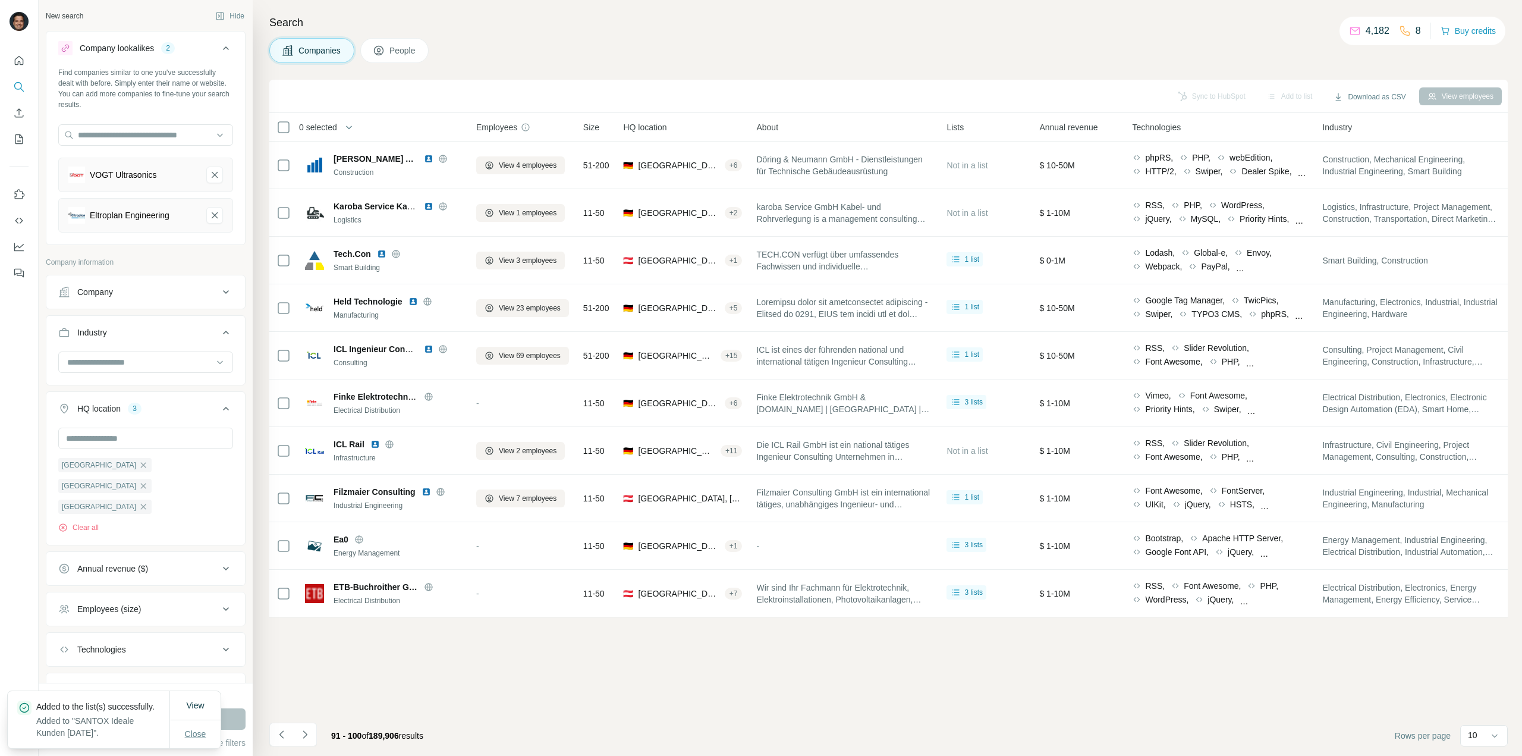
click at [194, 731] on span "Close" at bounding box center [195, 734] width 21 height 12
click at [147, 743] on button "Save search" at bounding box center [133, 743] width 61 height 12
click at [160, 700] on div "Save search" at bounding box center [165, 698] width 125 height 24
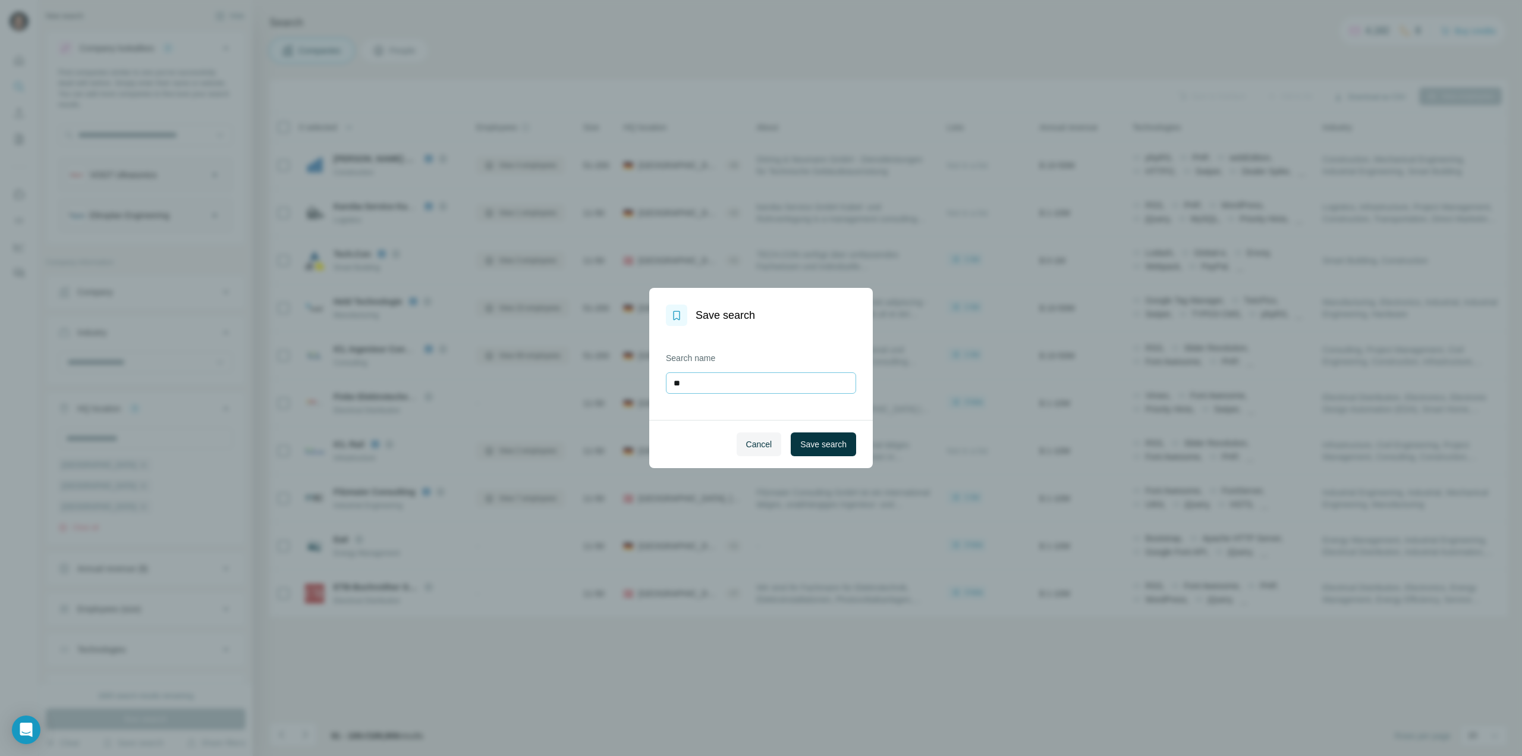
type input "*"
type input "**********"
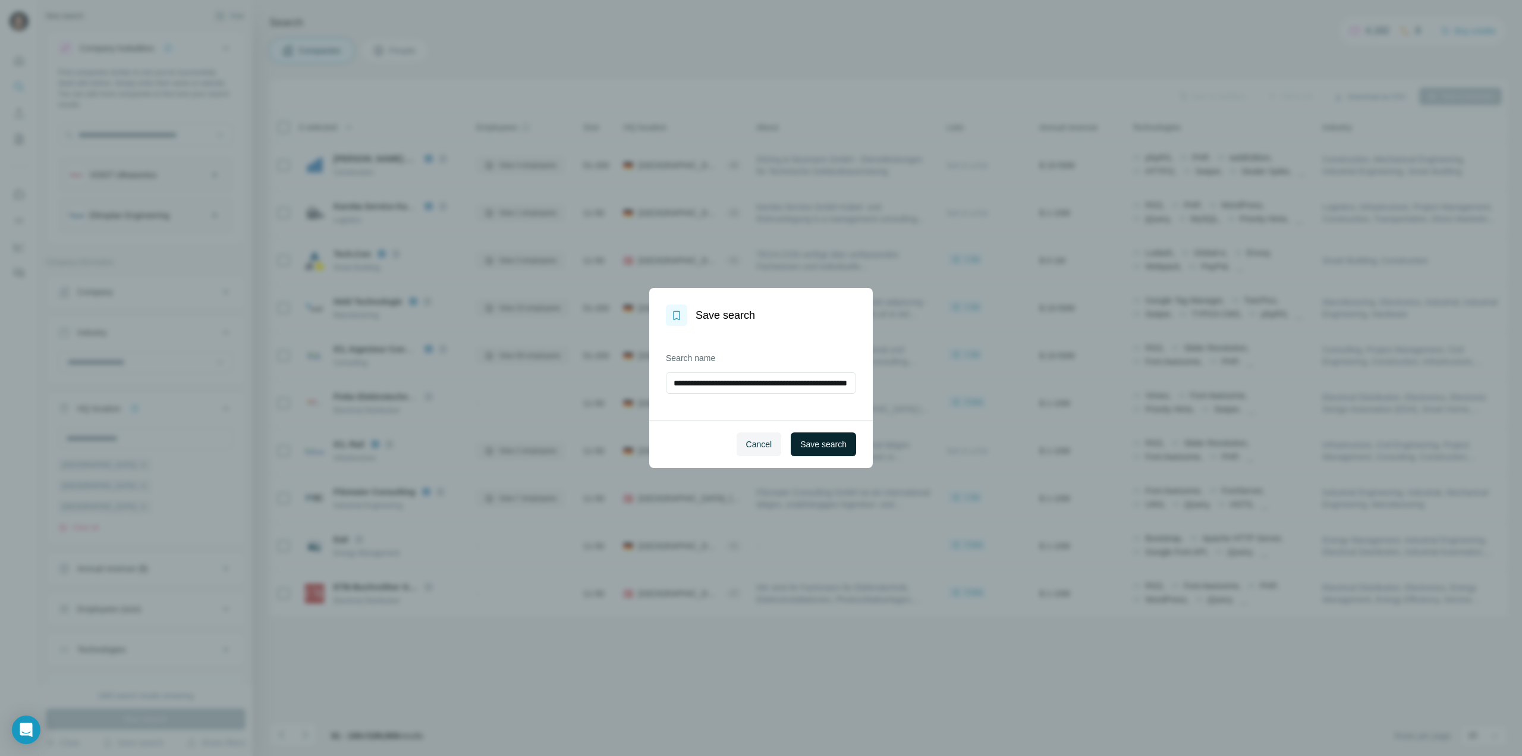
click at [819, 443] on span "Save search" at bounding box center [823, 444] width 46 height 12
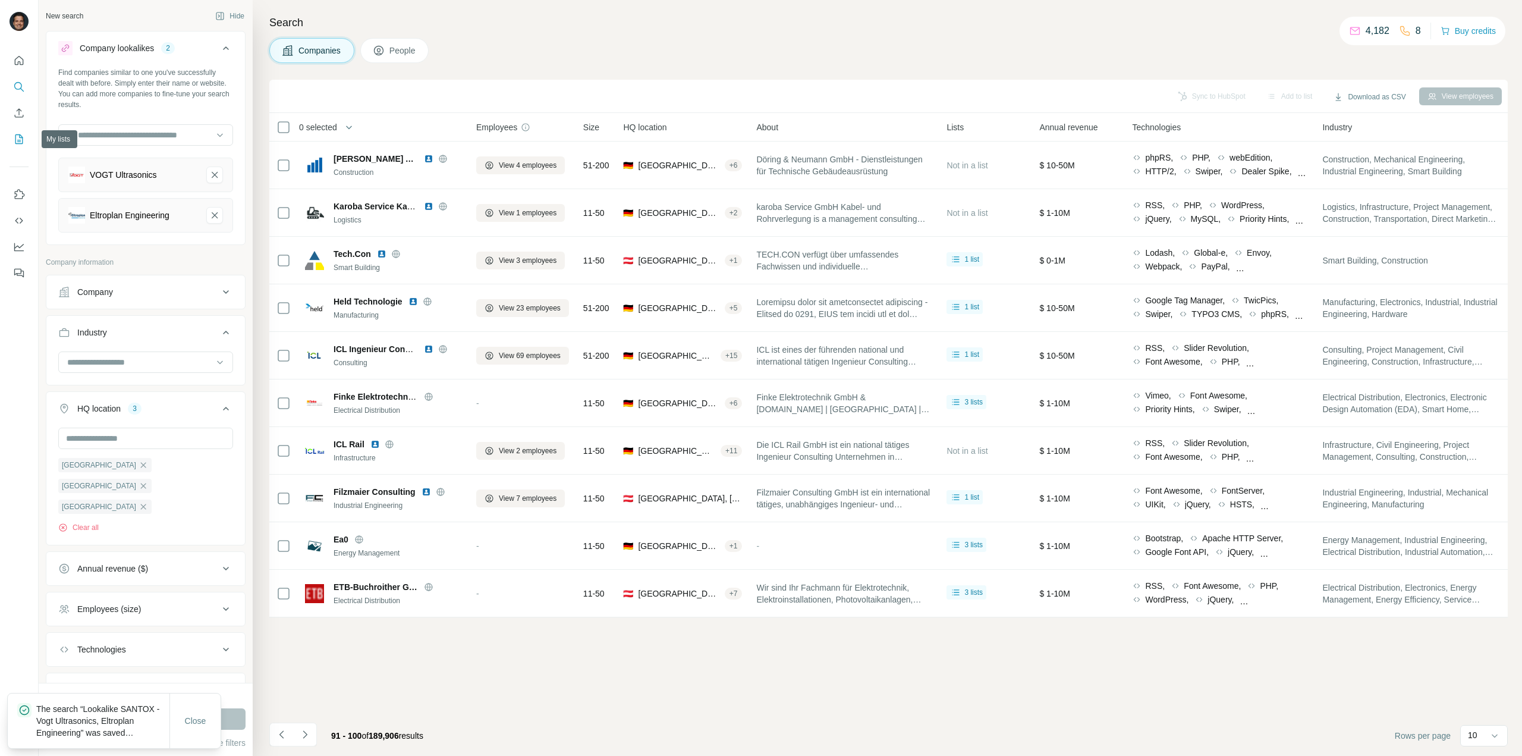
click at [14, 135] on icon "My lists" at bounding box center [19, 139] width 12 height 12
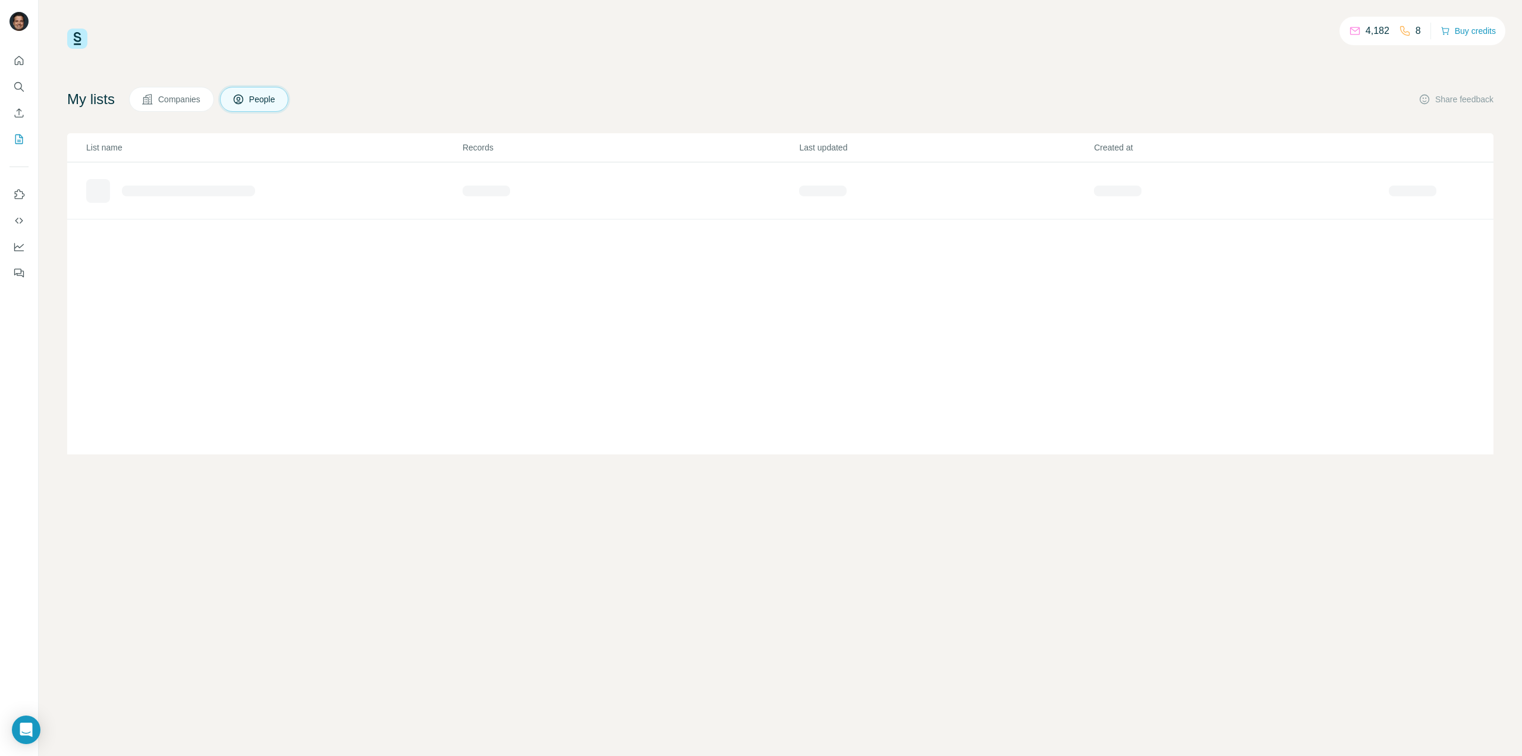
click at [196, 101] on span "Companies" at bounding box center [179, 99] width 43 height 12
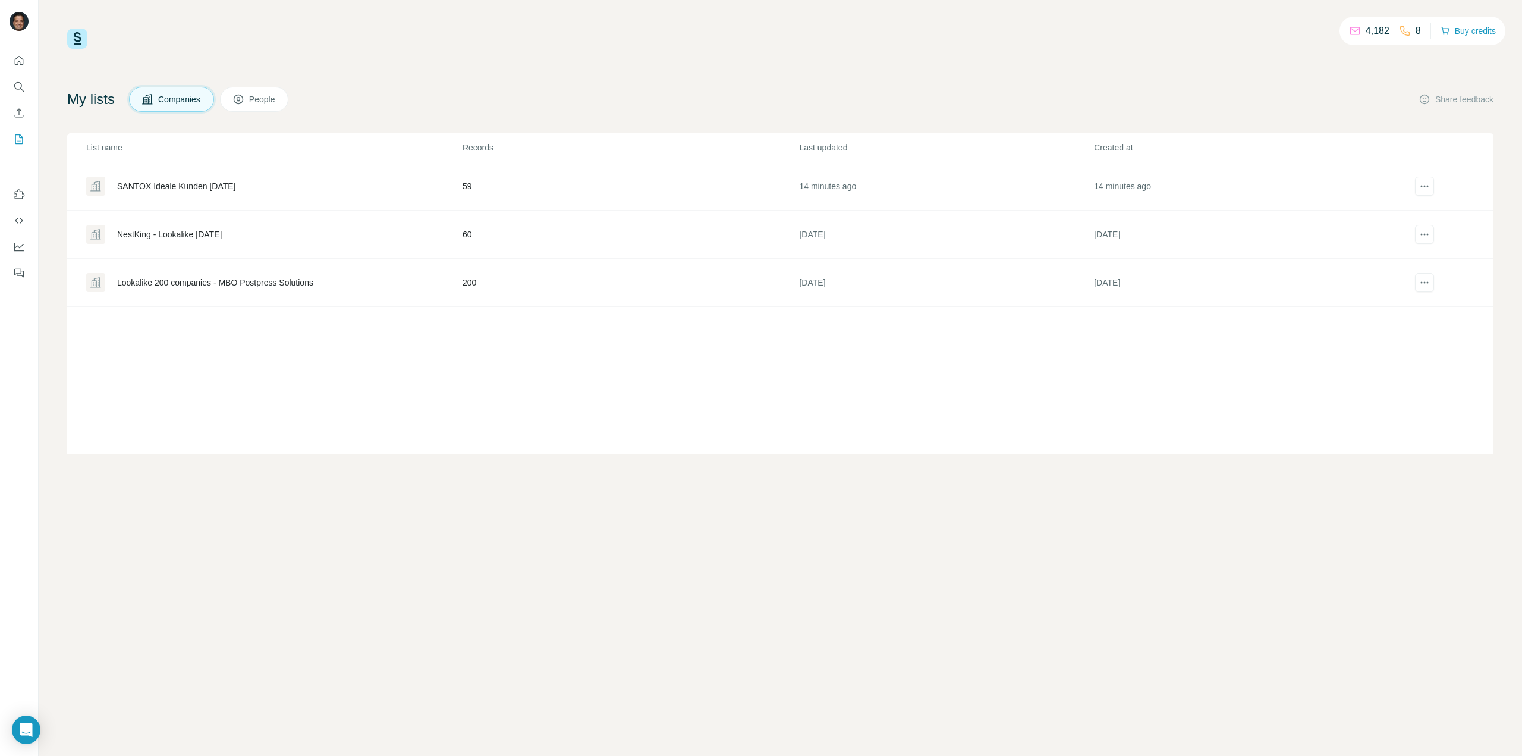
click at [188, 98] on span "Companies" at bounding box center [179, 99] width 43 height 12
click at [235, 181] on div "SANTOX Ideale Kunden [DATE]" at bounding box center [176, 186] width 118 height 12
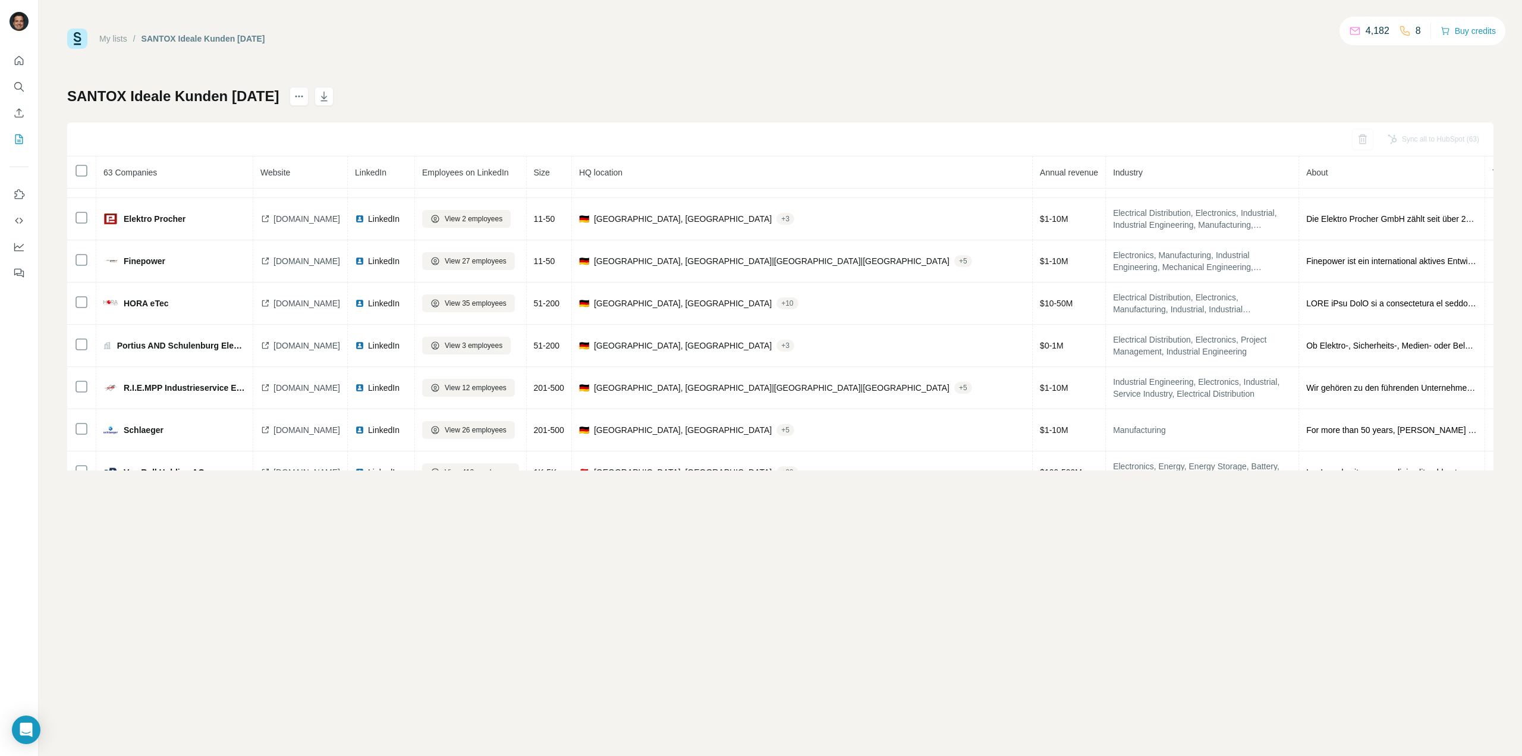
scroll to position [65, 0]
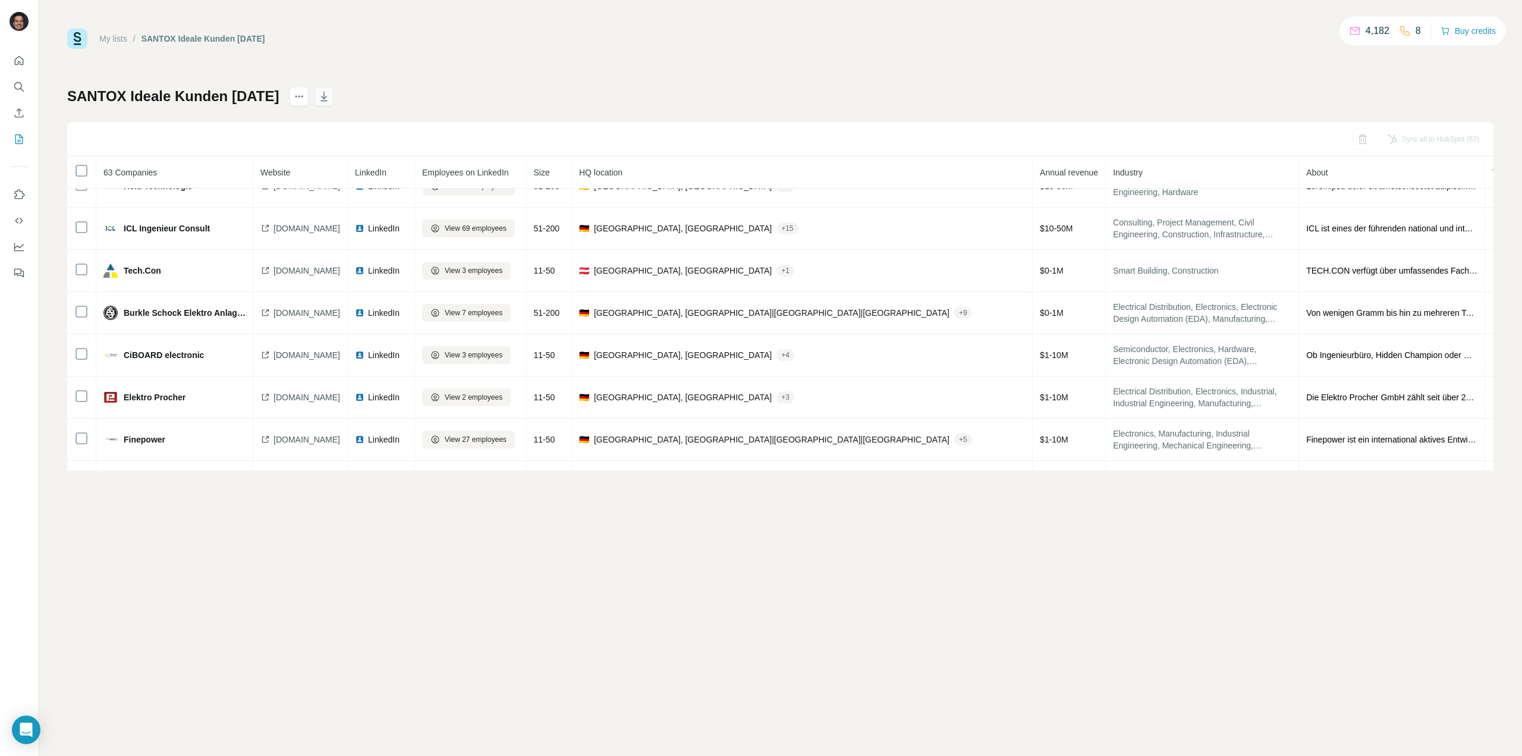
click at [330, 93] on icon "button" at bounding box center [324, 96] width 12 height 12
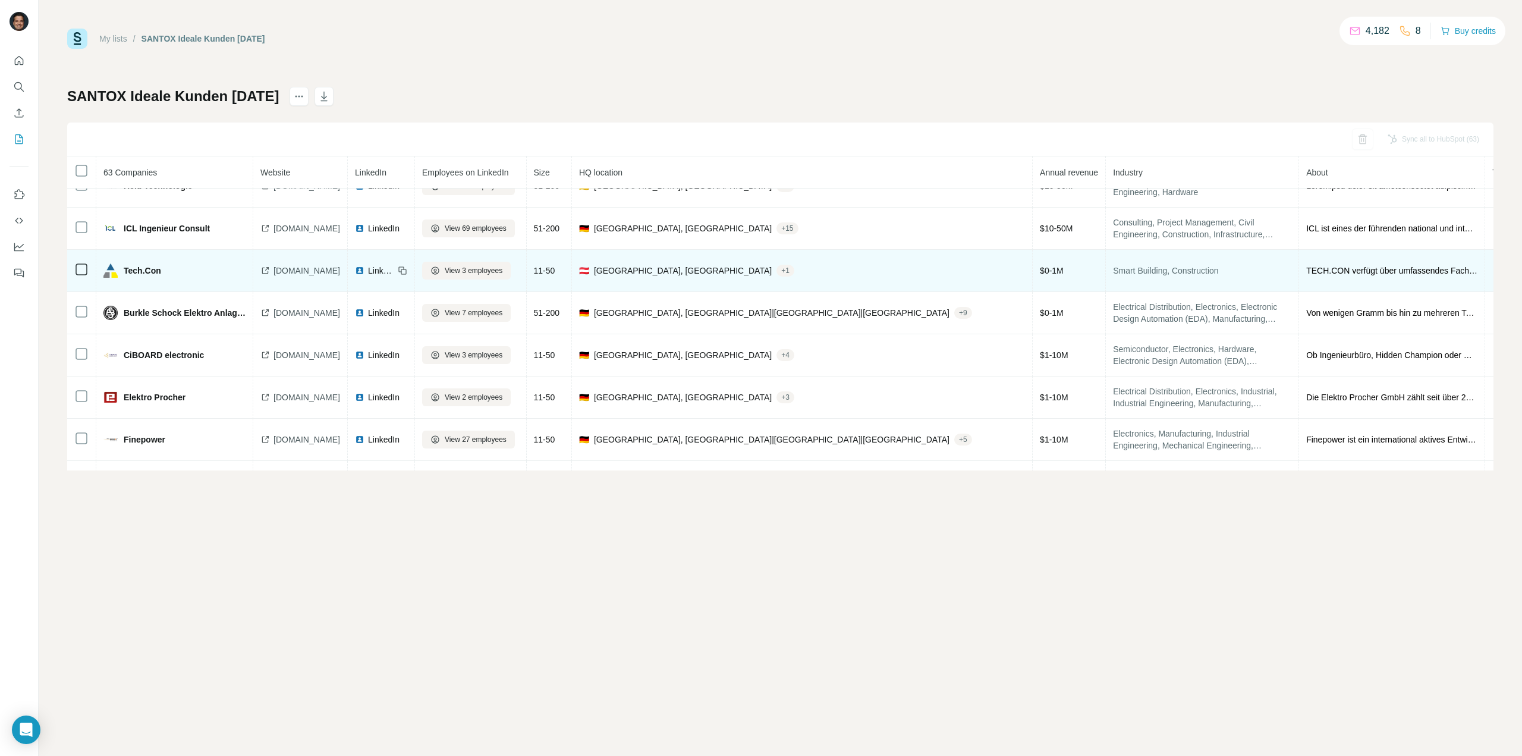
scroll to position [0, 0]
